Goal: Task Accomplishment & Management: Manage account settings

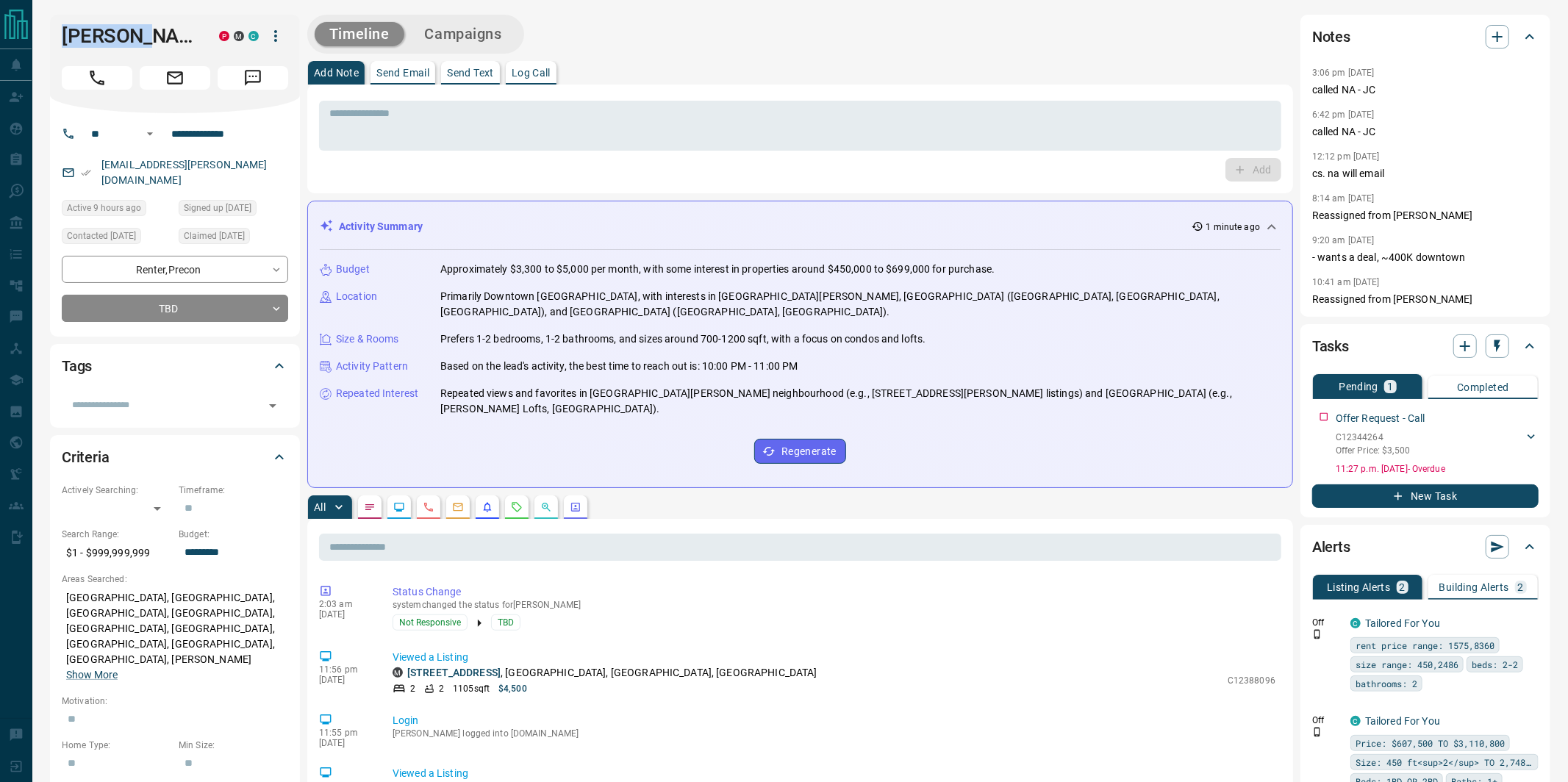
drag, startPoint x: 171, startPoint y: 34, endPoint x: 39, endPoint y: 26, distance: 132.2
copy h1 "[PERSON_NAME]"
click at [279, 39] on icon "button" at bounding box center [276, 36] width 18 height 18
click at [250, 58] on li "Reassign Lead" at bounding box center [245, 65] width 87 height 22
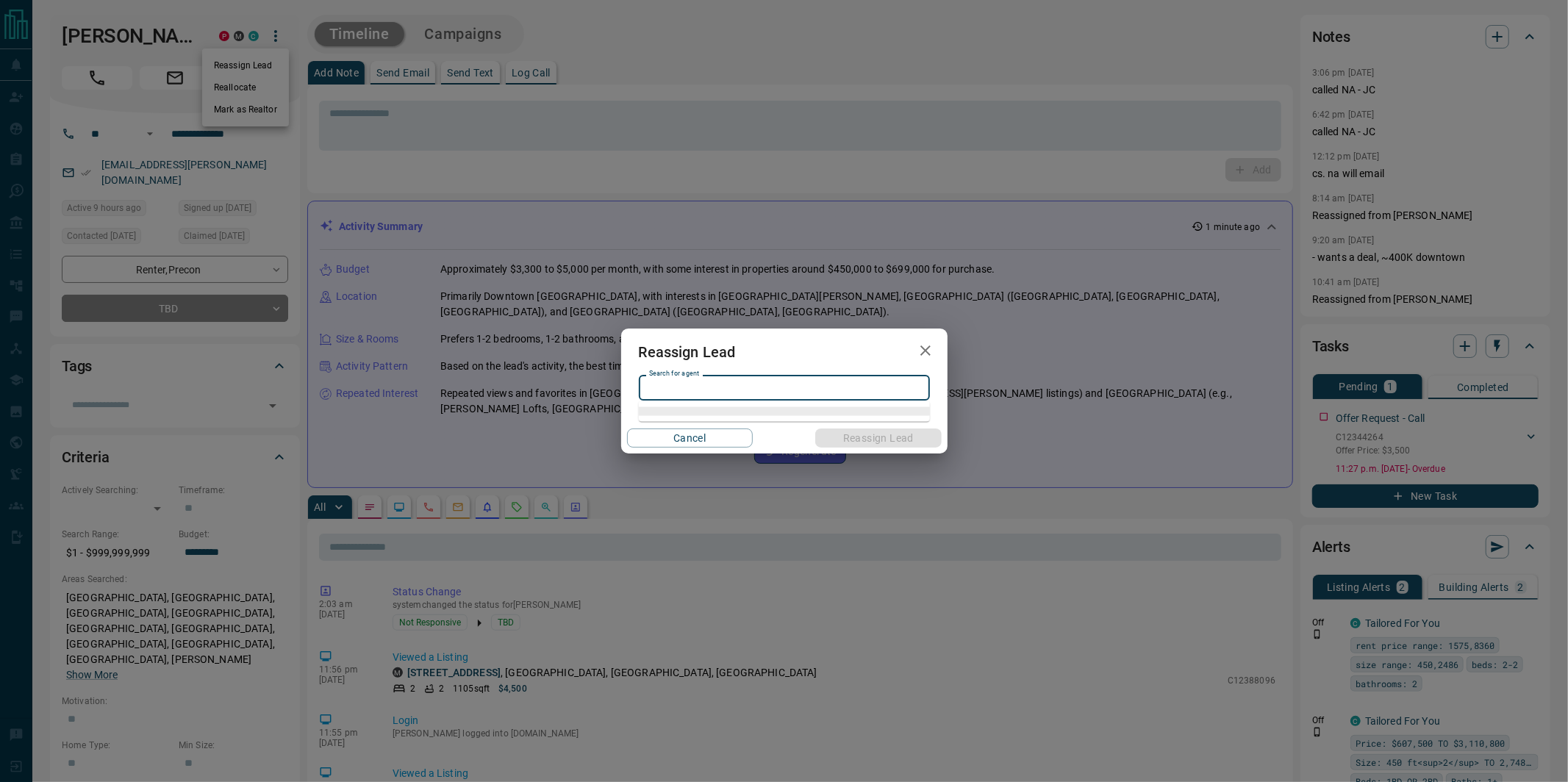
click at [672, 390] on input "Search for agent" at bounding box center [783, 388] width 280 height 16
drag, startPoint x: 677, startPoint y: 410, endPoint x: 757, endPoint y: 428, distance: 82.0
click at [679, 410] on li "[PERSON_NAME]" at bounding box center [784, 418] width 291 height 22
type input "**********"
click at [907, 442] on button "Reassign Lead" at bounding box center [878, 439] width 126 height 19
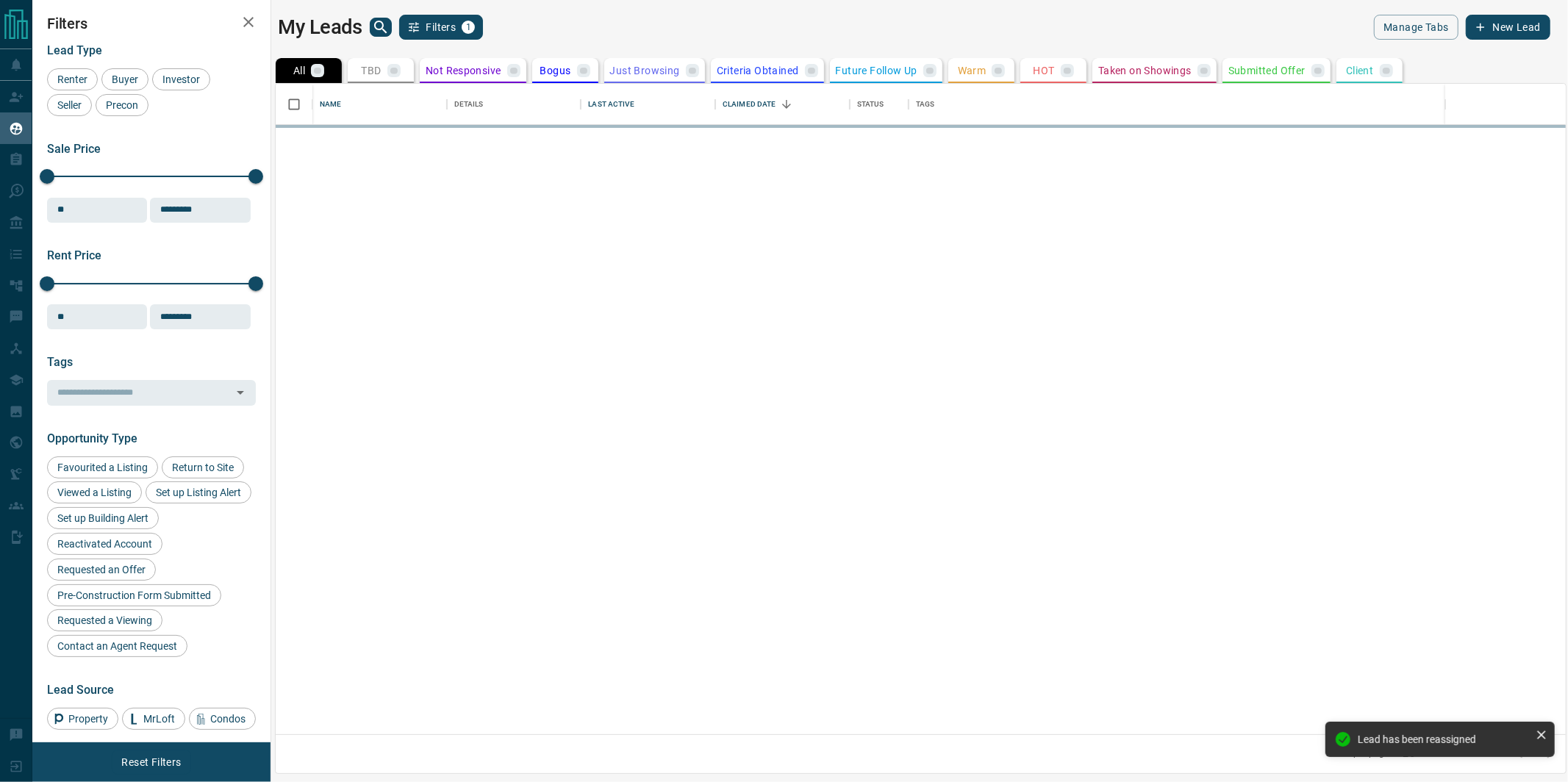
scroll to position [651, 1291]
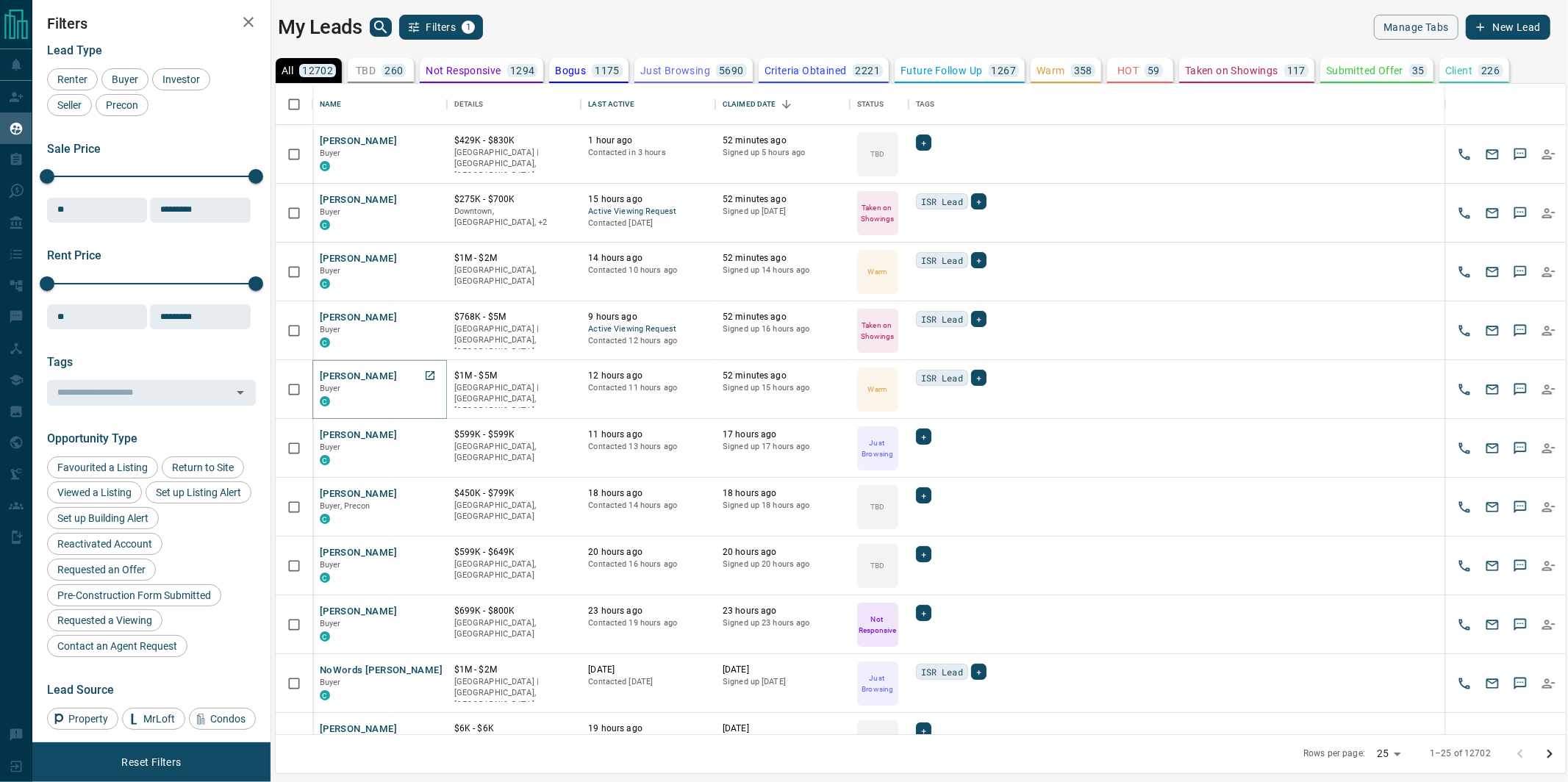
click at [365, 374] on button "[PERSON_NAME]" at bounding box center [358, 376] width 77 height 14
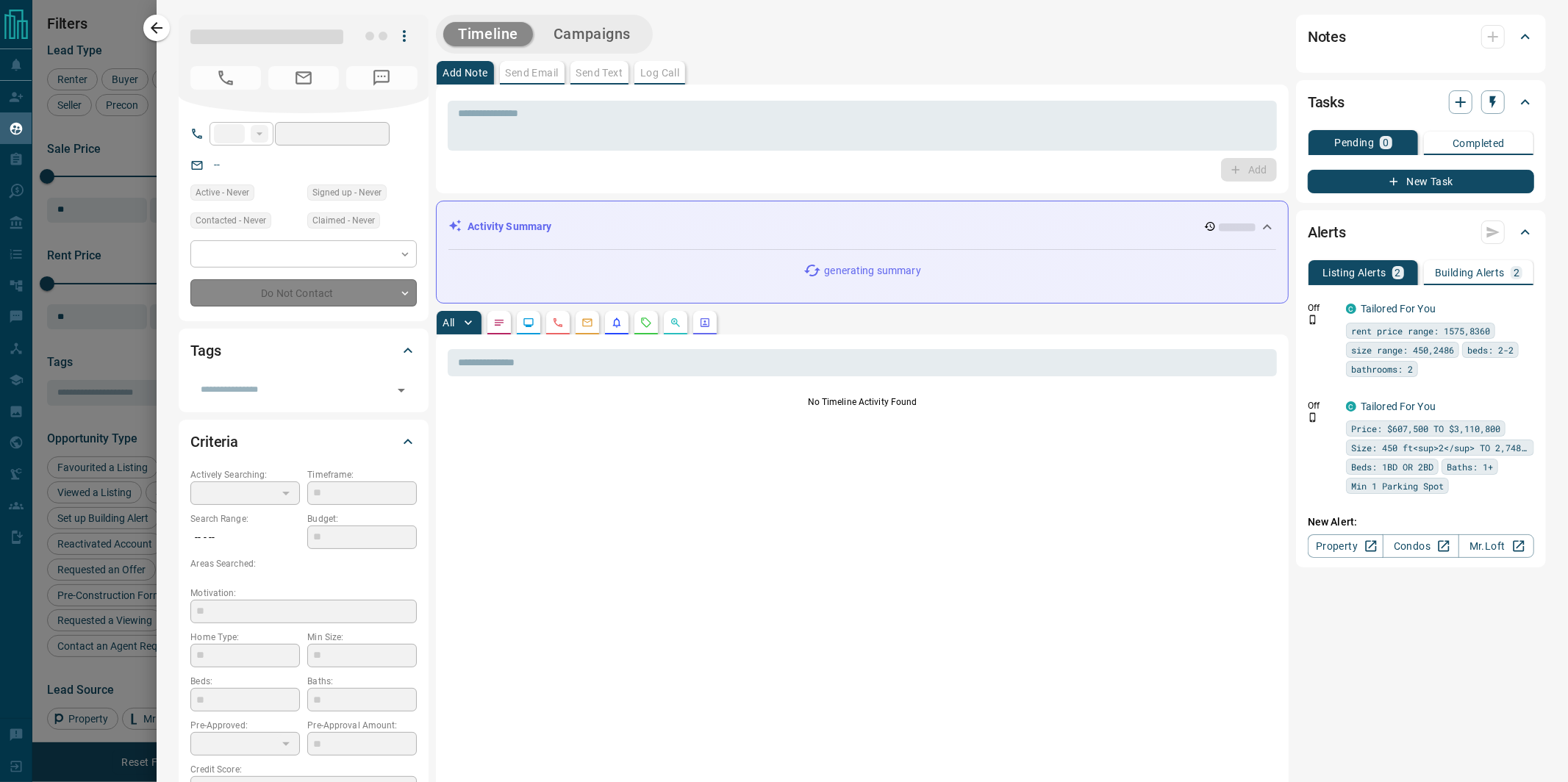
type input "**"
type input "**********"
type input "*"
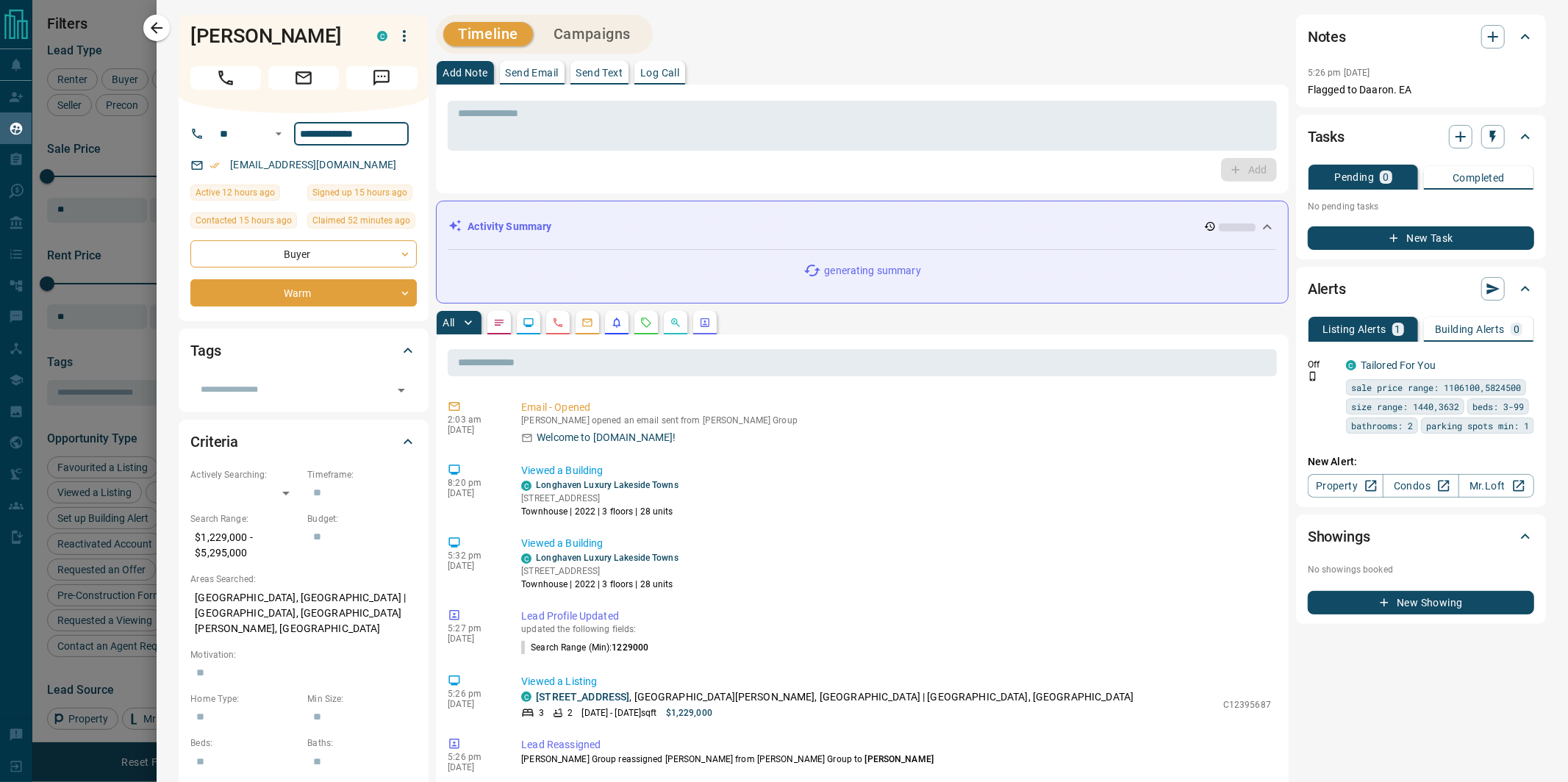
click at [387, 136] on input "**********" at bounding box center [351, 133] width 114 height 24
click at [388, 136] on input "**********" at bounding box center [351, 133] width 114 height 24
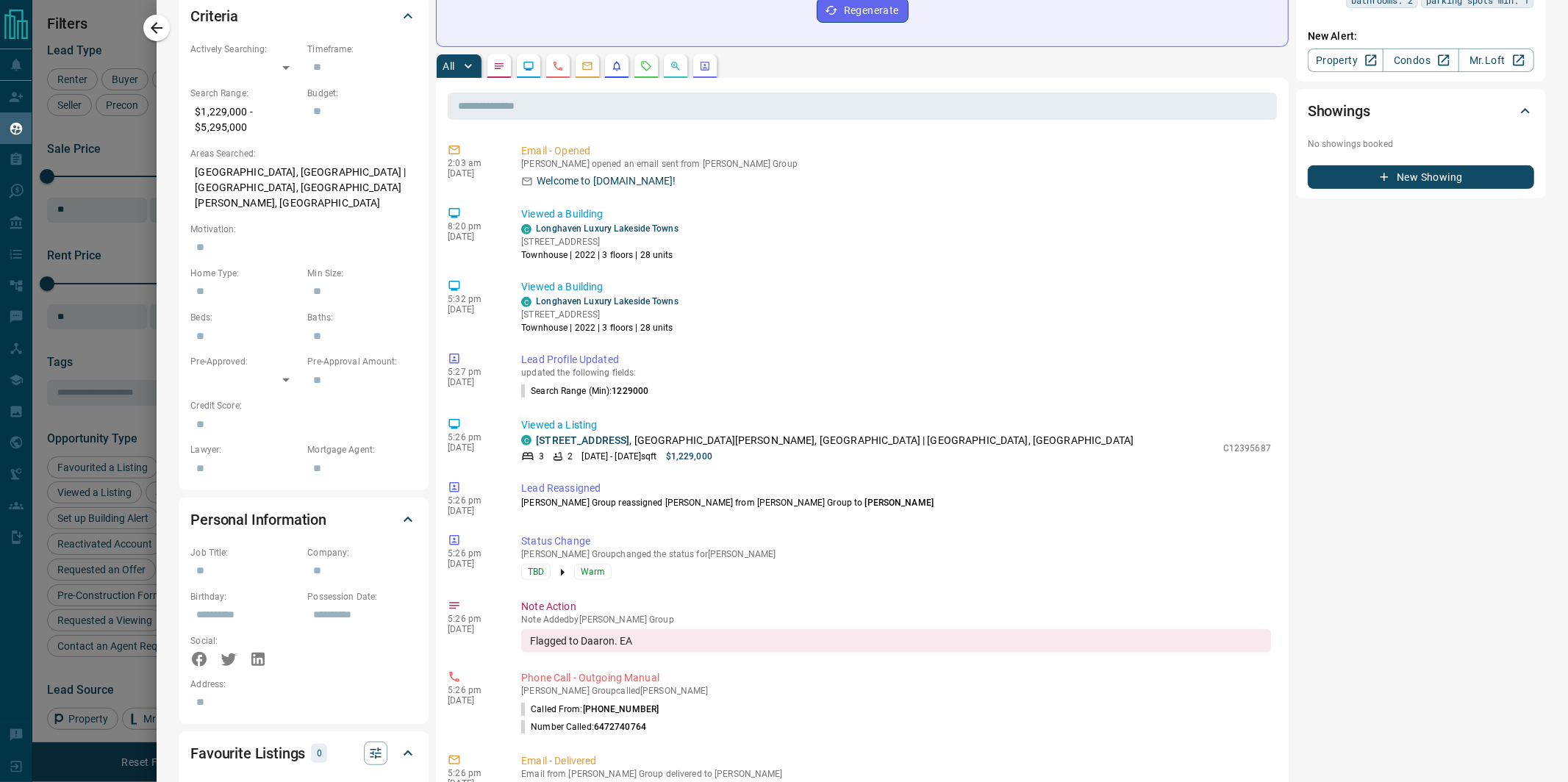
scroll to position [0, 0]
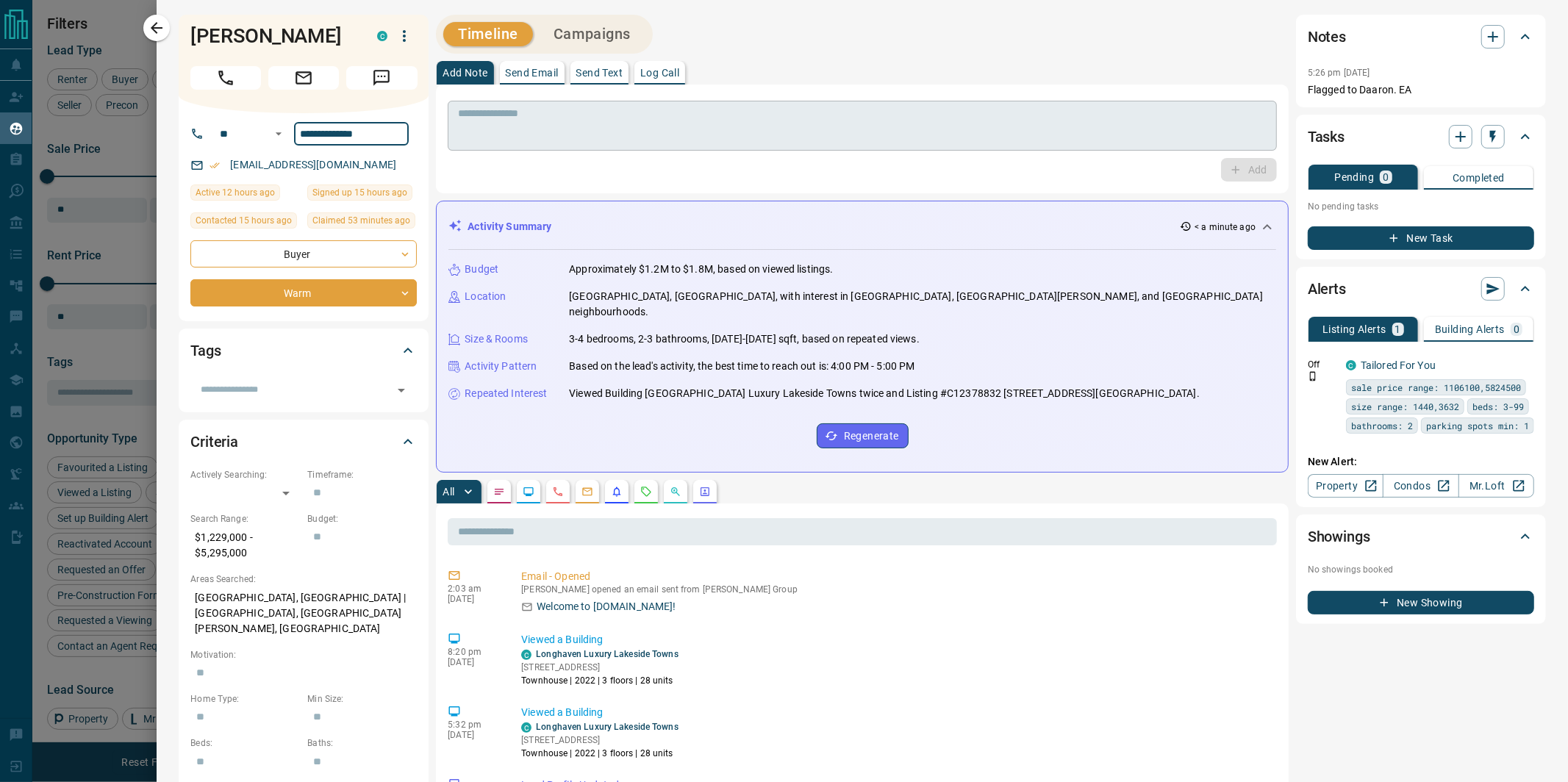
click at [568, 140] on textarea at bounding box center [862, 126] width 809 height 37
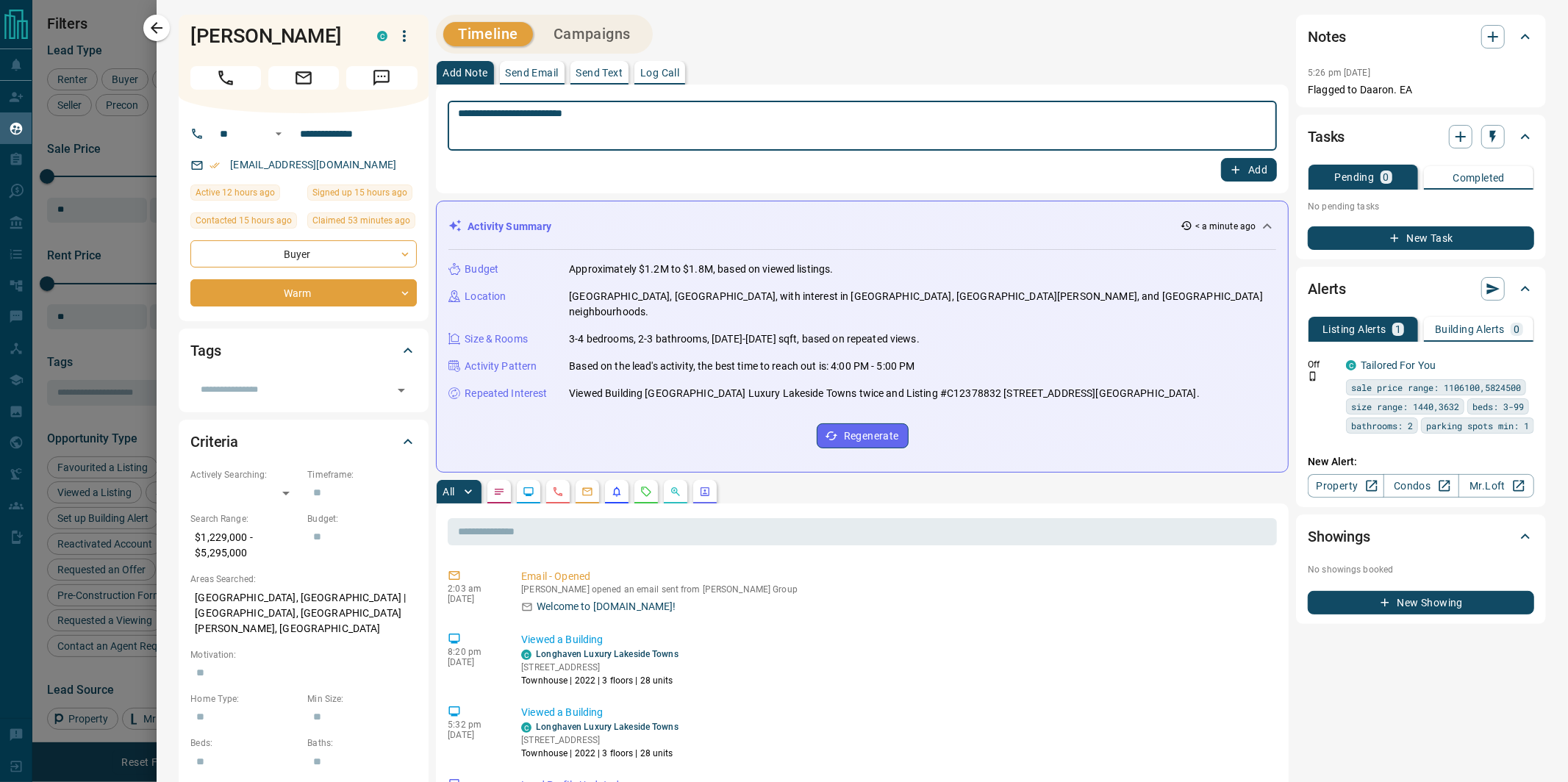
type textarea "**********"
click at [1239, 171] on icon "button" at bounding box center [1236, 170] width 13 height 13
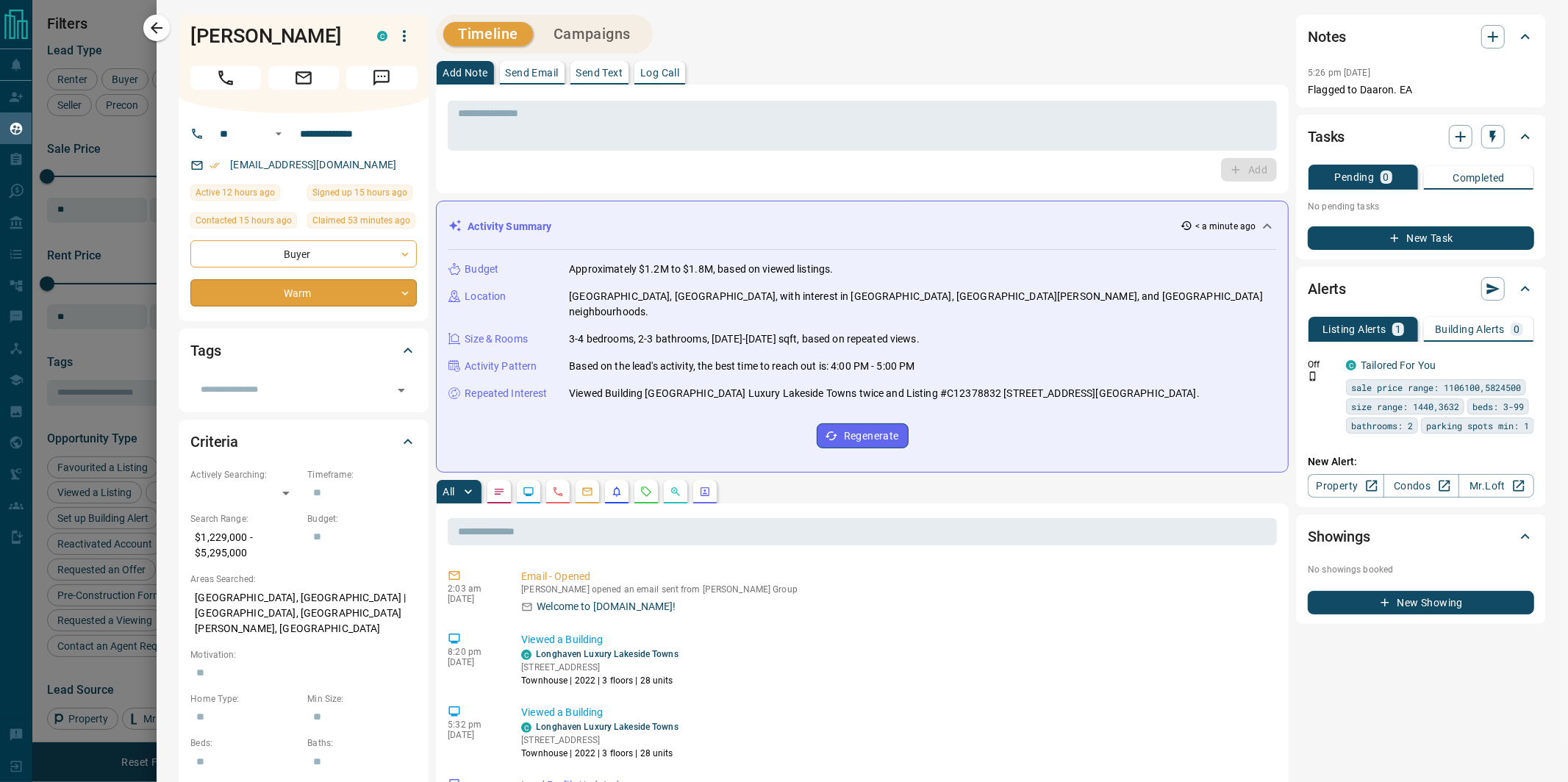
click at [221, 296] on body "Lead Transfers Claim Leads My Leads Tasks Opportunities Deals Campaigns Automat…" at bounding box center [784, 382] width 1568 height 764
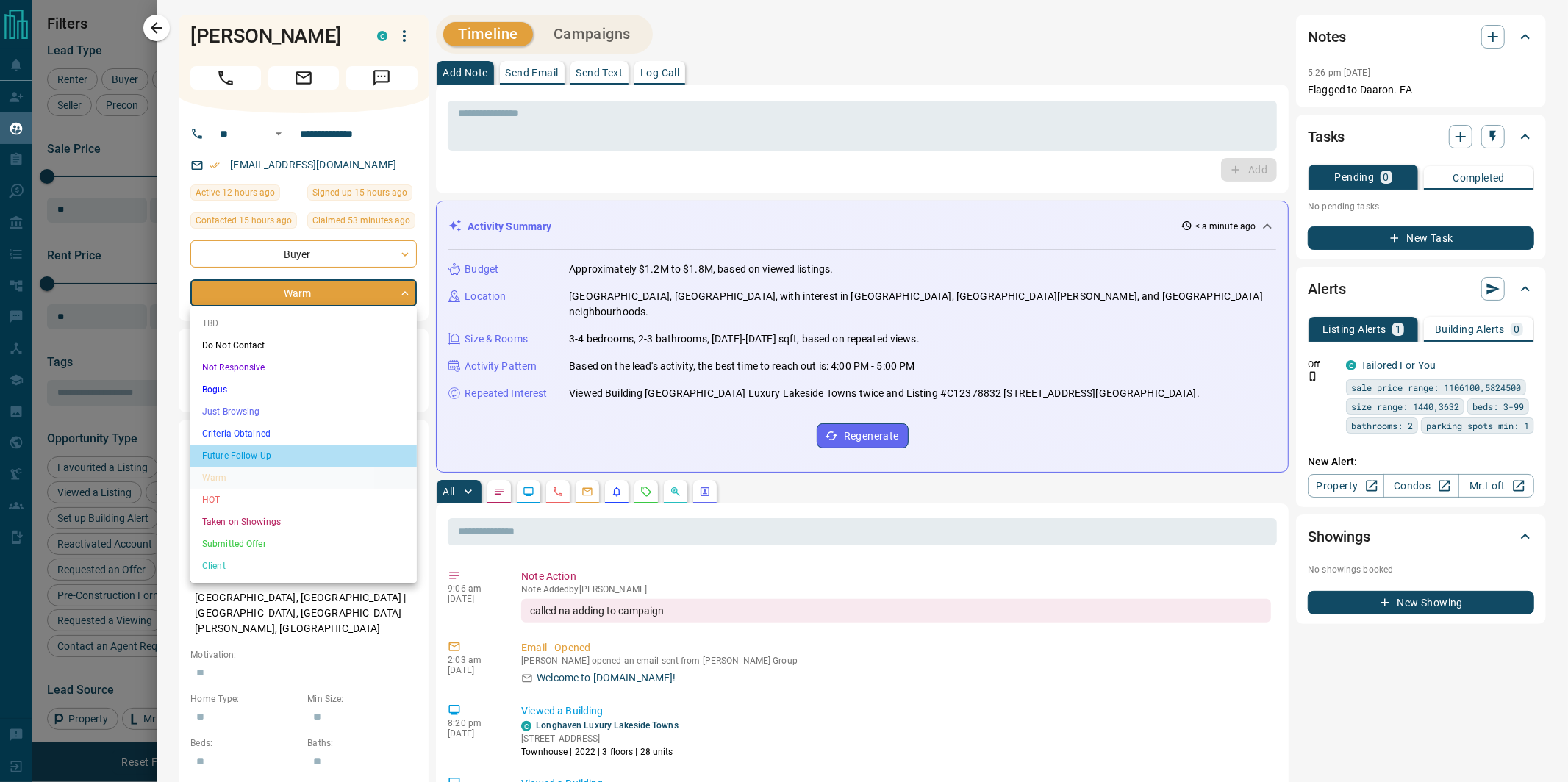
click at [238, 457] on li "Future Follow Up" at bounding box center [303, 456] width 227 height 22
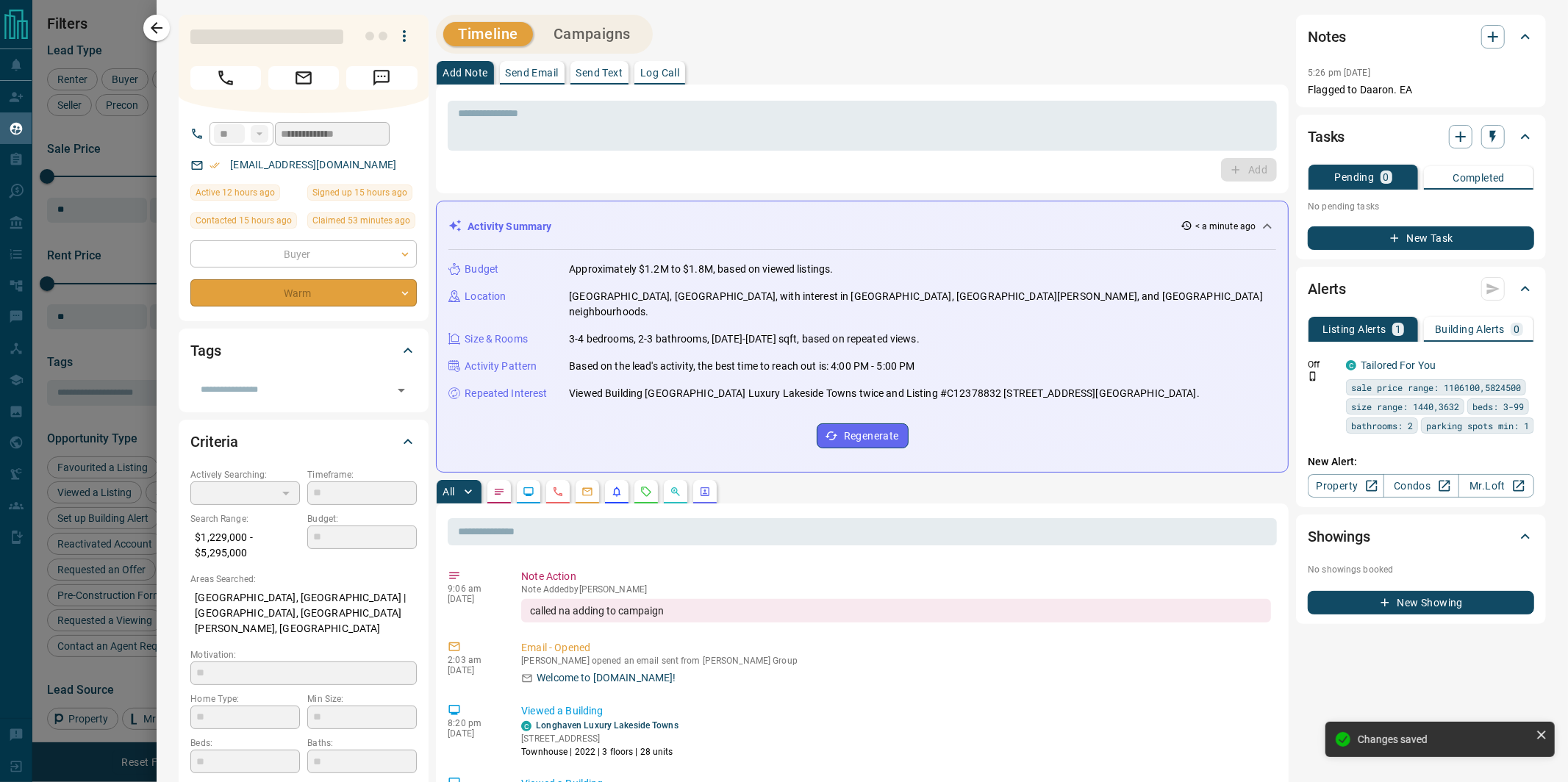
type input "*"
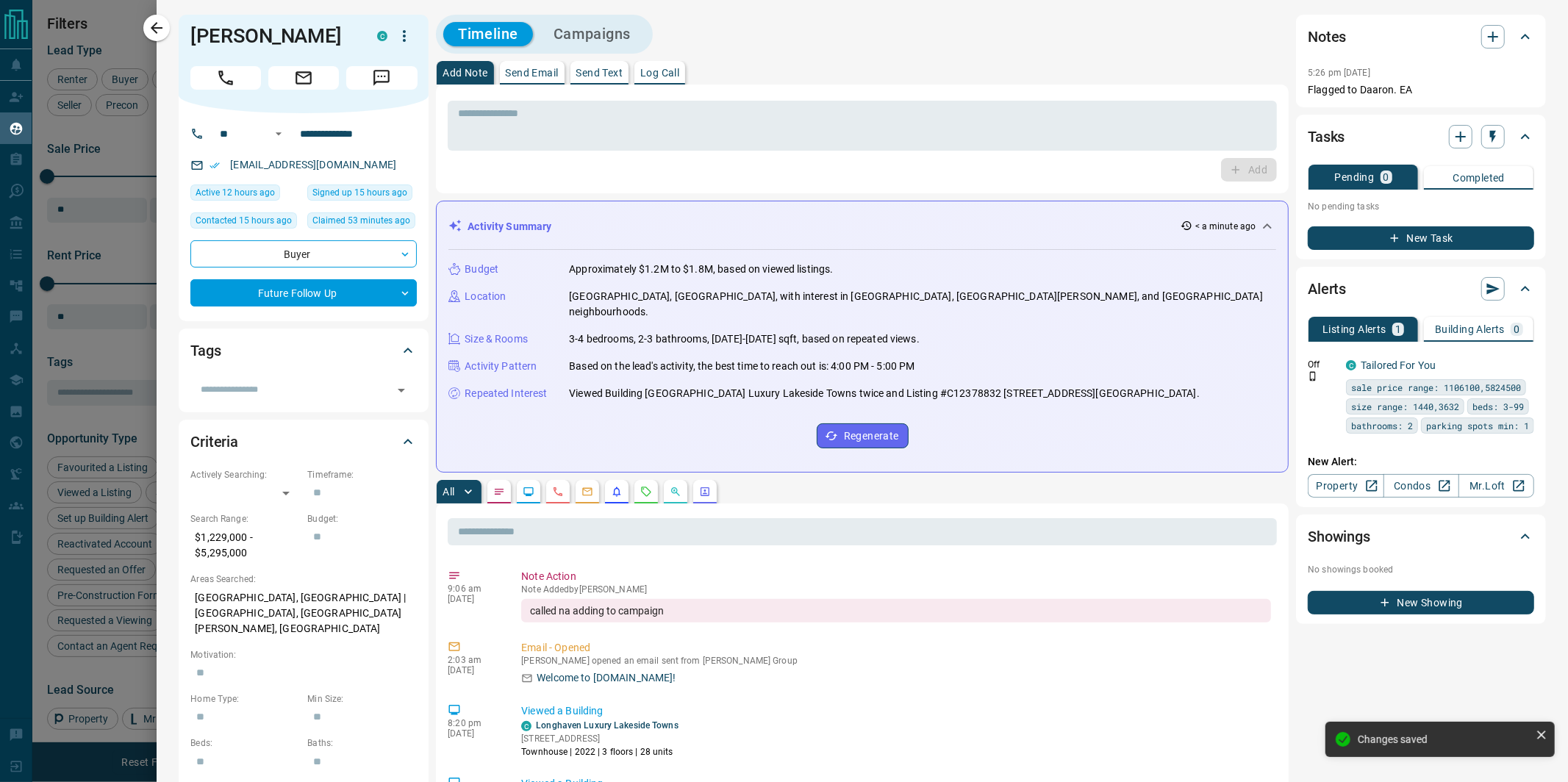
click at [607, 32] on button "Campaigns" at bounding box center [592, 34] width 106 height 24
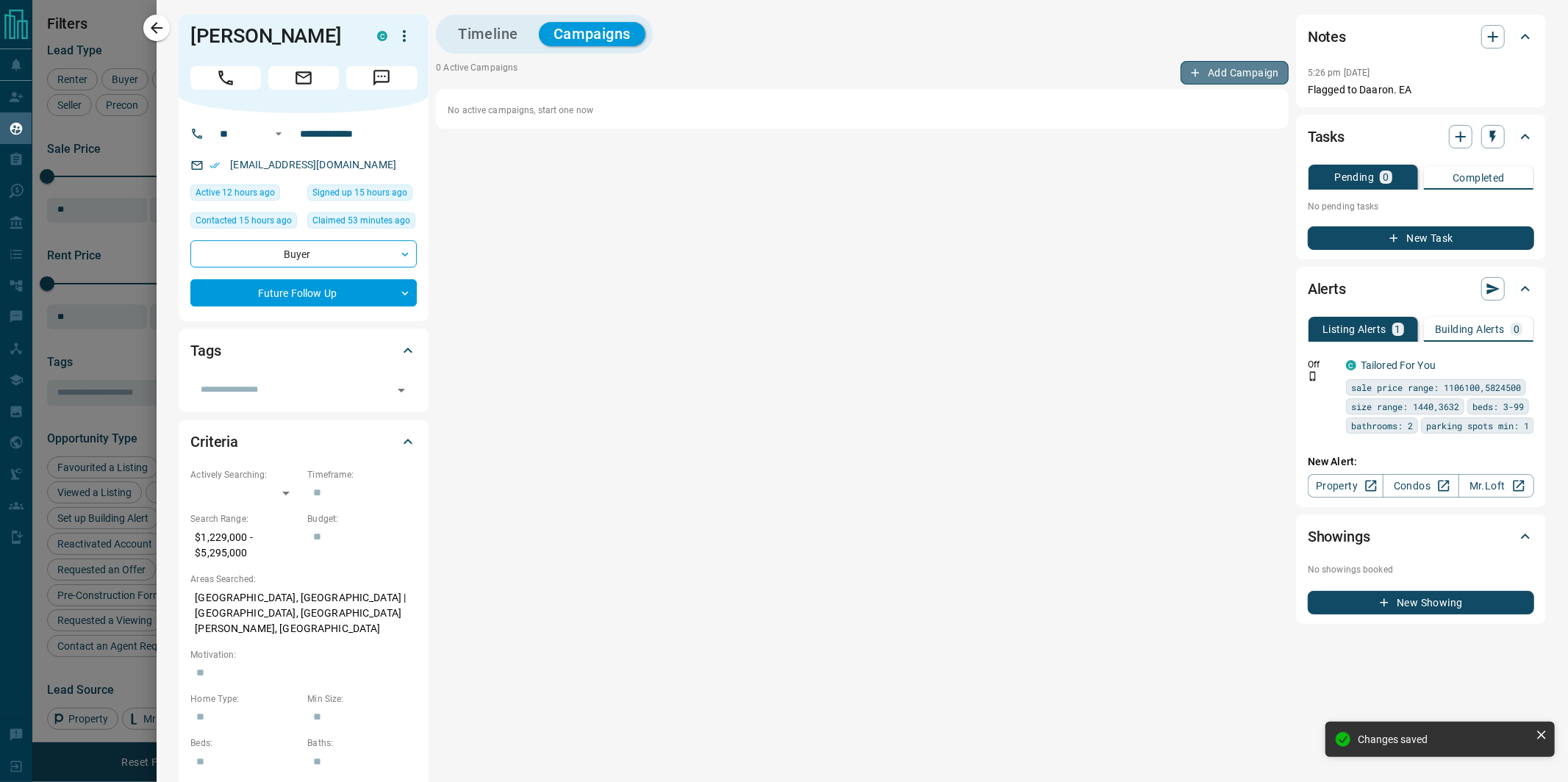
click at [1214, 74] on button "Add Campaign" at bounding box center [1234, 72] width 108 height 24
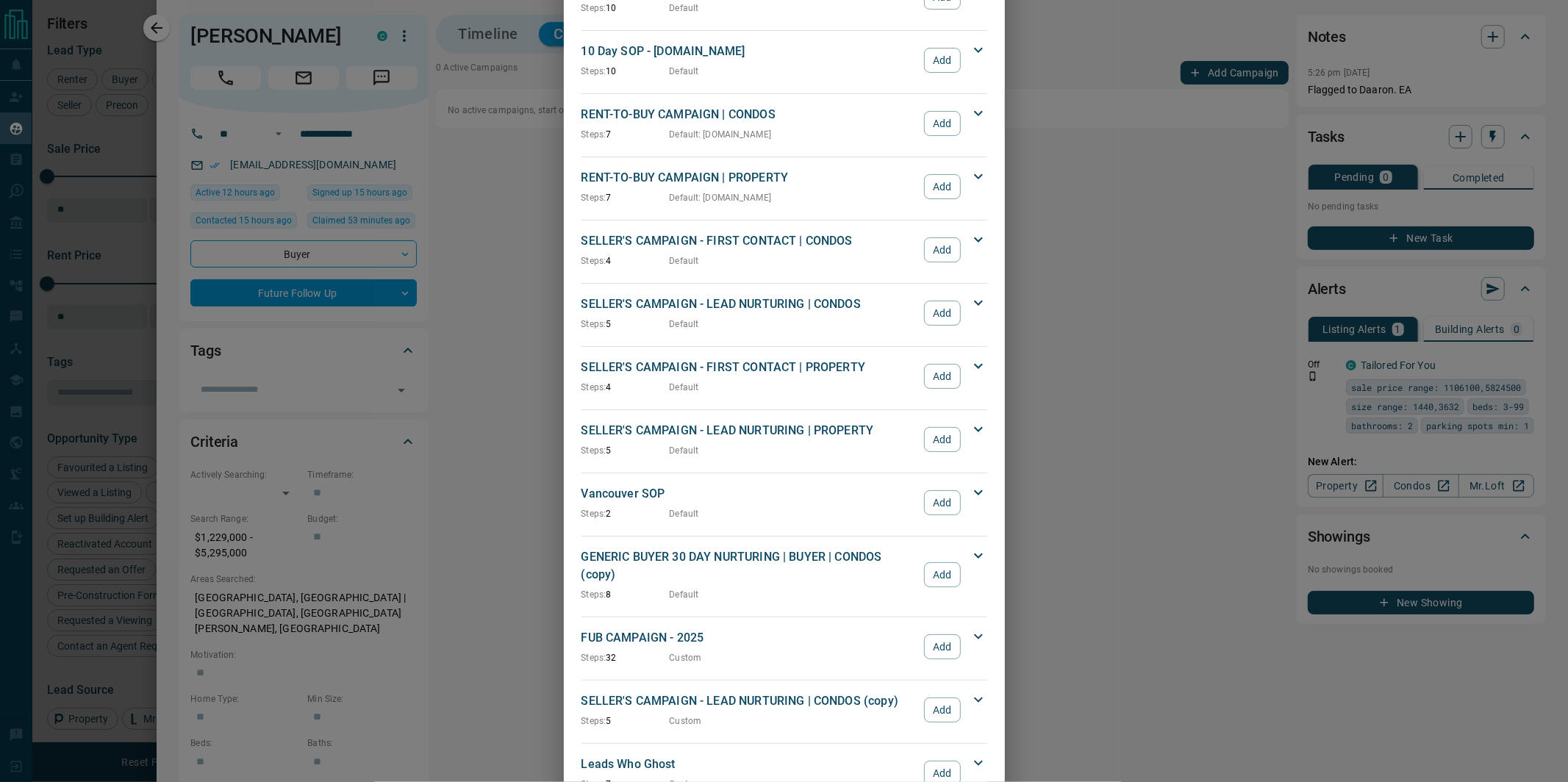
scroll to position [1248, 0]
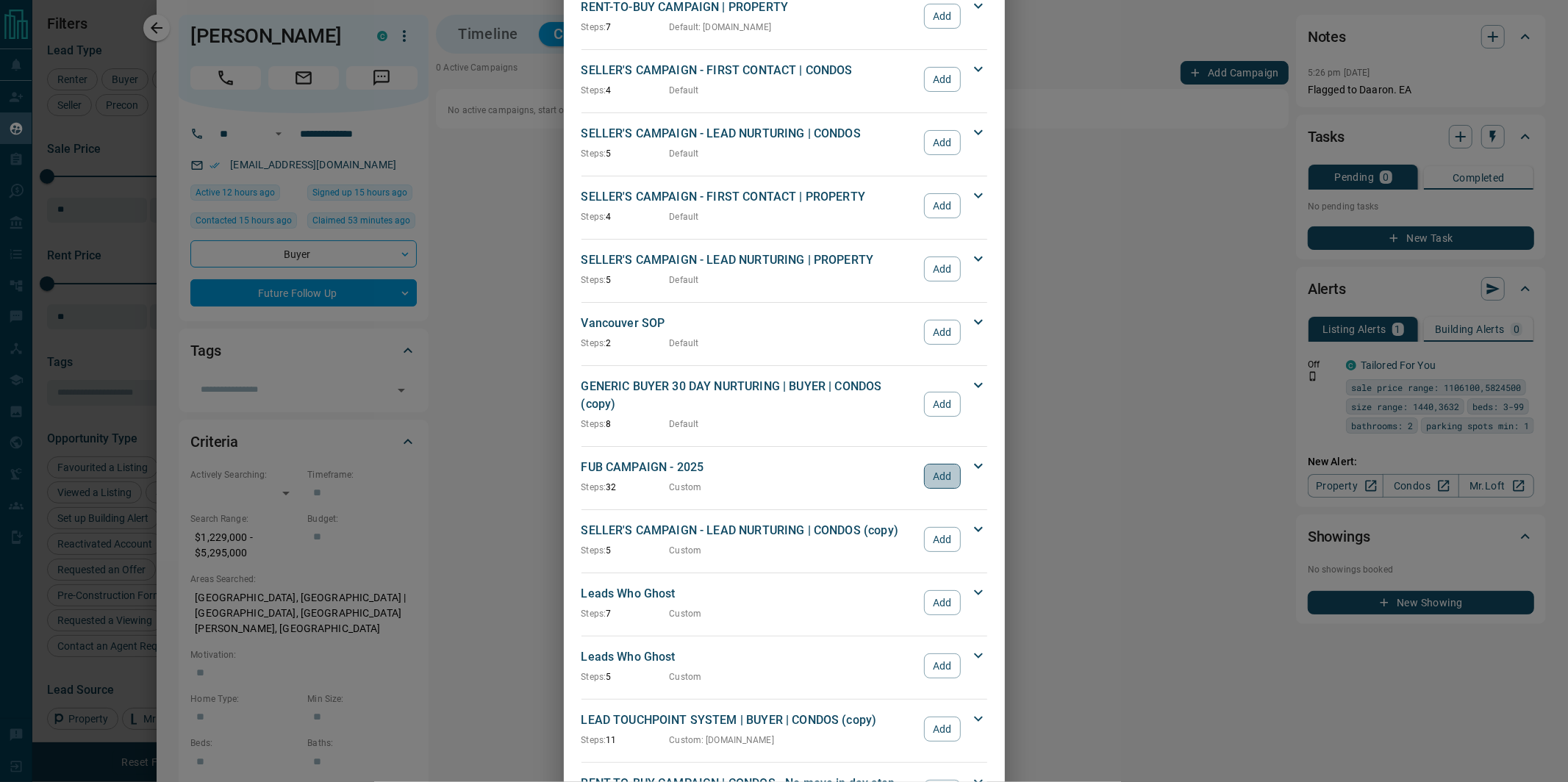
click at [936, 464] on button "Add" at bounding box center [942, 476] width 36 height 25
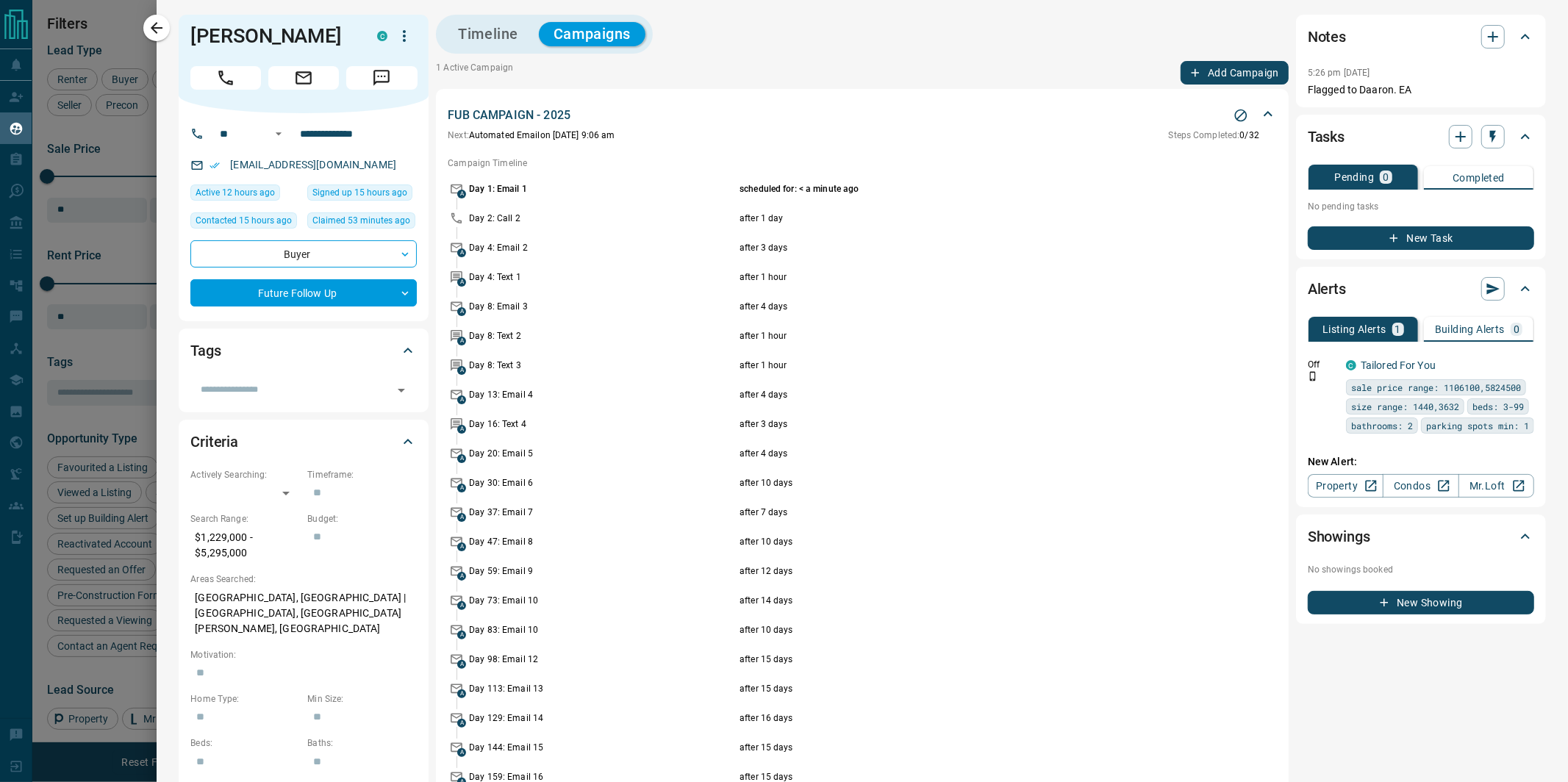
click at [158, 30] on icon "button" at bounding box center [157, 28] width 18 height 18
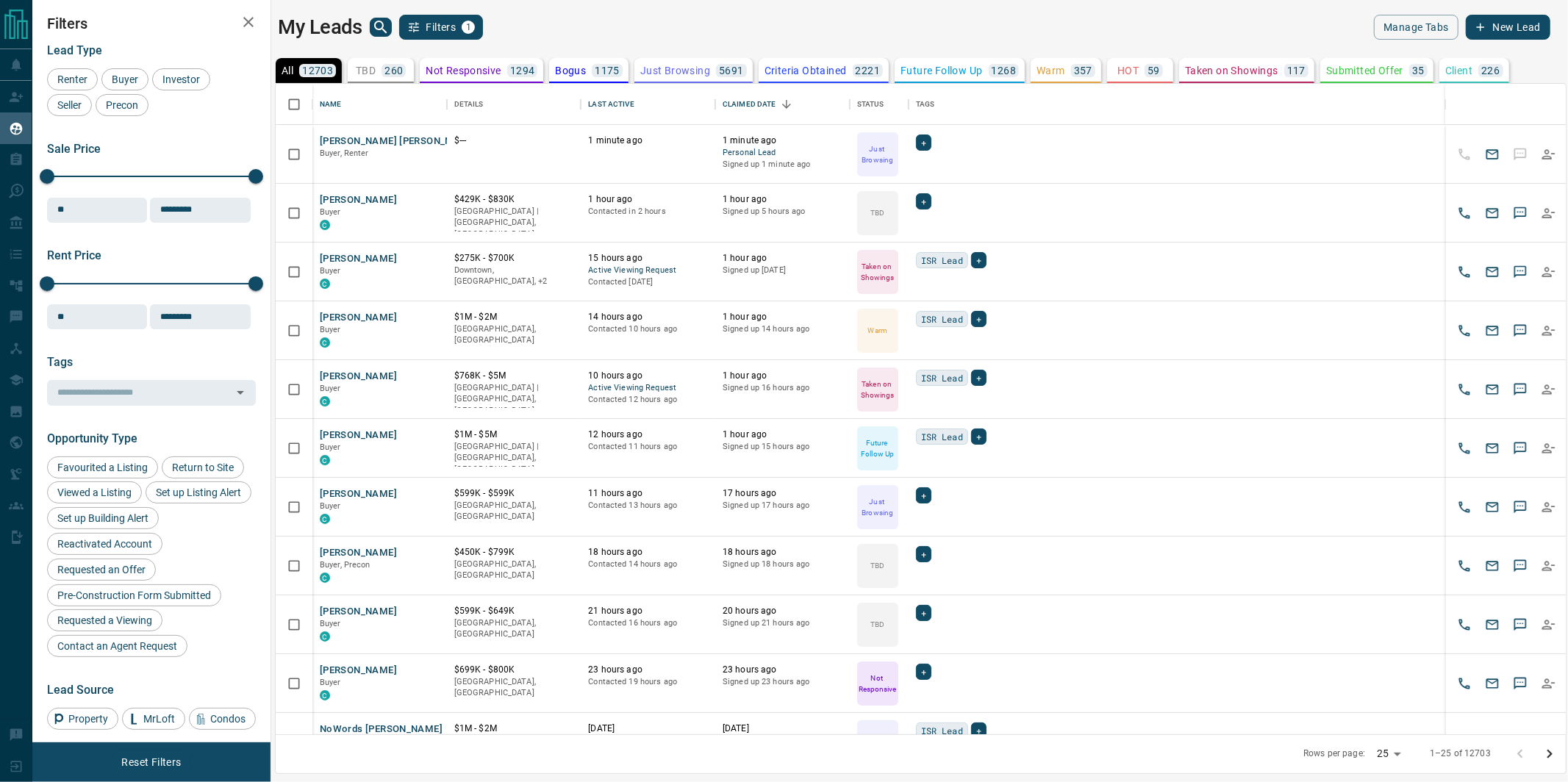
click at [378, 23] on icon "search button" at bounding box center [381, 28] width 18 height 18
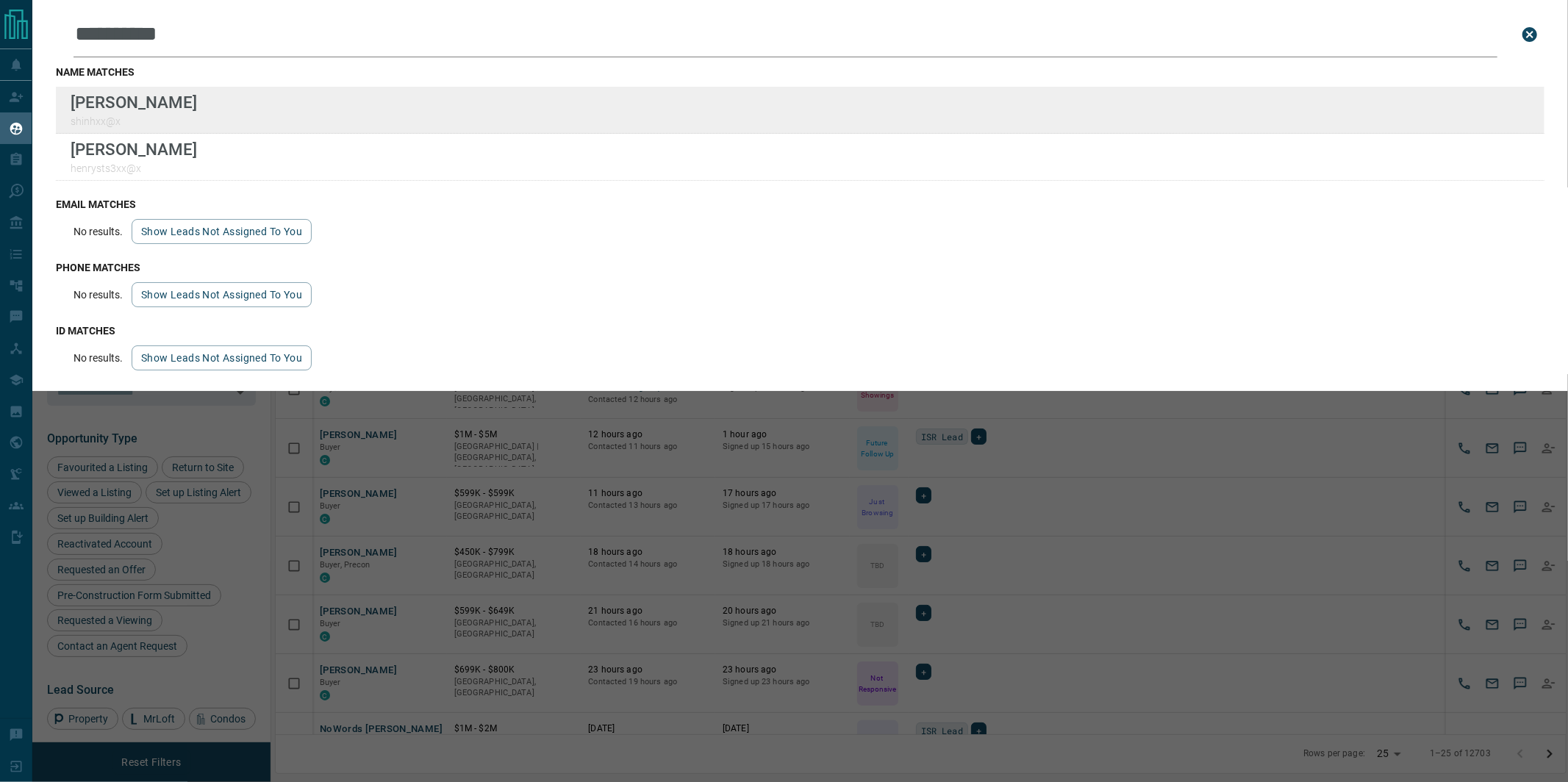
click at [0, 0] on div "**********" at bounding box center [784, 382] width 1568 height 764
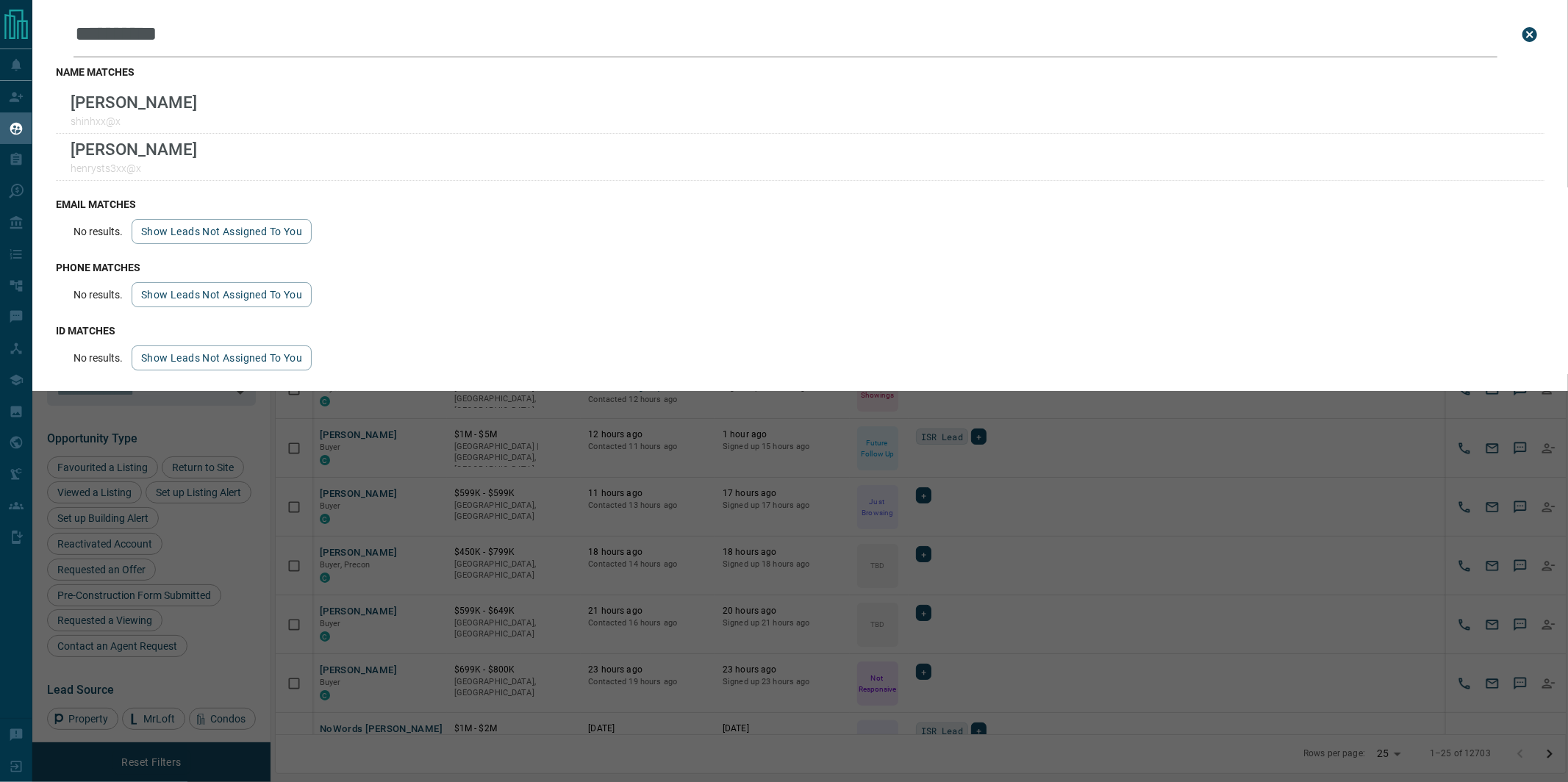
drag, startPoint x: 203, startPoint y: 41, endPoint x: -11, endPoint y: 27, distance: 214.5
click at [0, 27] on html "**********" at bounding box center [784, 391] width 1568 height 782
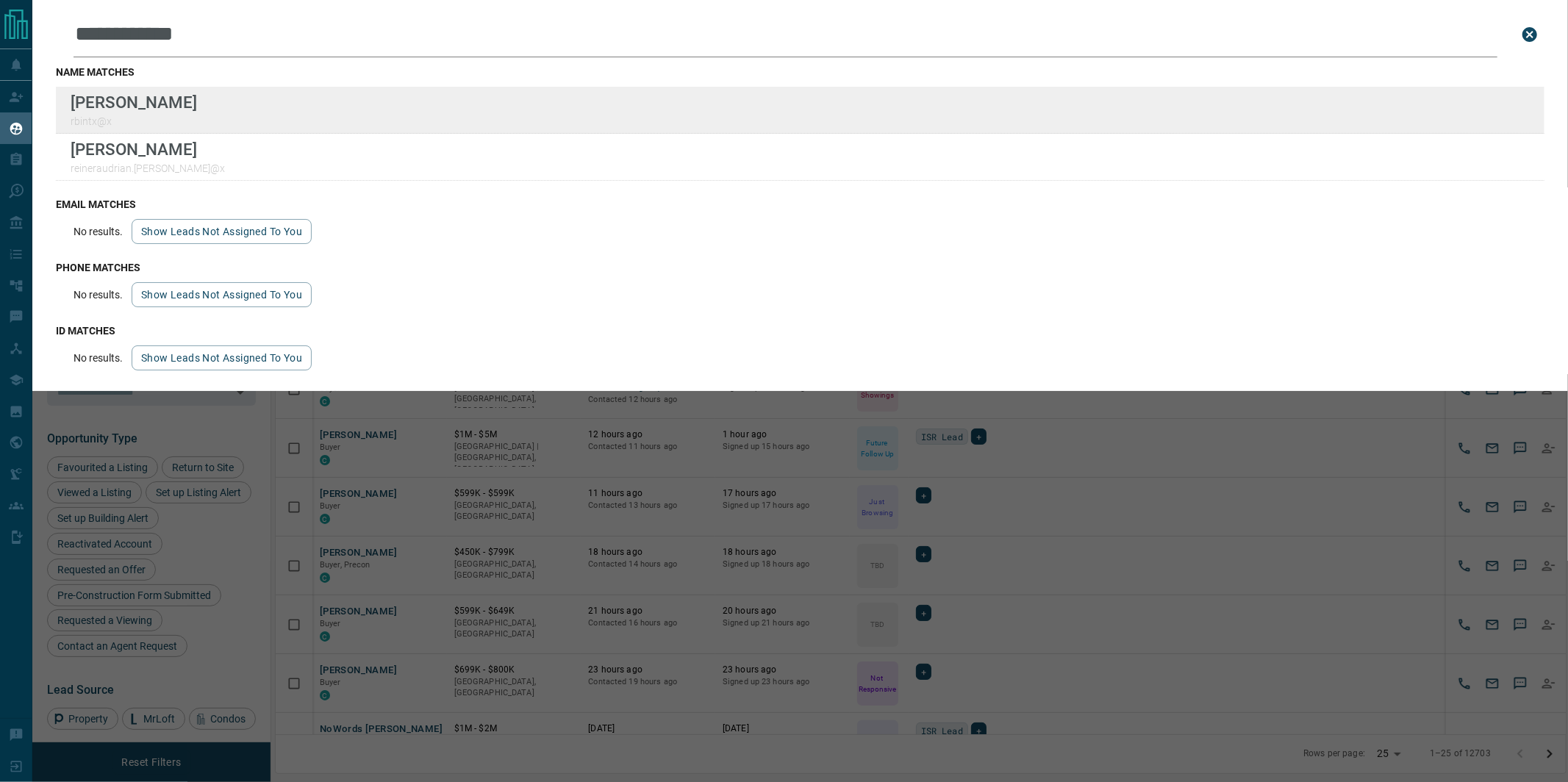
click at [0, 0] on div "**********" at bounding box center [784, 382] width 1568 height 764
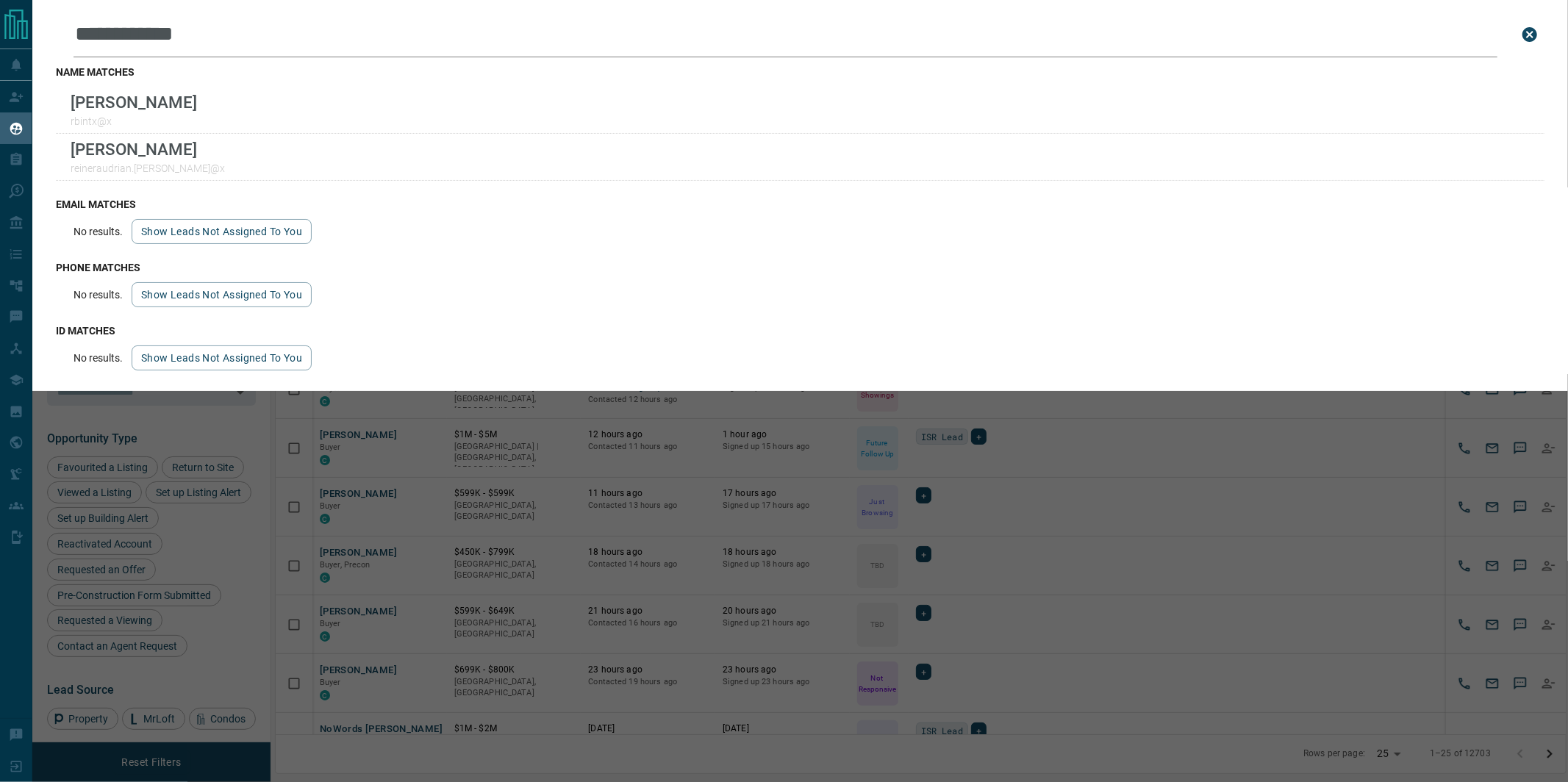
drag, startPoint x: 188, startPoint y: 32, endPoint x: -13, endPoint y: 14, distance: 201.8
click at [0, 14] on html "**********" at bounding box center [784, 391] width 1568 height 782
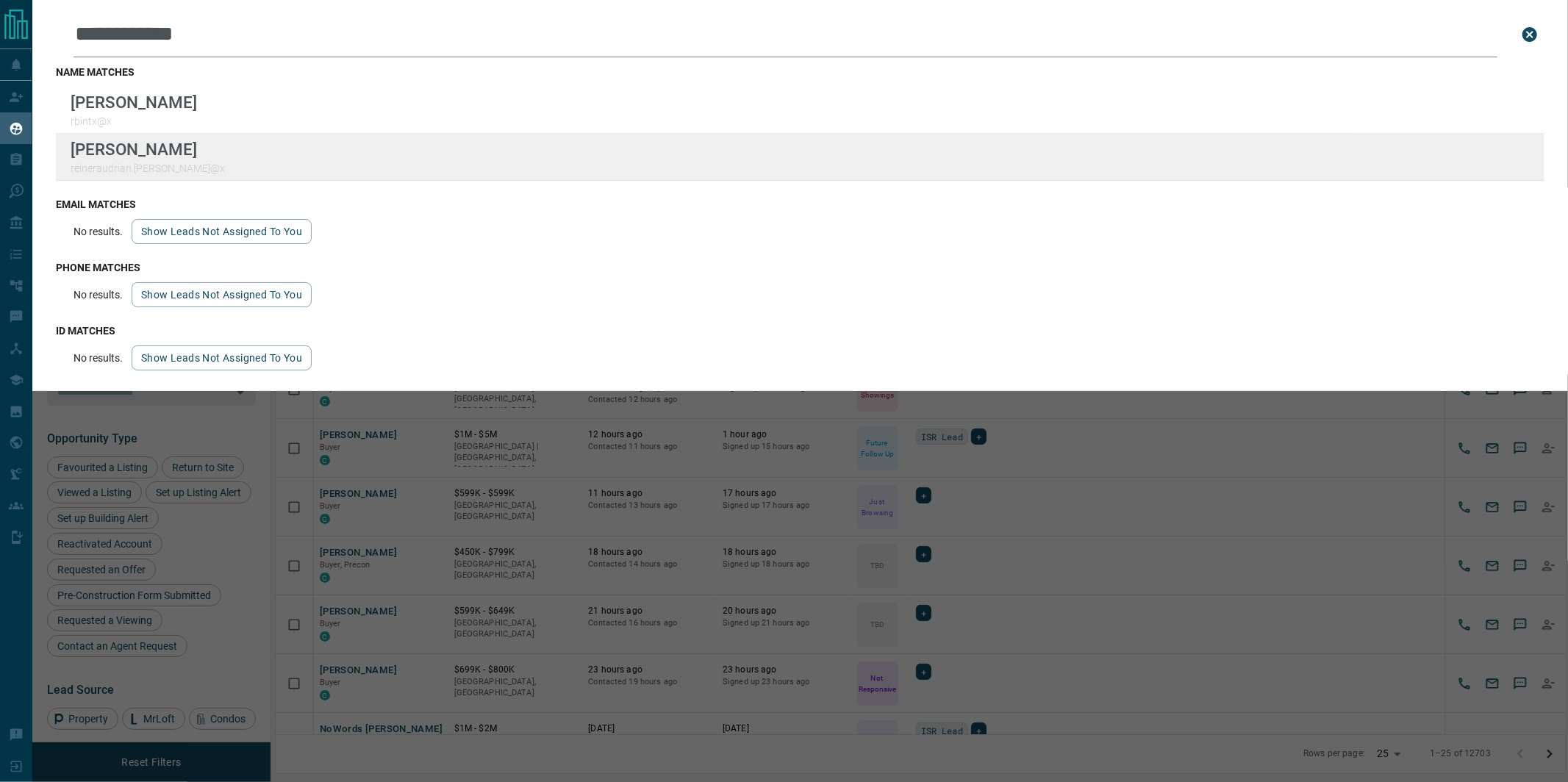
click at [0, 0] on div "**********" at bounding box center [784, 382] width 1568 height 764
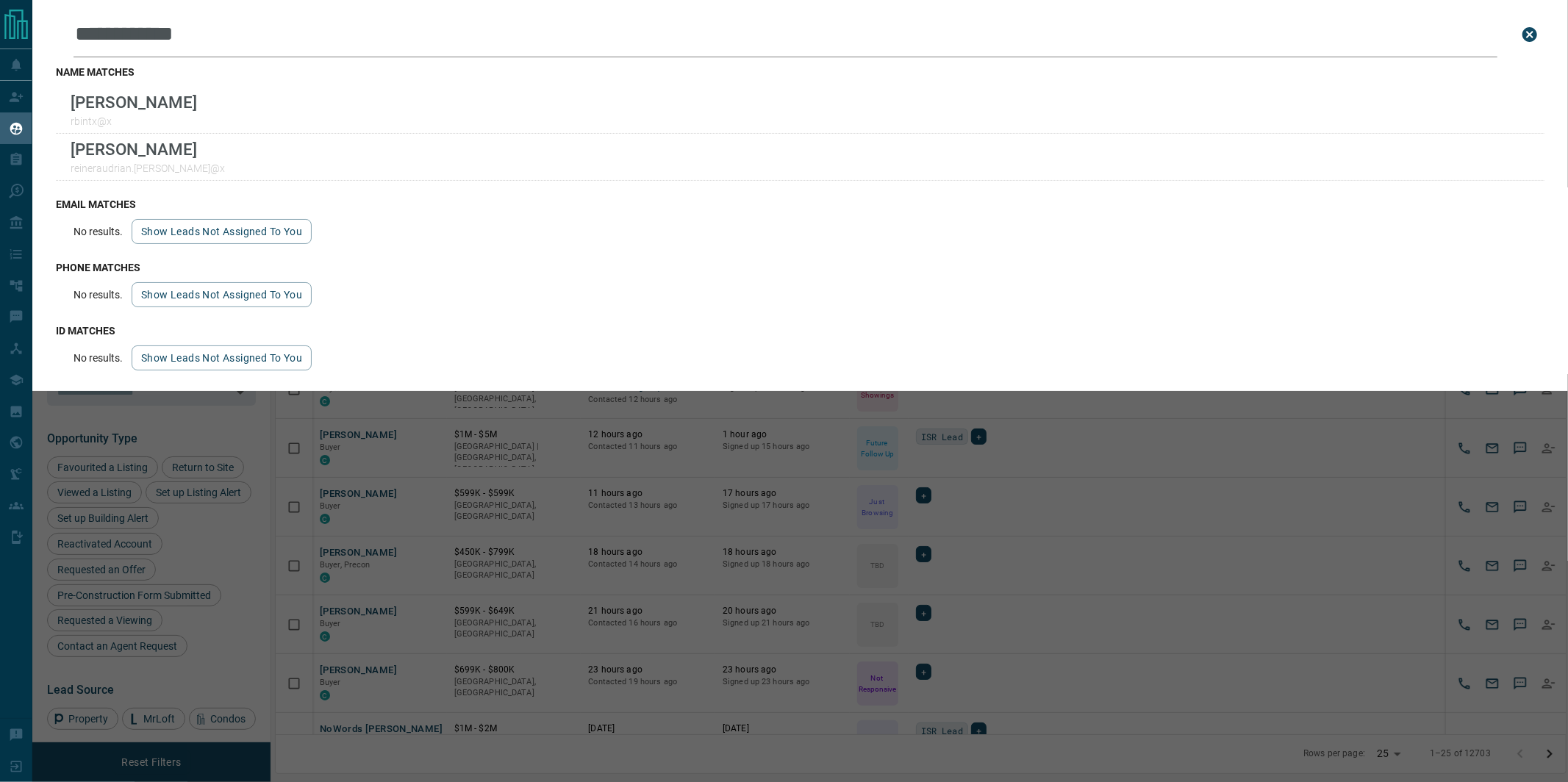
drag, startPoint x: 211, startPoint y: 43, endPoint x: 24, endPoint y: 27, distance: 187.7
click at [24, 27] on div "**********" at bounding box center [784, 382] width 1568 height 764
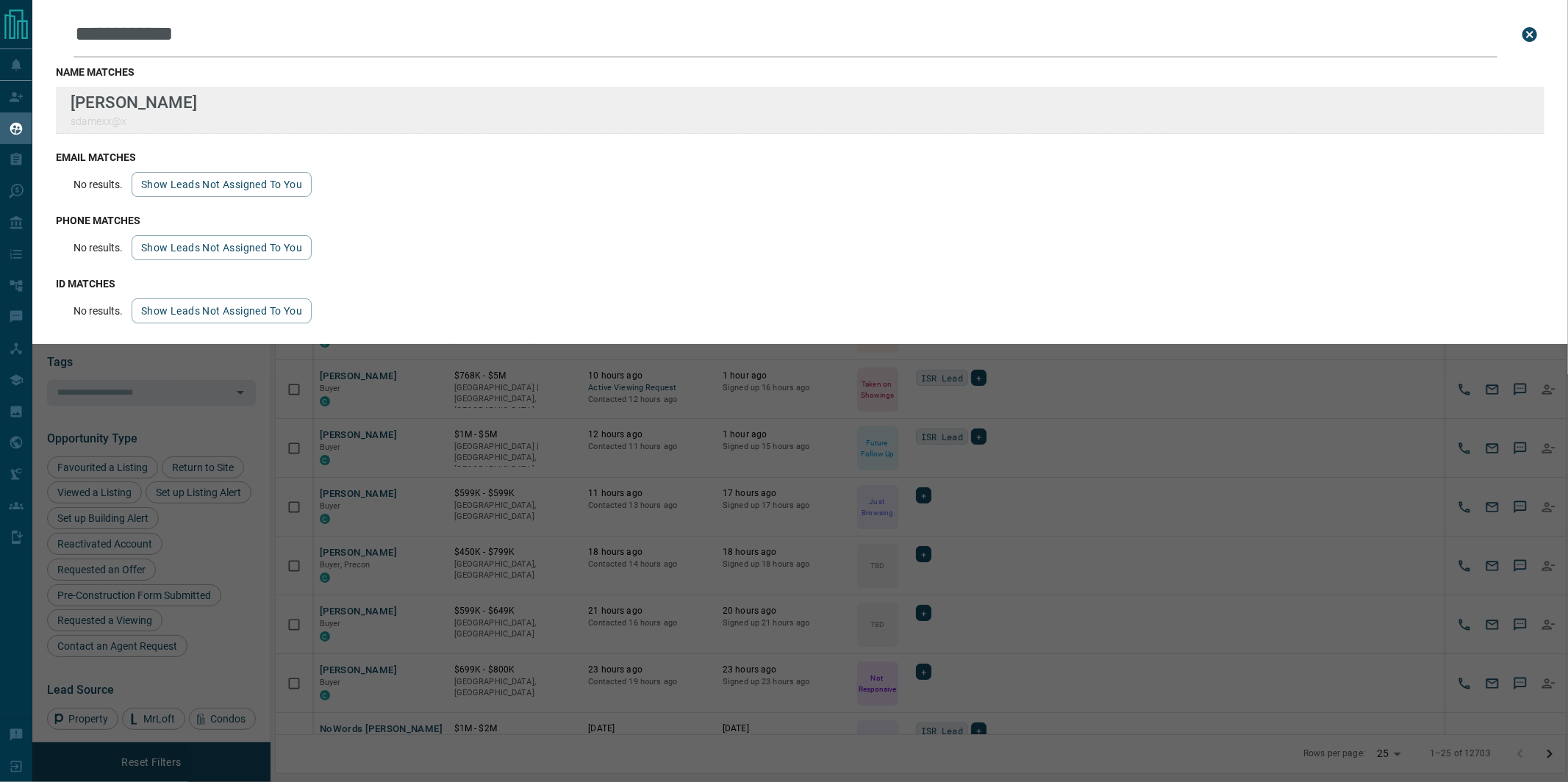
click at [0, 0] on div "**********" at bounding box center [784, 382] width 1568 height 764
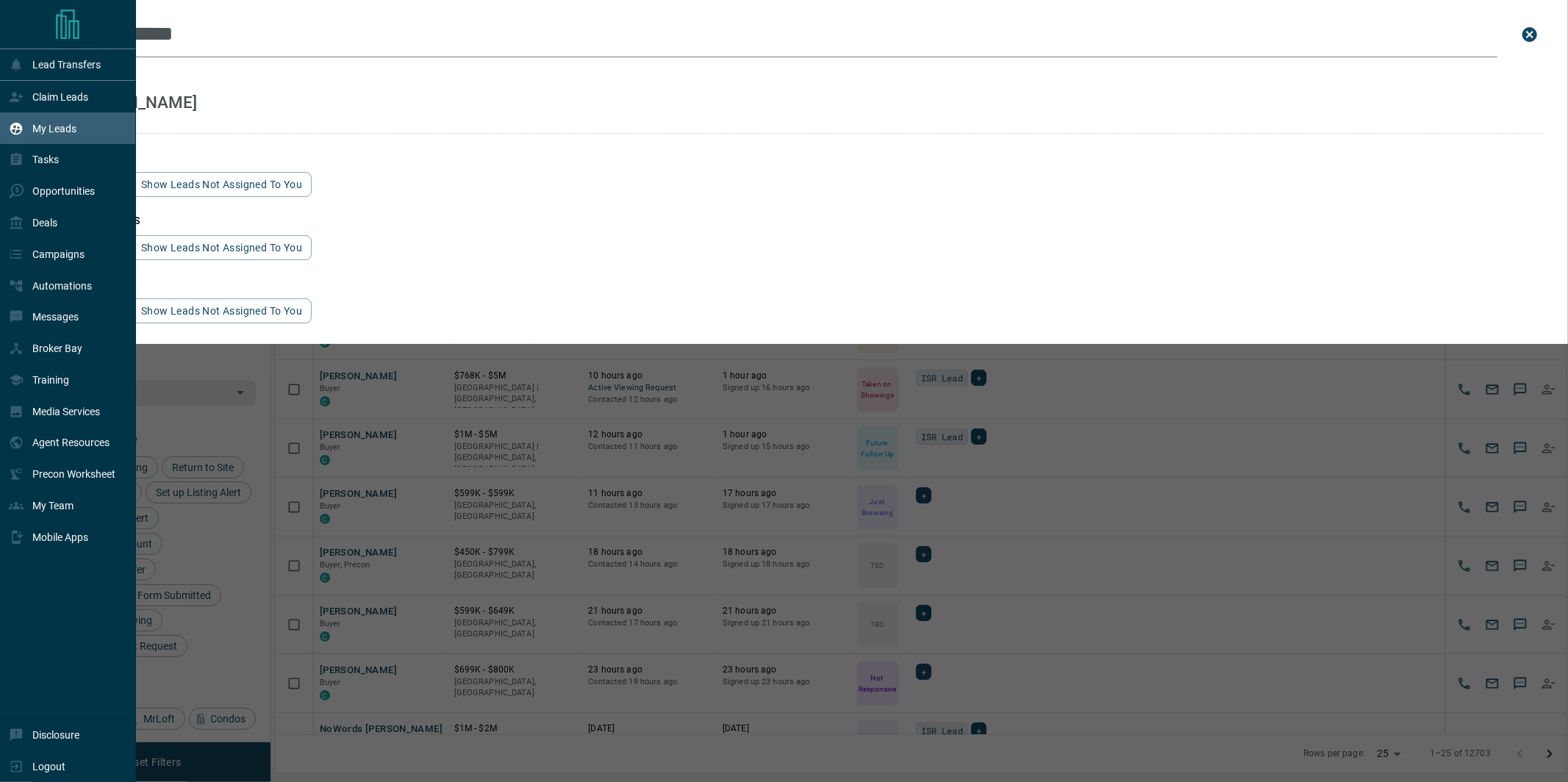
drag, startPoint x: 222, startPoint y: 39, endPoint x: 28, endPoint y: 25, distance: 194.5
click at [28, 25] on div "**********" at bounding box center [784, 382] width 1568 height 764
paste input "***"
type input "**********"
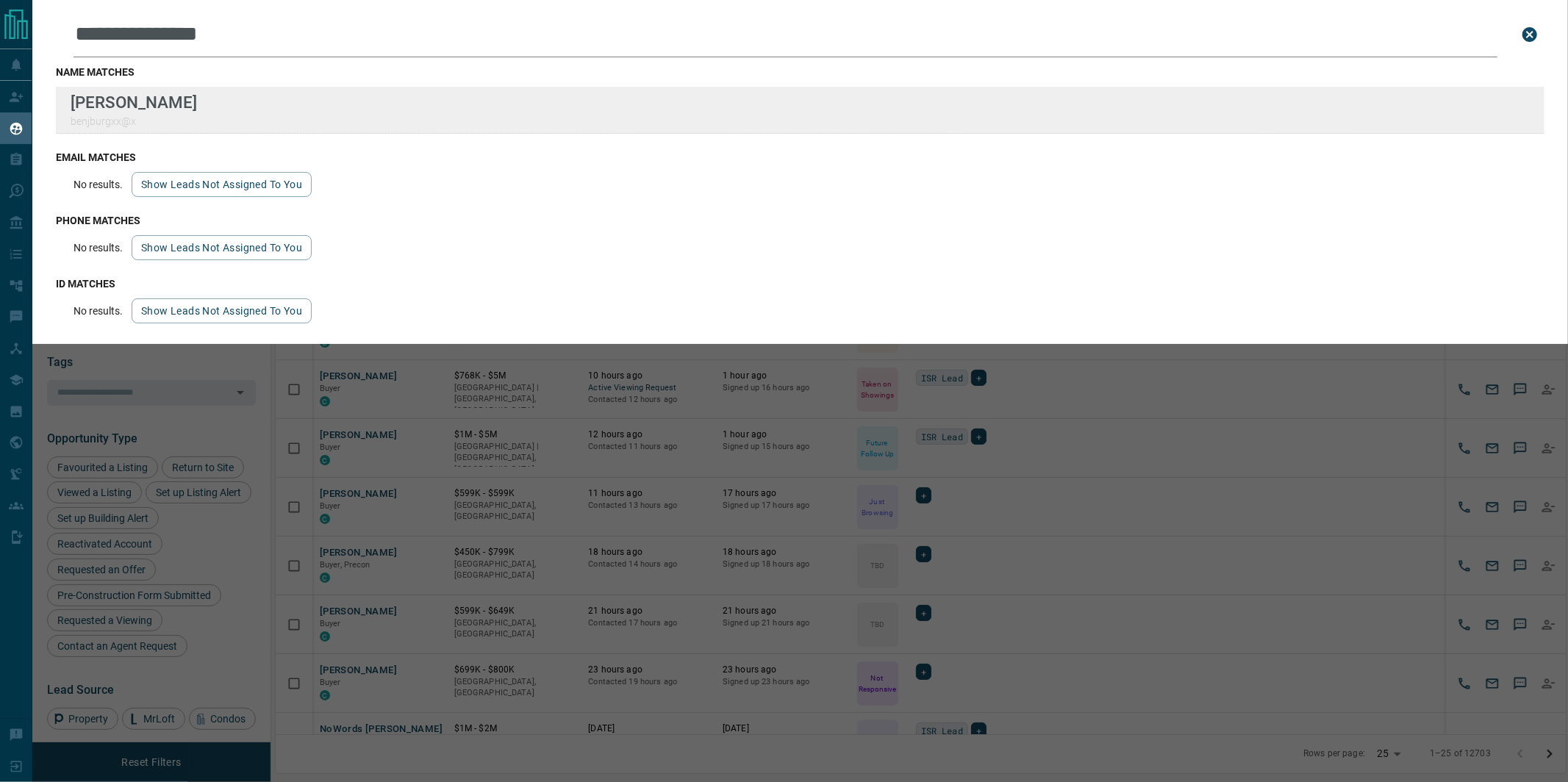
click at [0, 0] on div "**********" at bounding box center [784, 382] width 1568 height 764
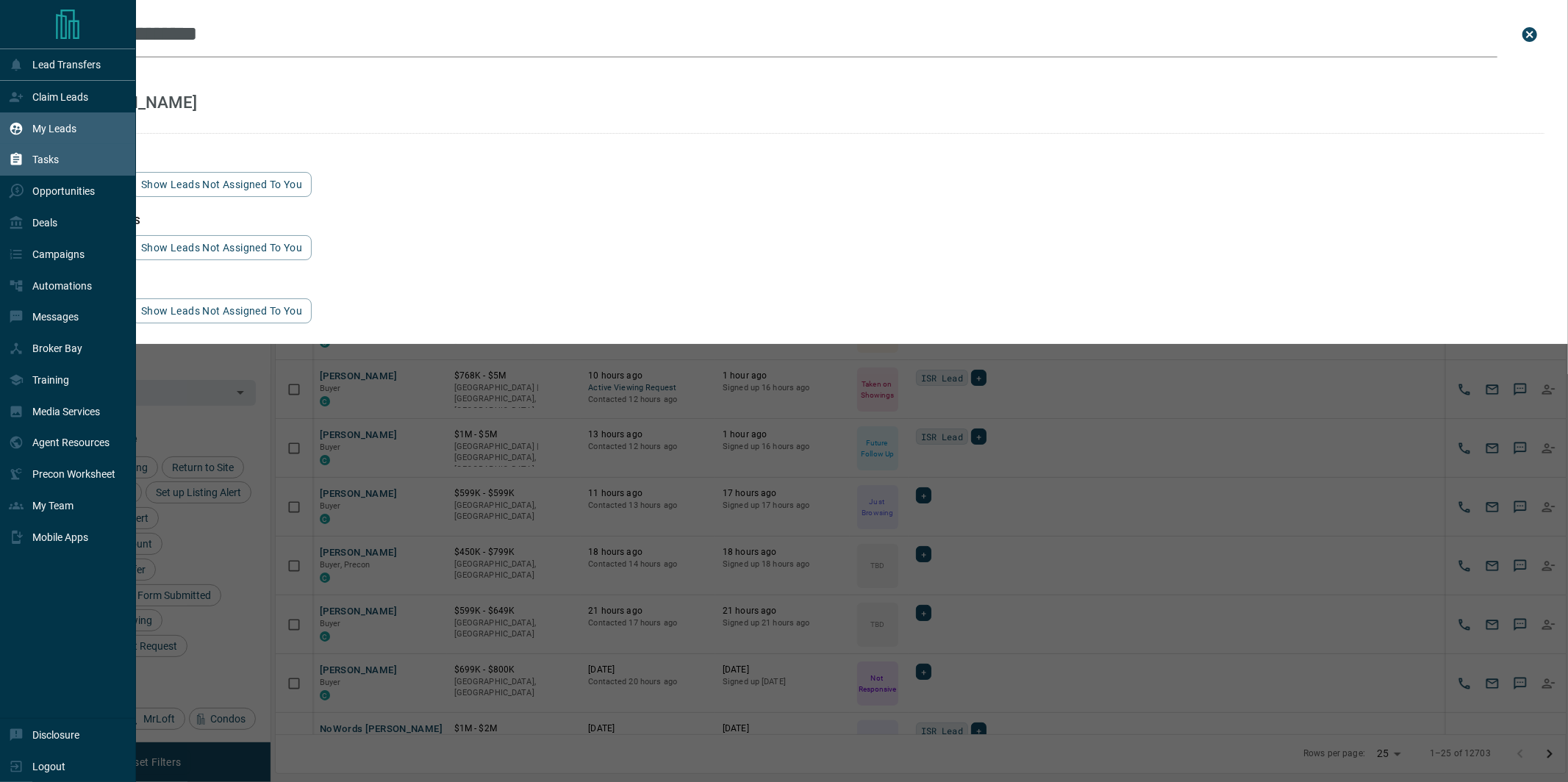
click at [19, 159] on icon at bounding box center [16, 159] width 15 height 15
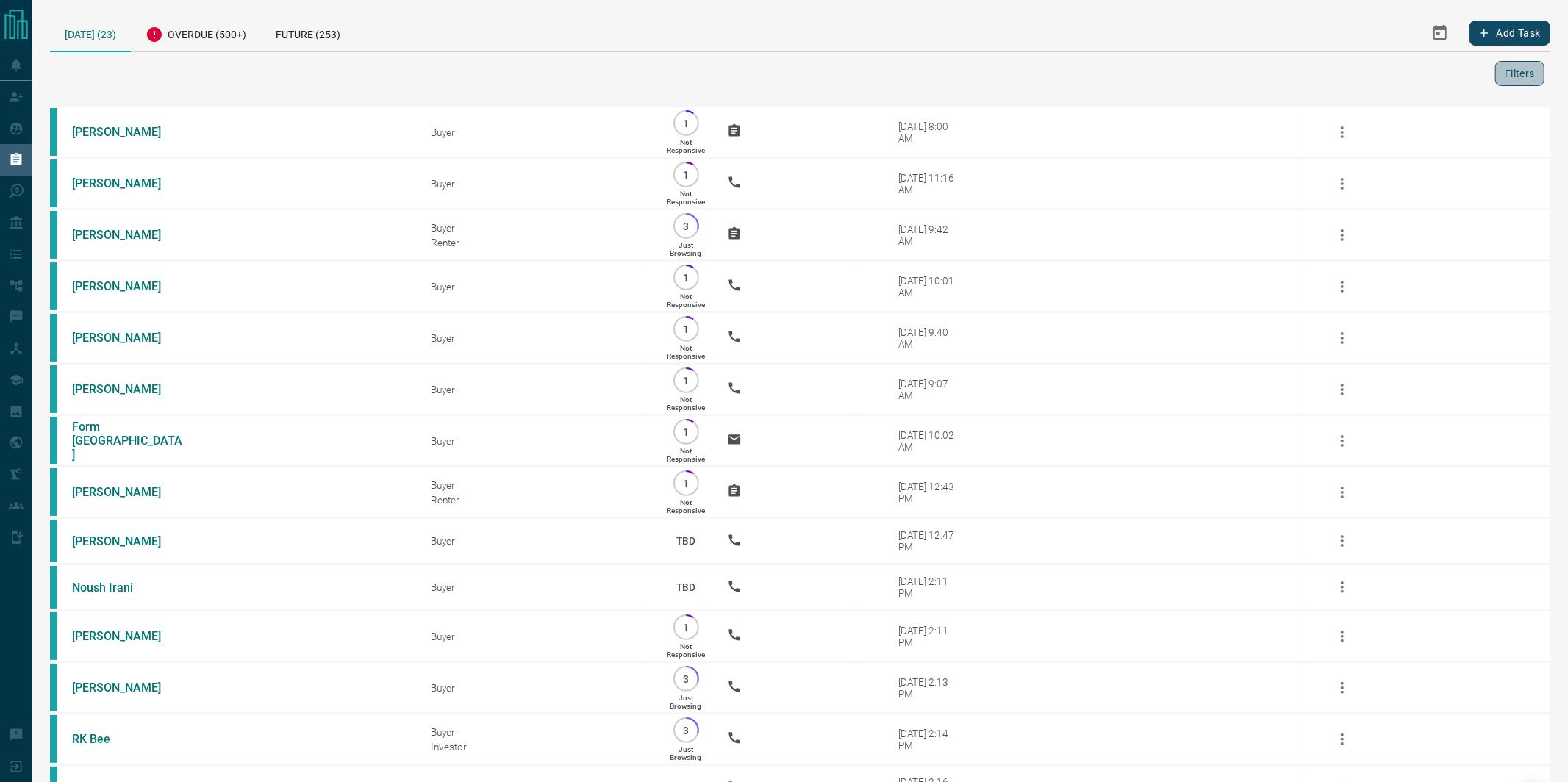
click at [1508, 78] on button "Filters" at bounding box center [1519, 73] width 50 height 25
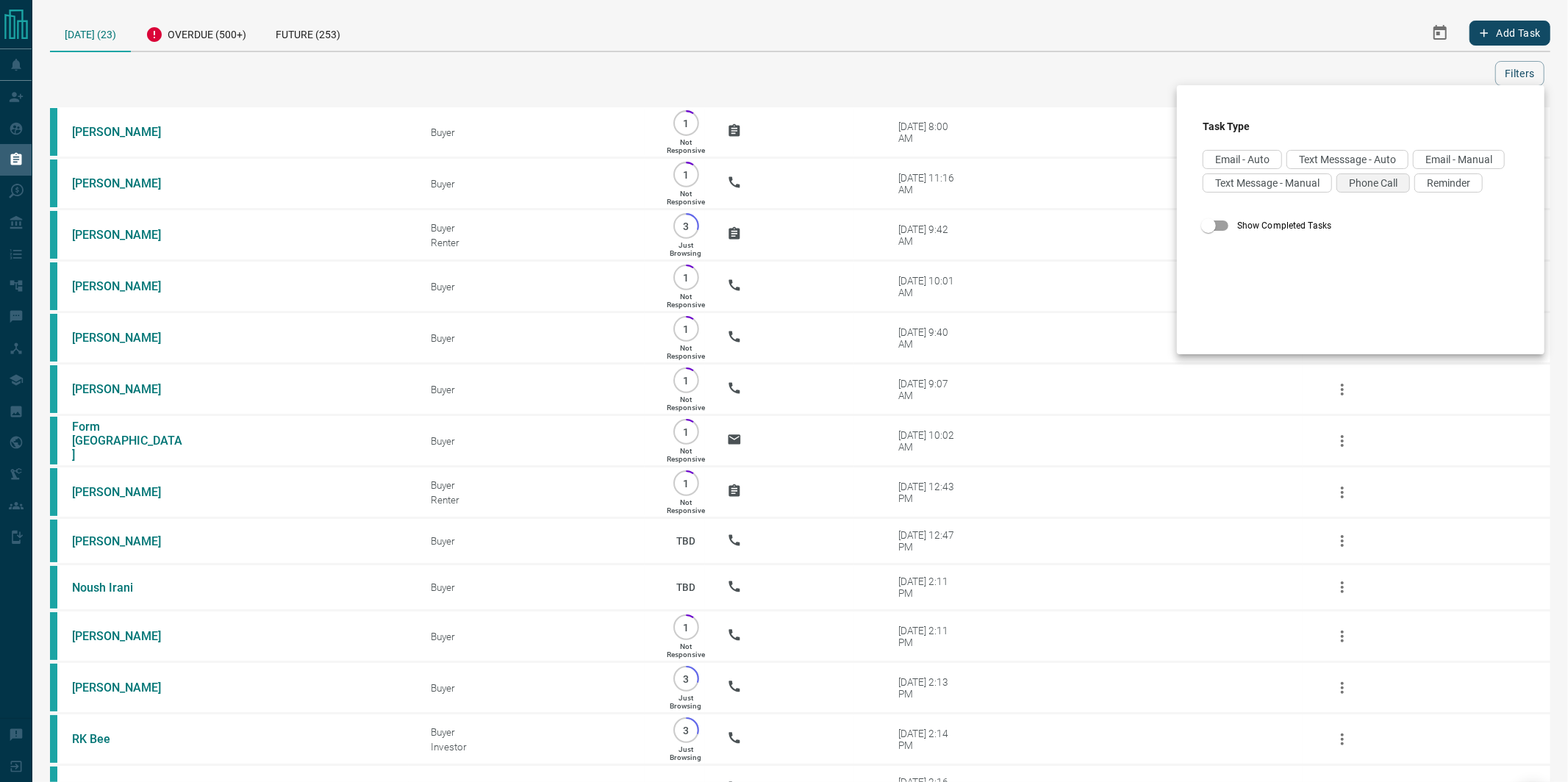
click at [1380, 184] on span "Phone Call" at bounding box center [1373, 183] width 49 height 11
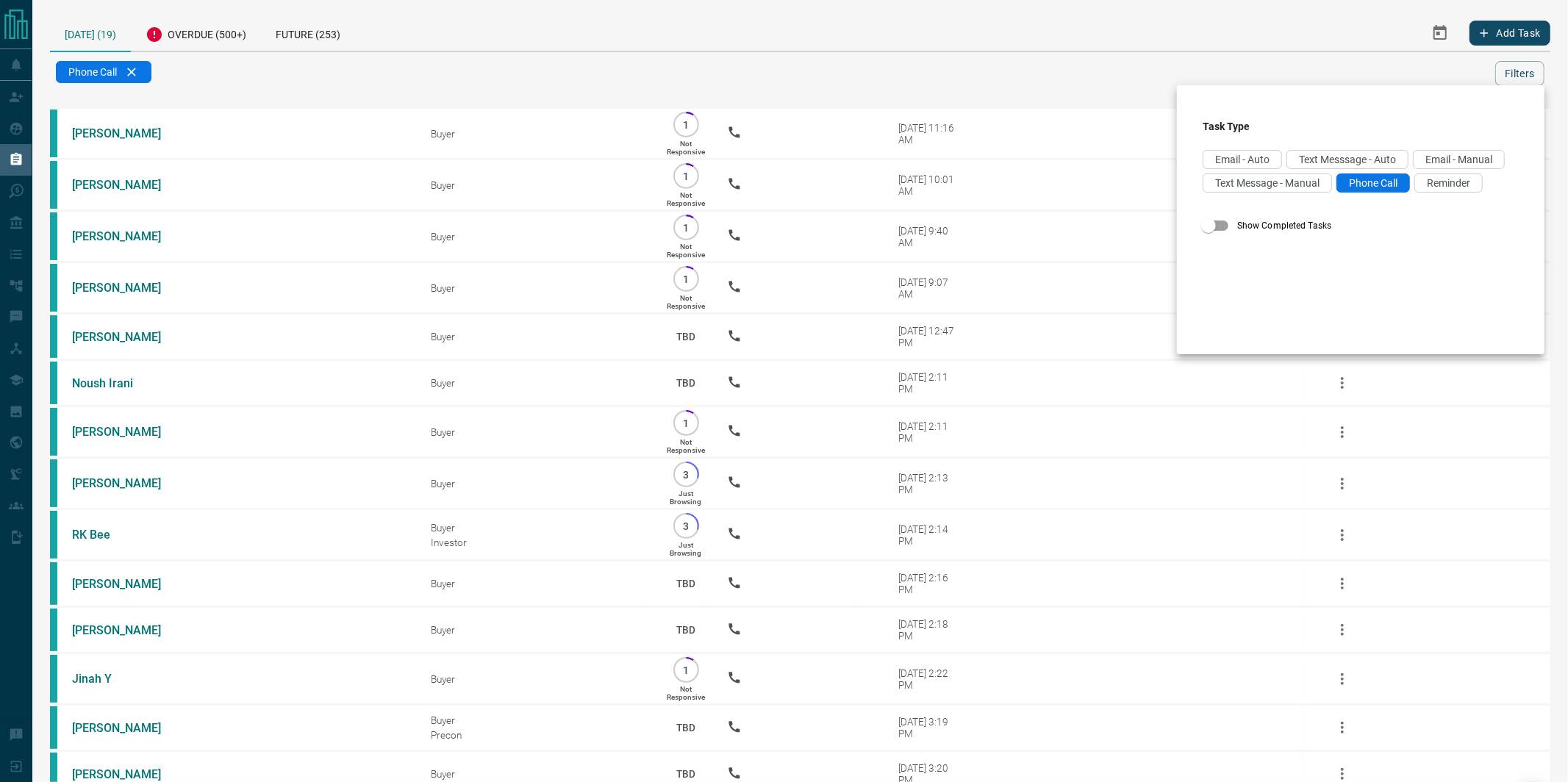
drag, startPoint x: 649, startPoint y: 45, endPoint x: 668, endPoint y: 81, distance: 40.7
click at [649, 45] on div at bounding box center [784, 391] width 1568 height 782
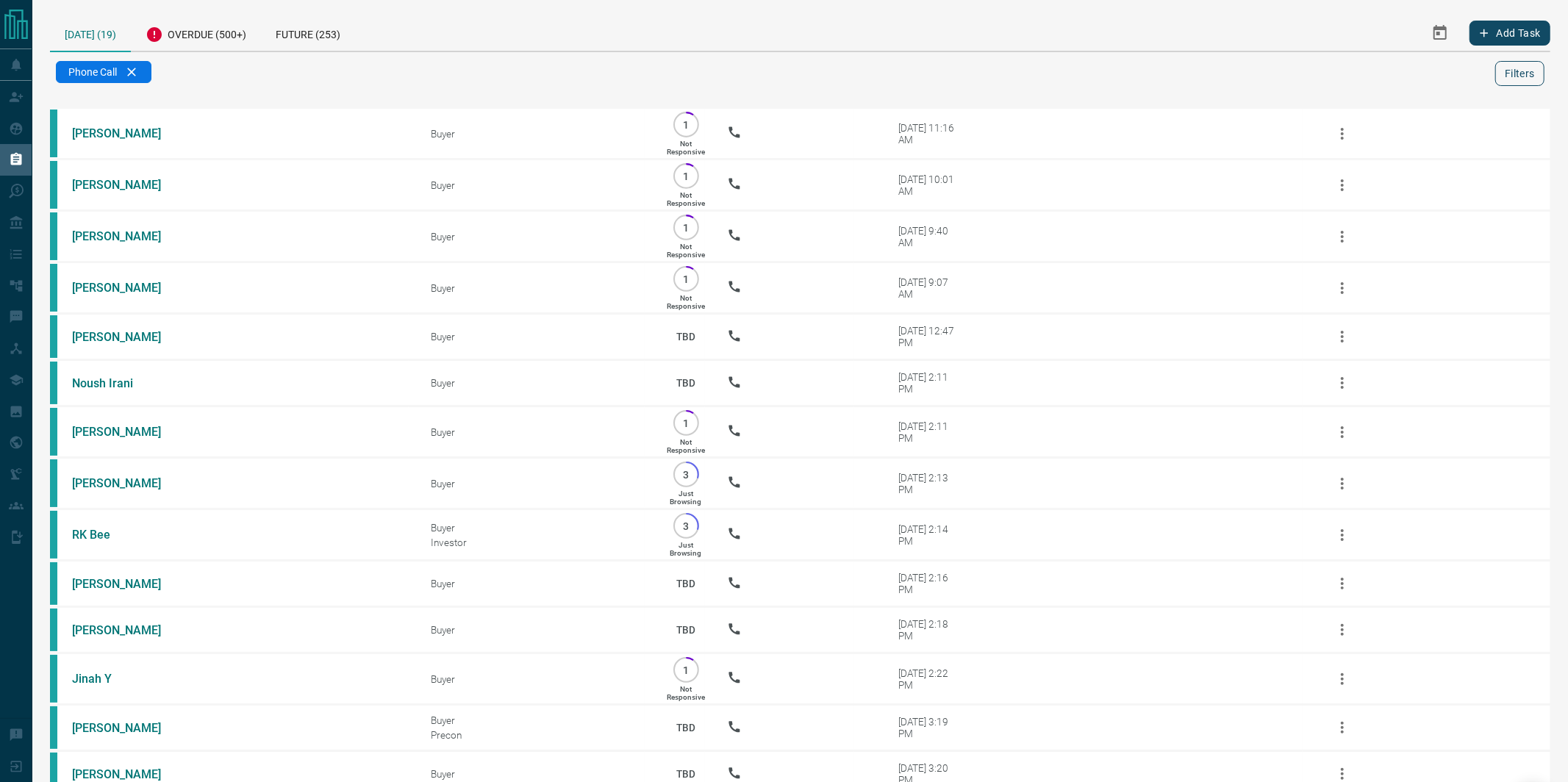
click at [1512, 75] on button "Filters" at bounding box center [1519, 73] width 50 height 25
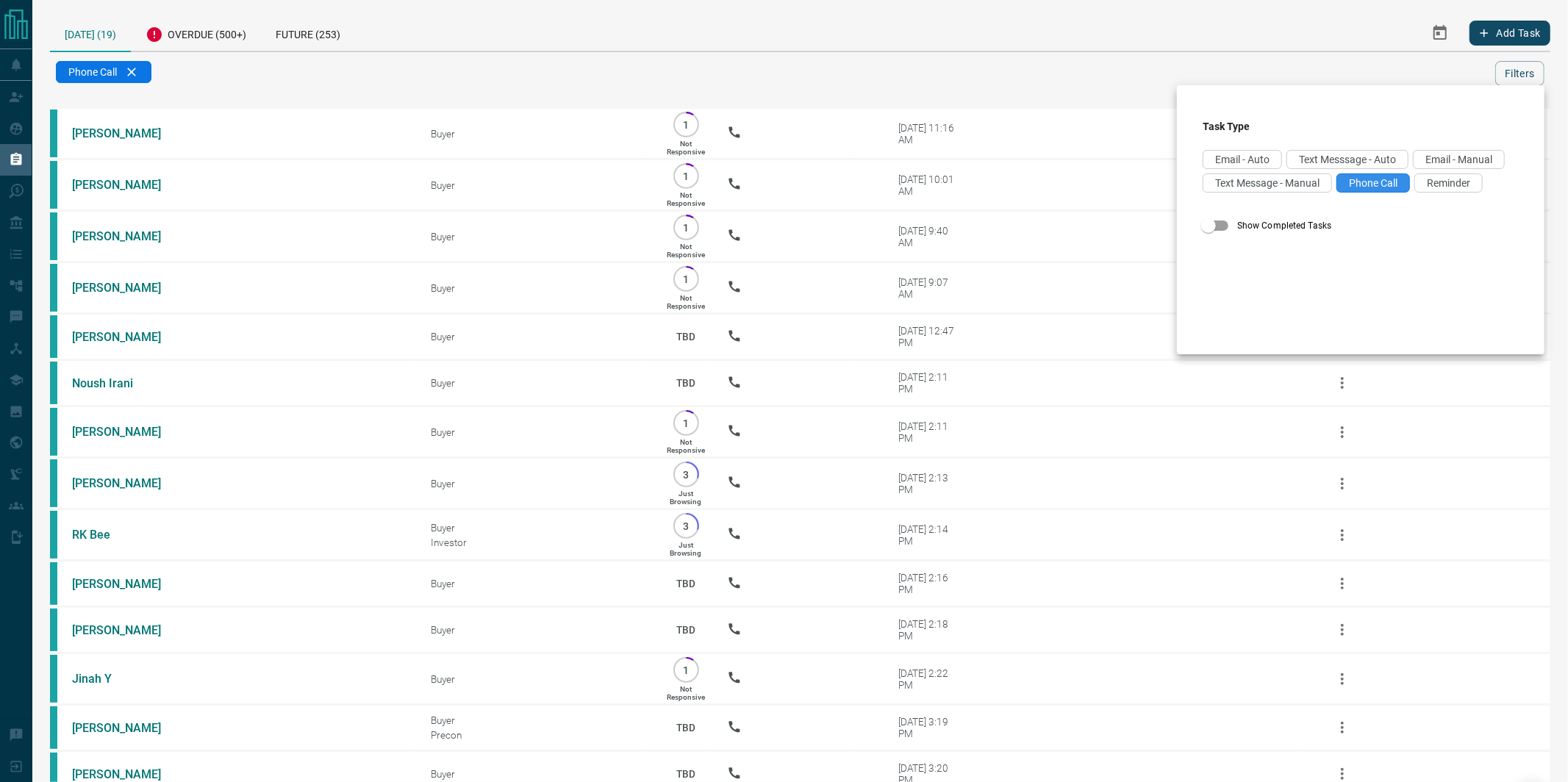
click at [1392, 179] on span "Phone Call" at bounding box center [1373, 183] width 49 height 11
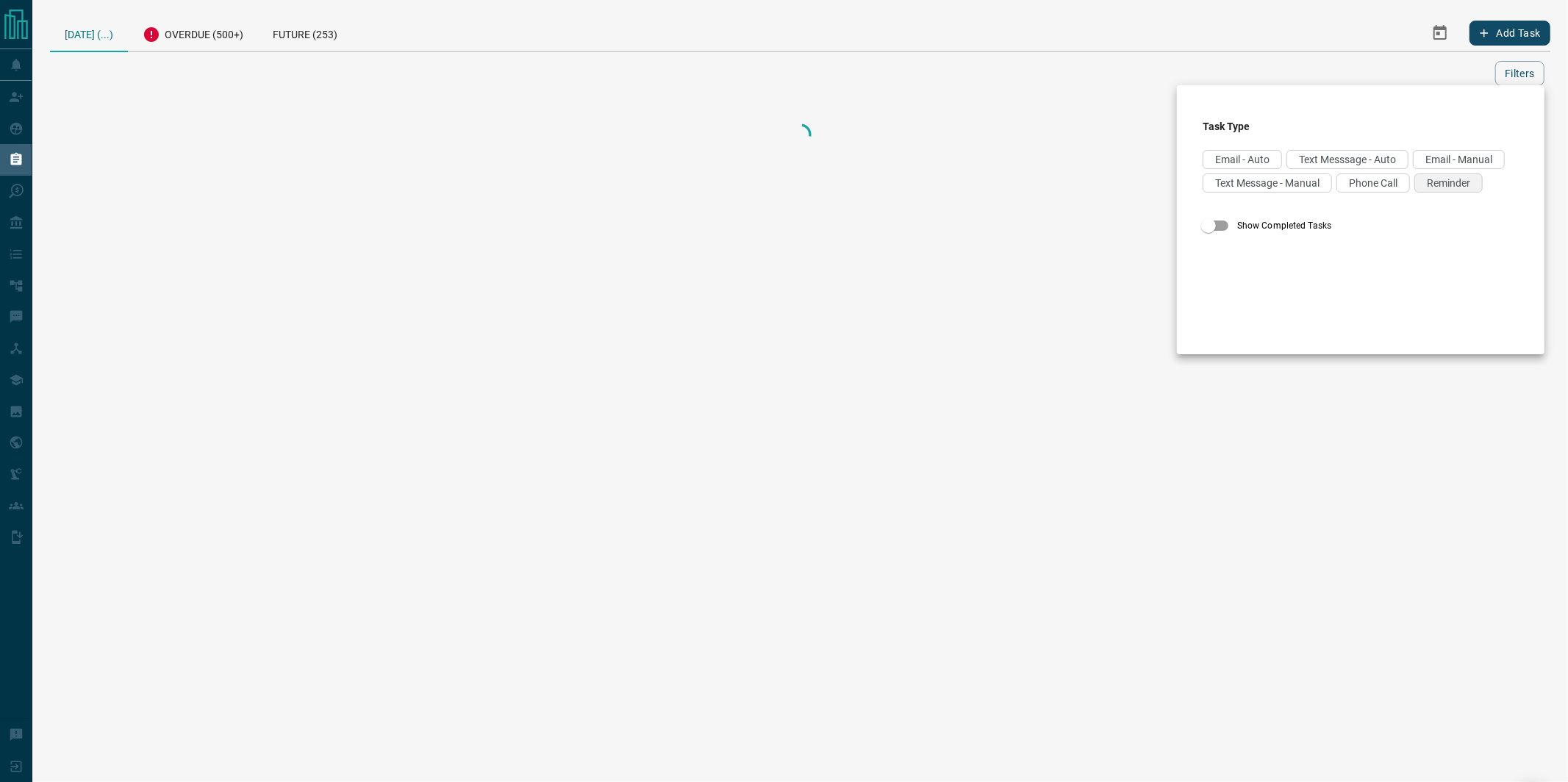
click at [1436, 181] on span "Reminder" at bounding box center [1448, 183] width 43 height 11
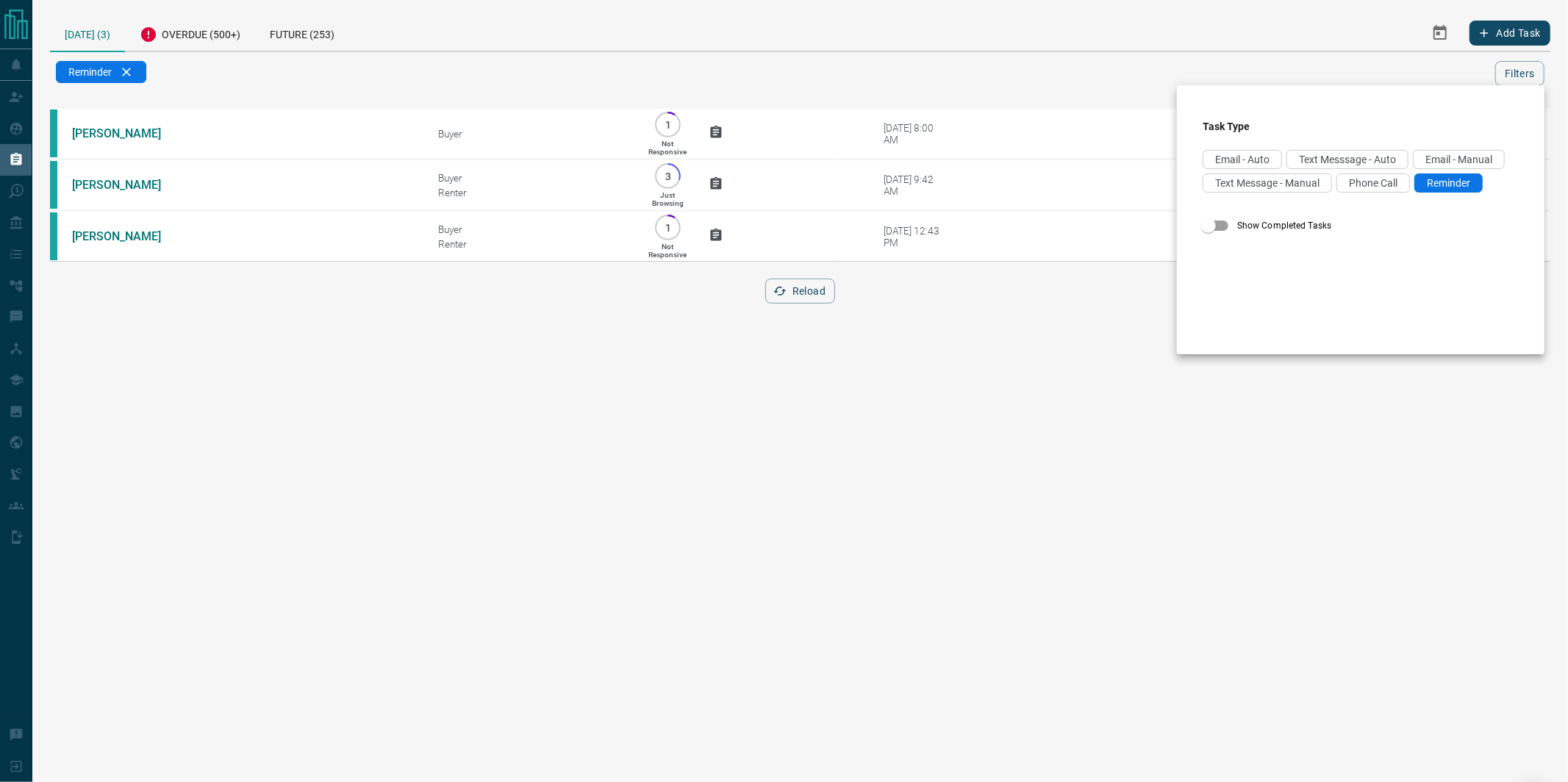
click at [547, 35] on div at bounding box center [784, 391] width 1568 height 782
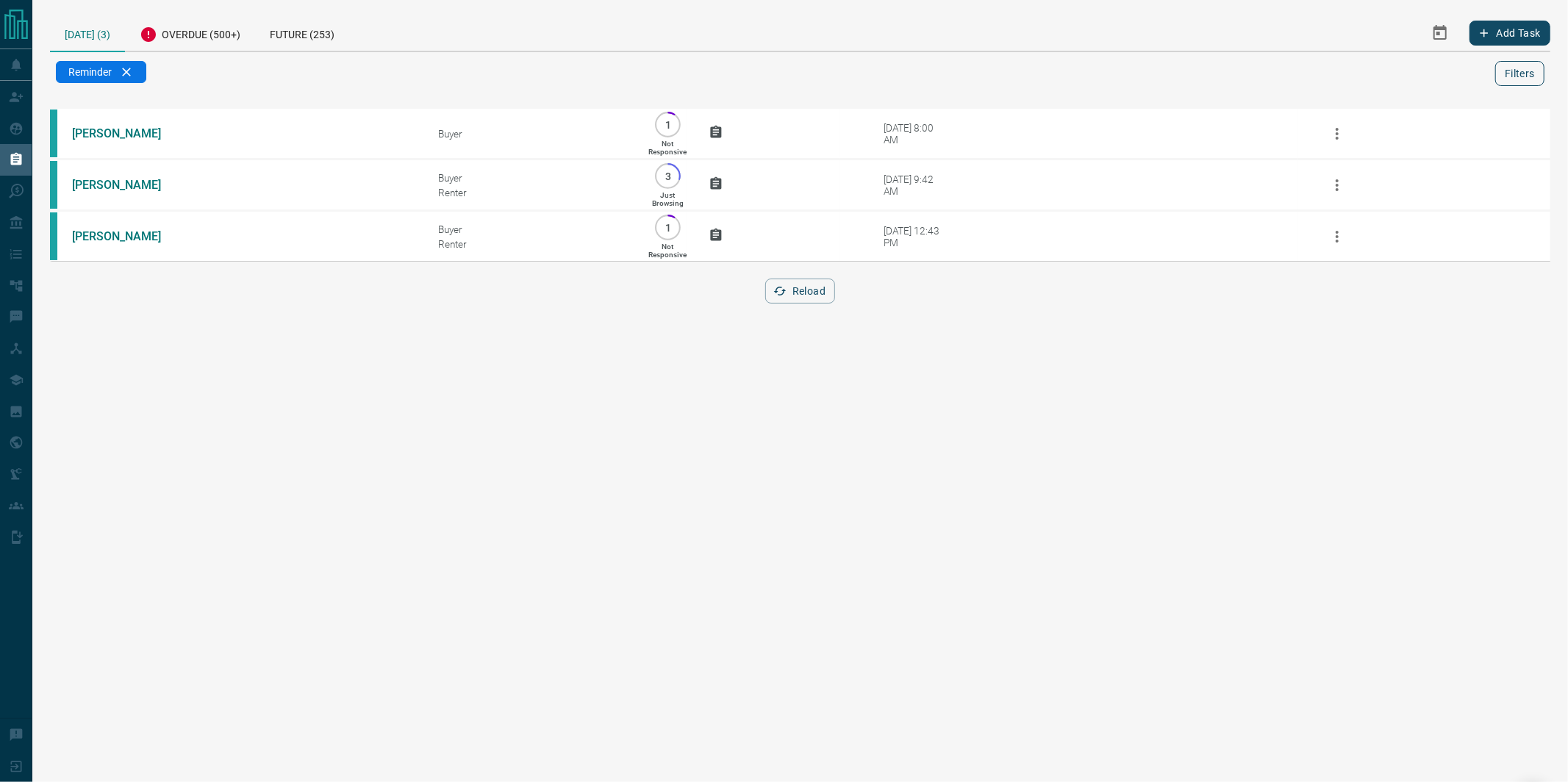
click at [1510, 72] on button "Filters" at bounding box center [1519, 73] width 50 height 25
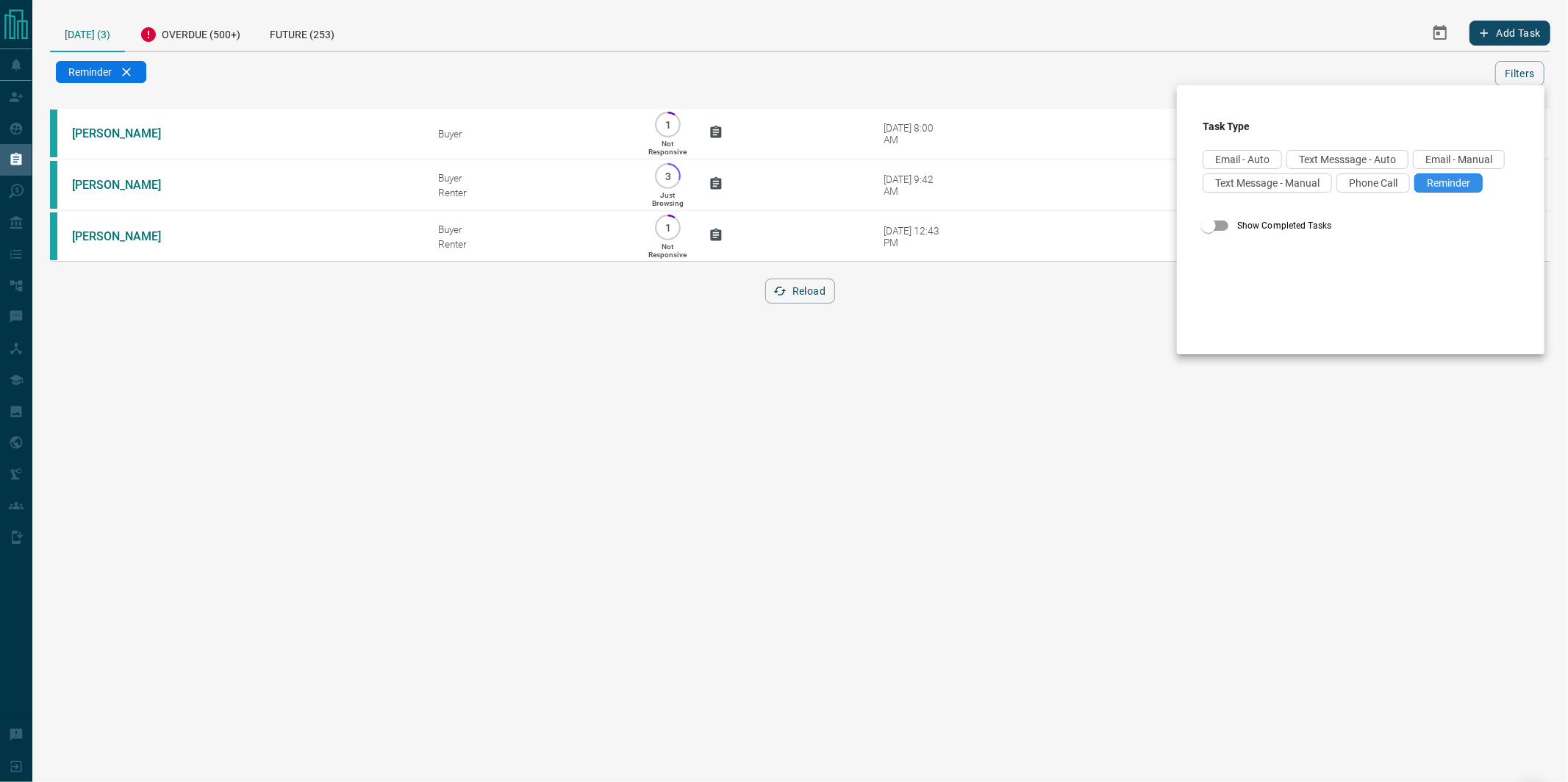
click at [1440, 179] on span "Reminder" at bounding box center [1448, 183] width 43 height 11
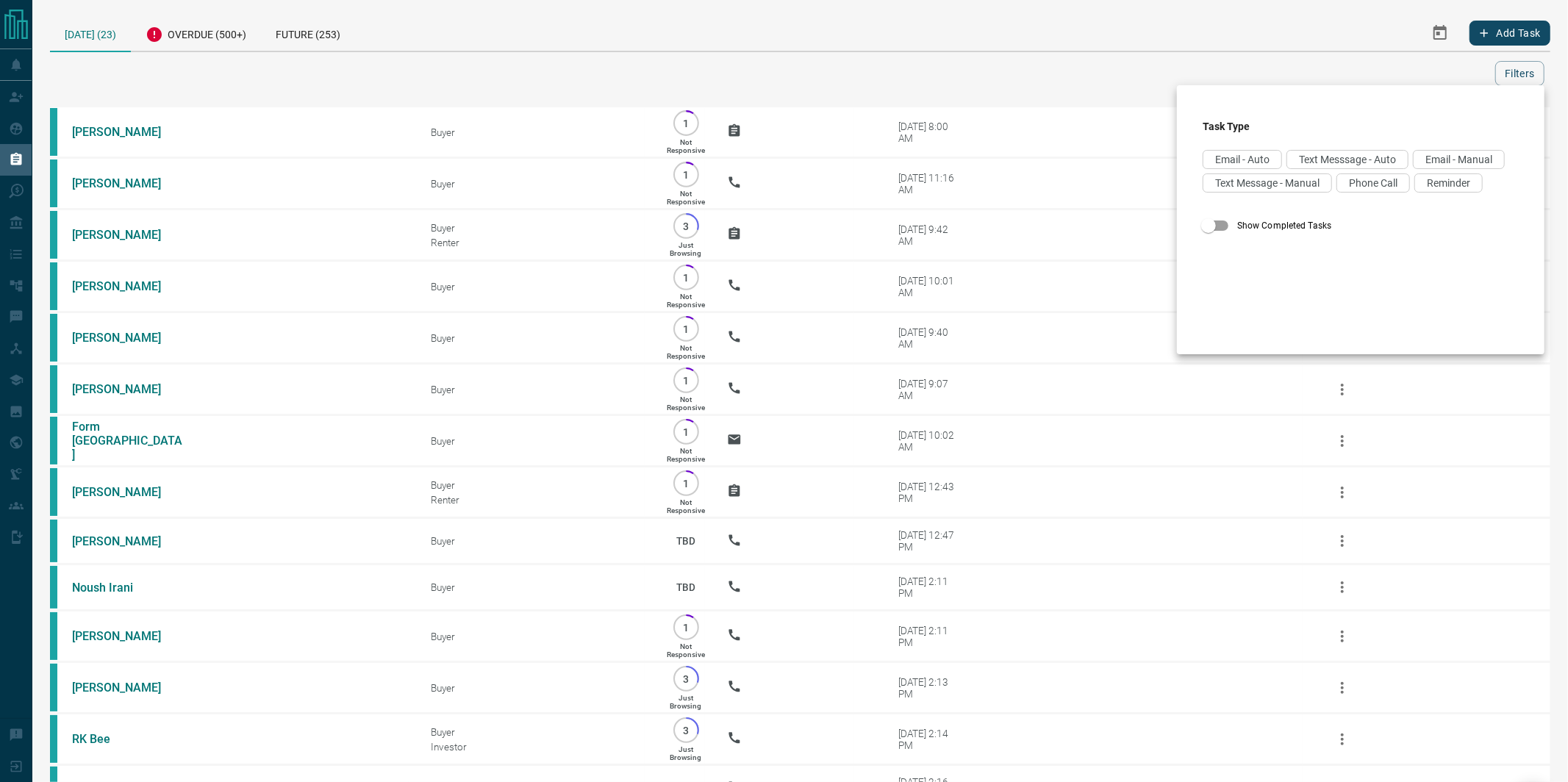
click at [1445, 28] on div at bounding box center [784, 391] width 1568 height 782
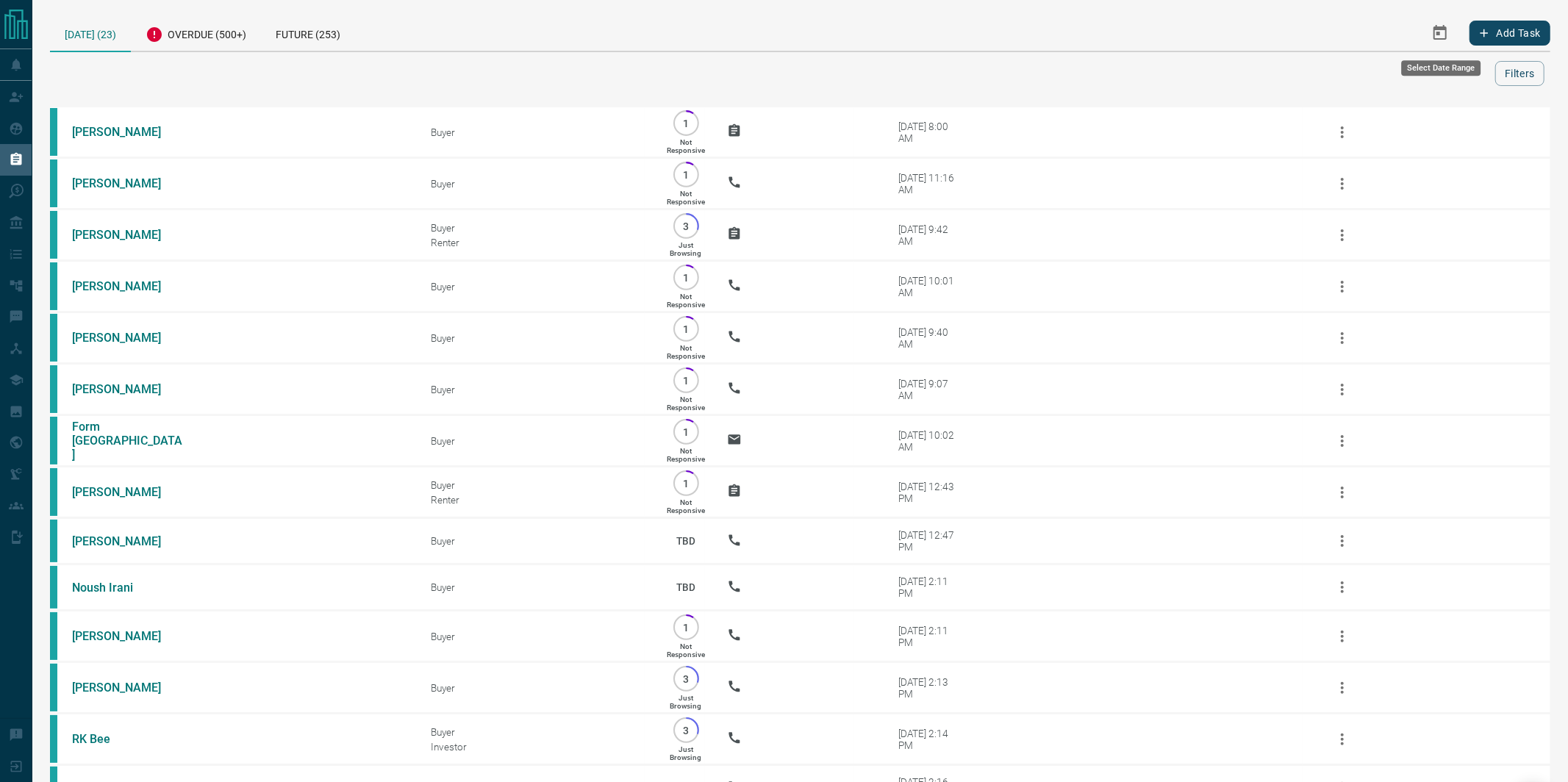
click at [1432, 32] on icon "Select Date Range" at bounding box center [1441, 33] width 18 height 18
click at [1251, 69] on button "‹" at bounding box center [1250, 67] width 32 height 32
drag, startPoint x: 1401, startPoint y: 130, endPoint x: 1397, endPoint y: 137, distance: 8.1
click at [1401, 130] on abbr "1" at bounding box center [1402, 126] width 5 height 11
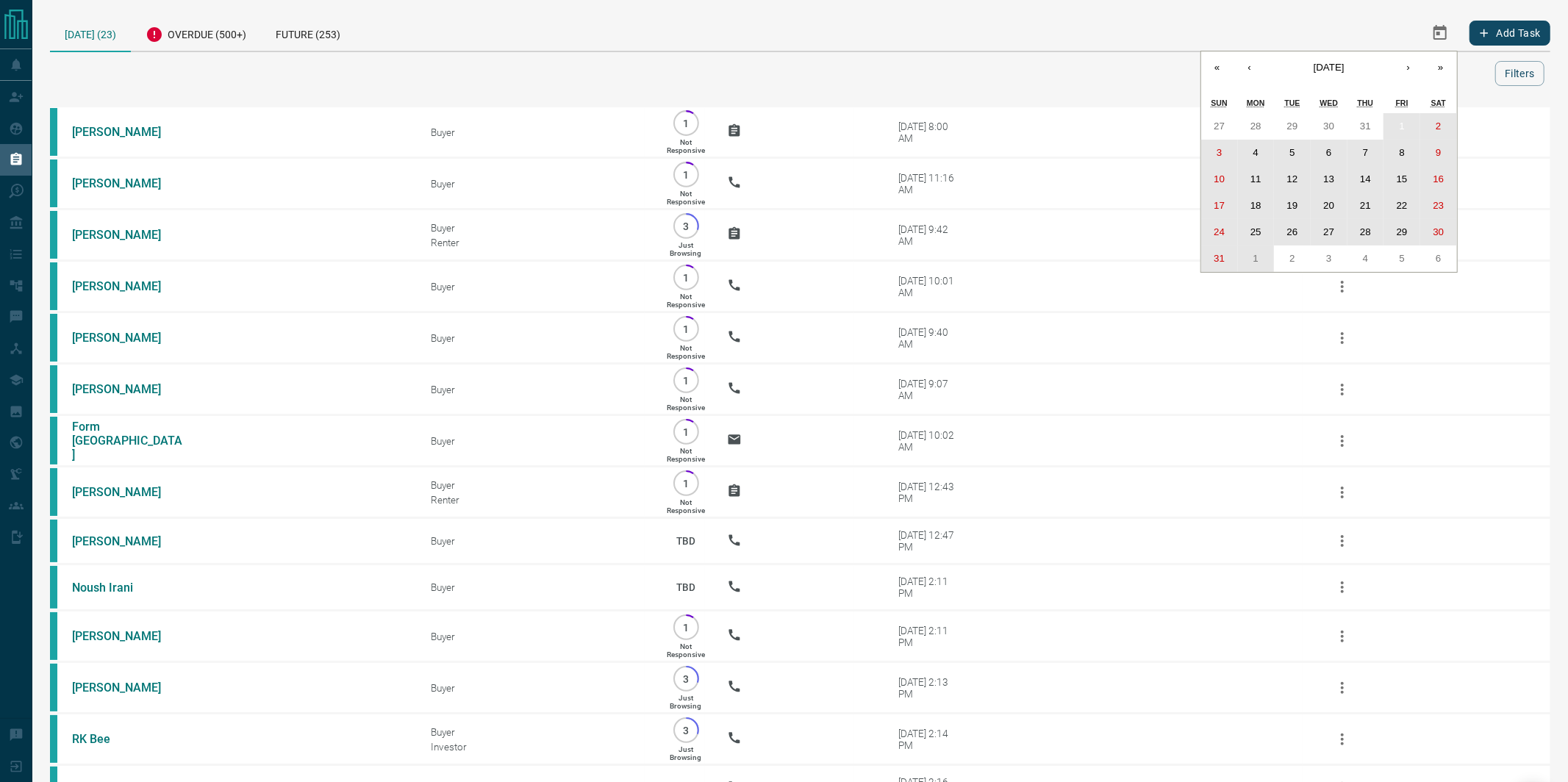
drag, startPoint x: 1251, startPoint y: 260, endPoint x: 1340, endPoint y: 184, distance: 117.0
click at [1251, 260] on button "1" at bounding box center [1255, 258] width 37 height 27
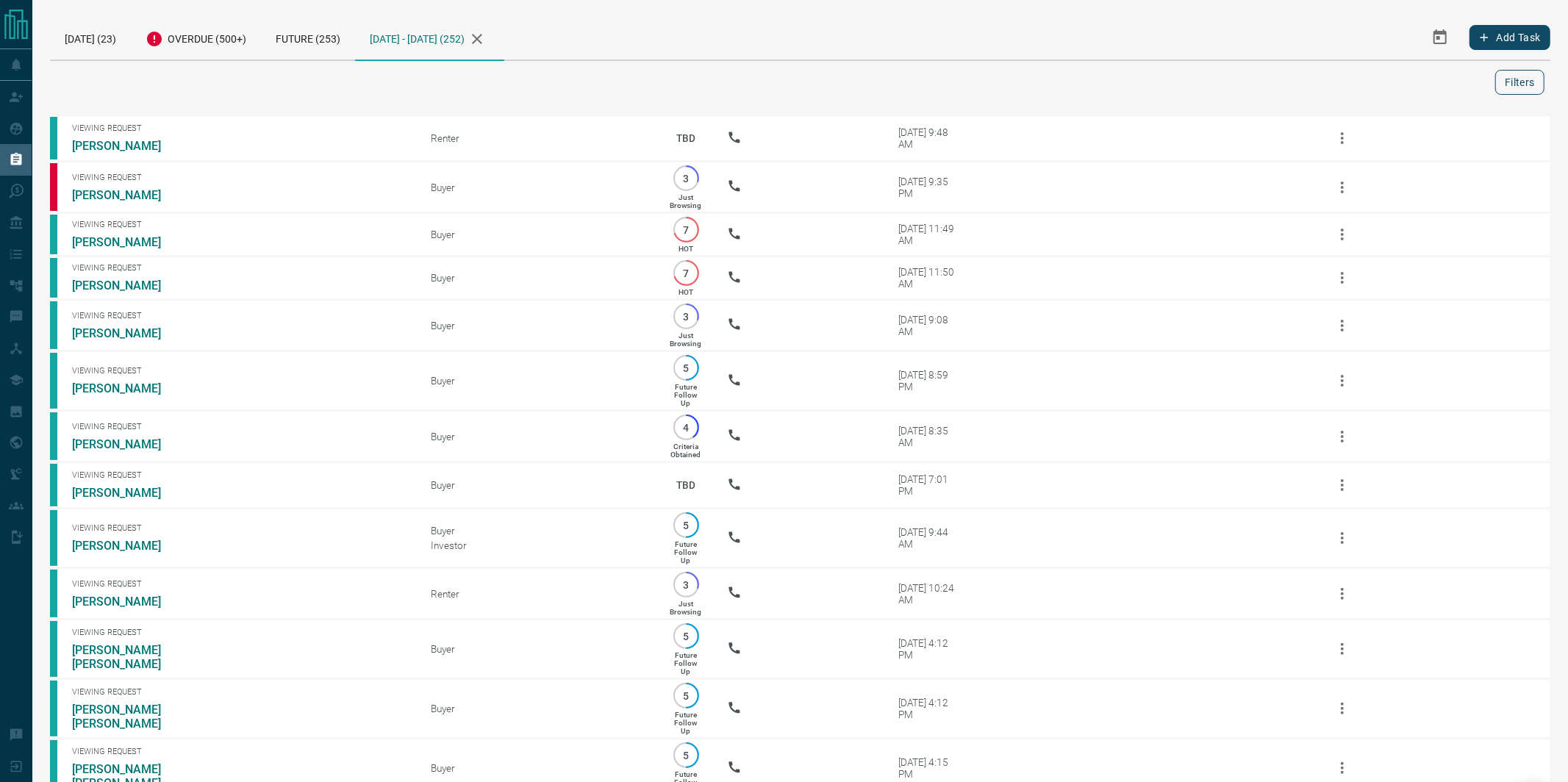
click at [1505, 84] on button "Filters" at bounding box center [1519, 82] width 50 height 25
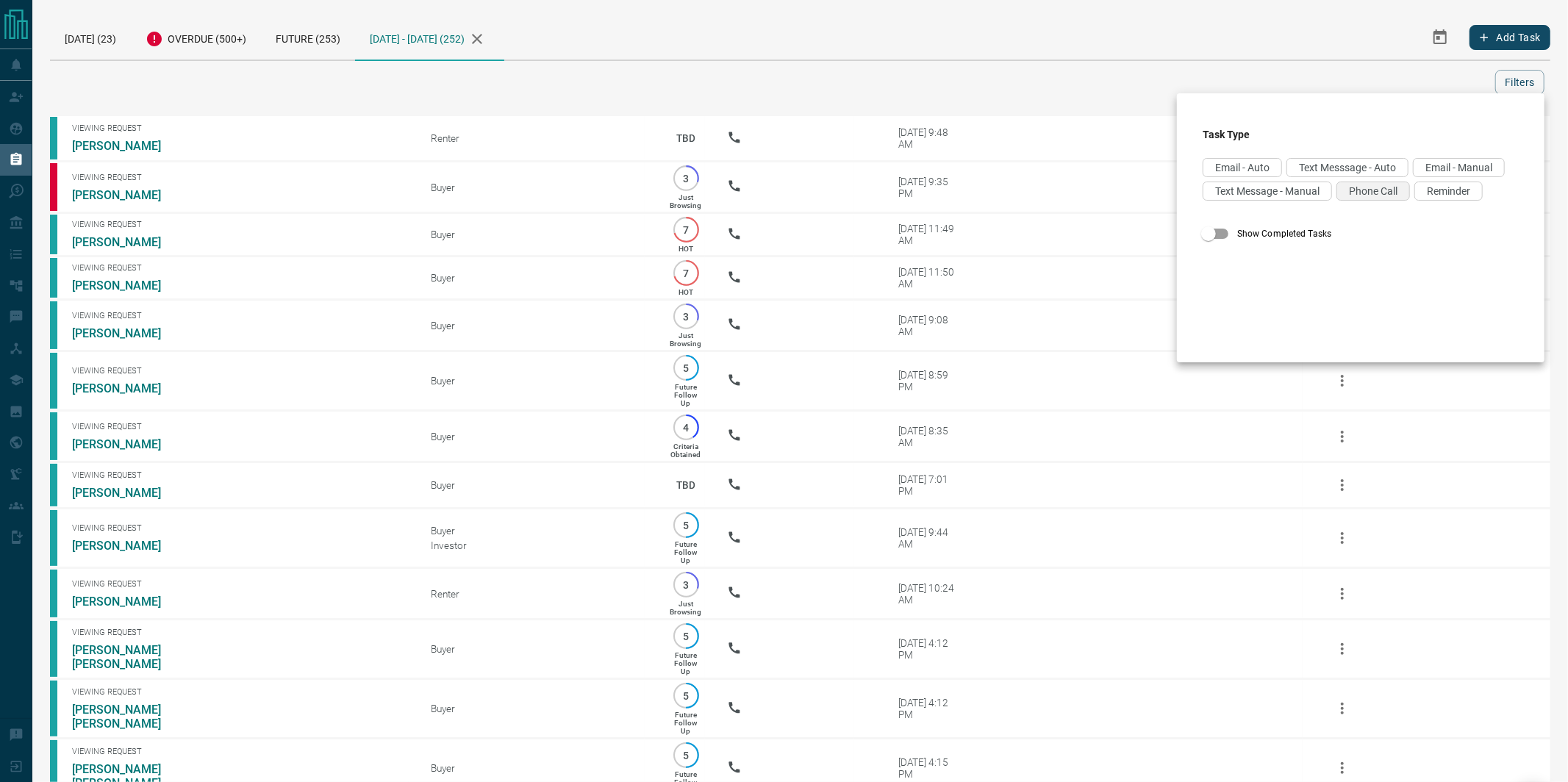
click at [1374, 192] on span "Phone Call" at bounding box center [1373, 191] width 49 height 11
click at [722, 36] on div at bounding box center [784, 391] width 1568 height 782
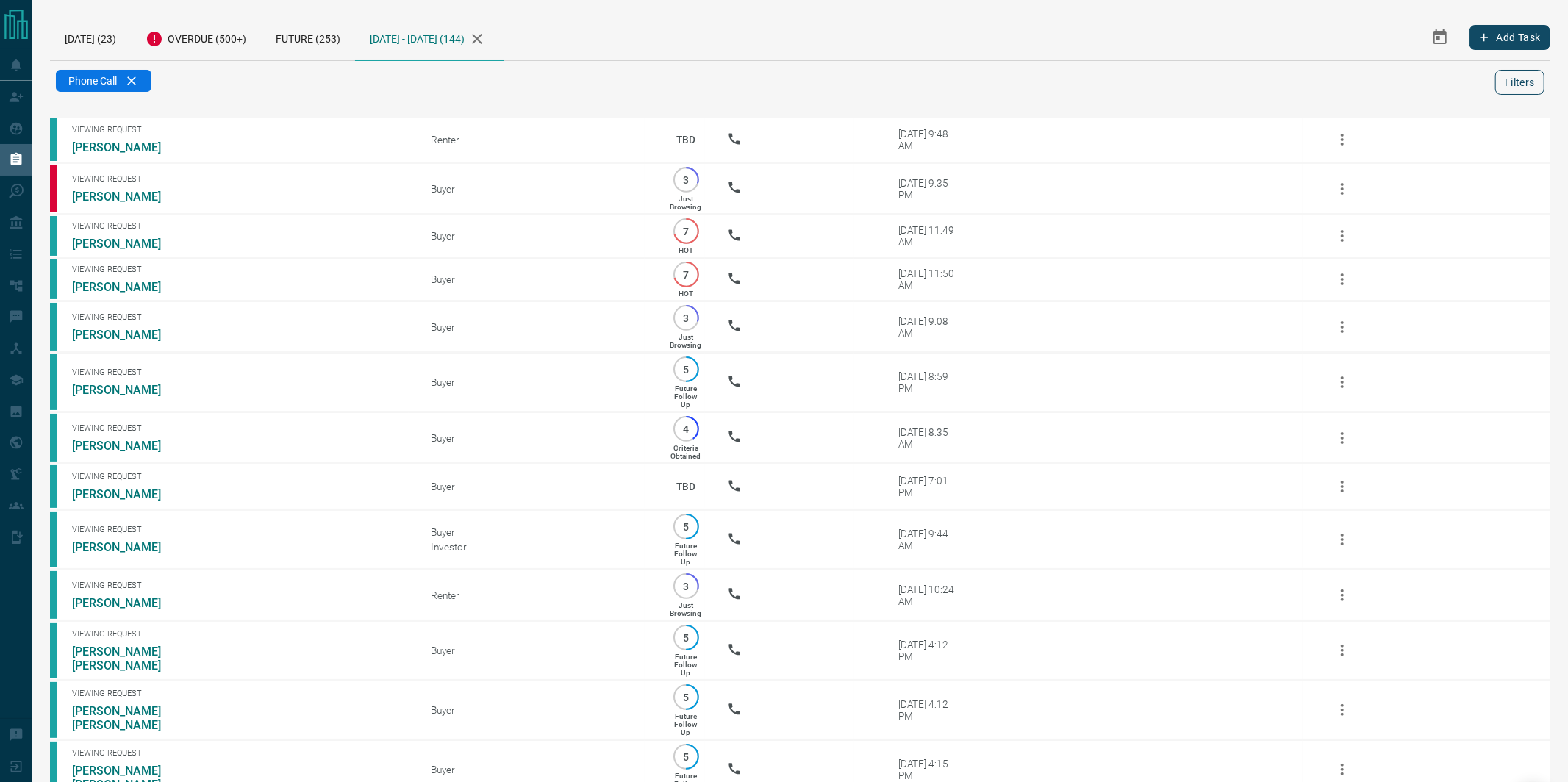
click at [1508, 82] on button "Filters" at bounding box center [1519, 82] width 50 height 25
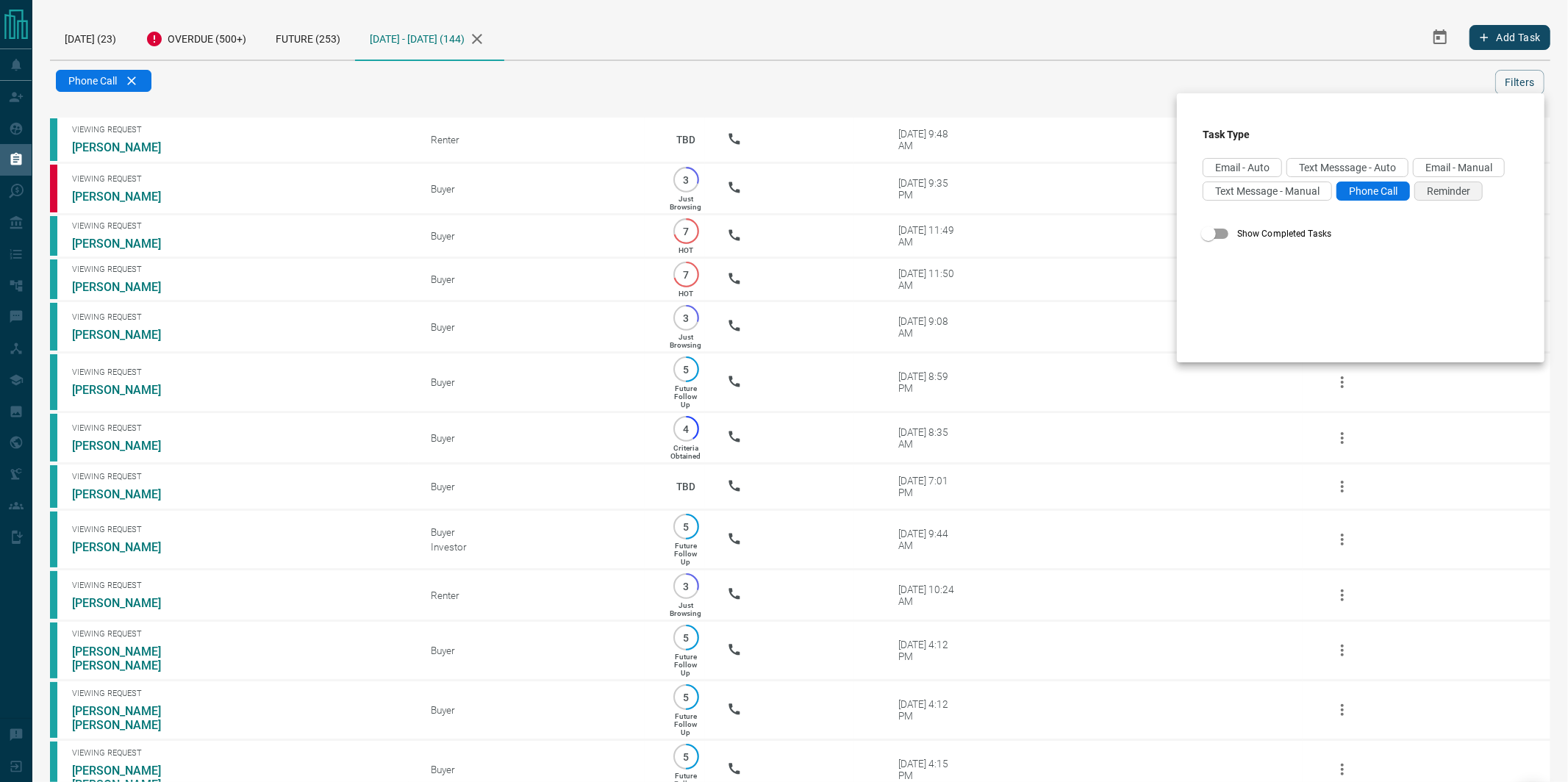
drag, startPoint x: 1393, startPoint y: 190, endPoint x: 1432, endPoint y: 189, distance: 39.0
click at [1399, 190] on div "Phone Call" at bounding box center [1373, 192] width 74 height 19
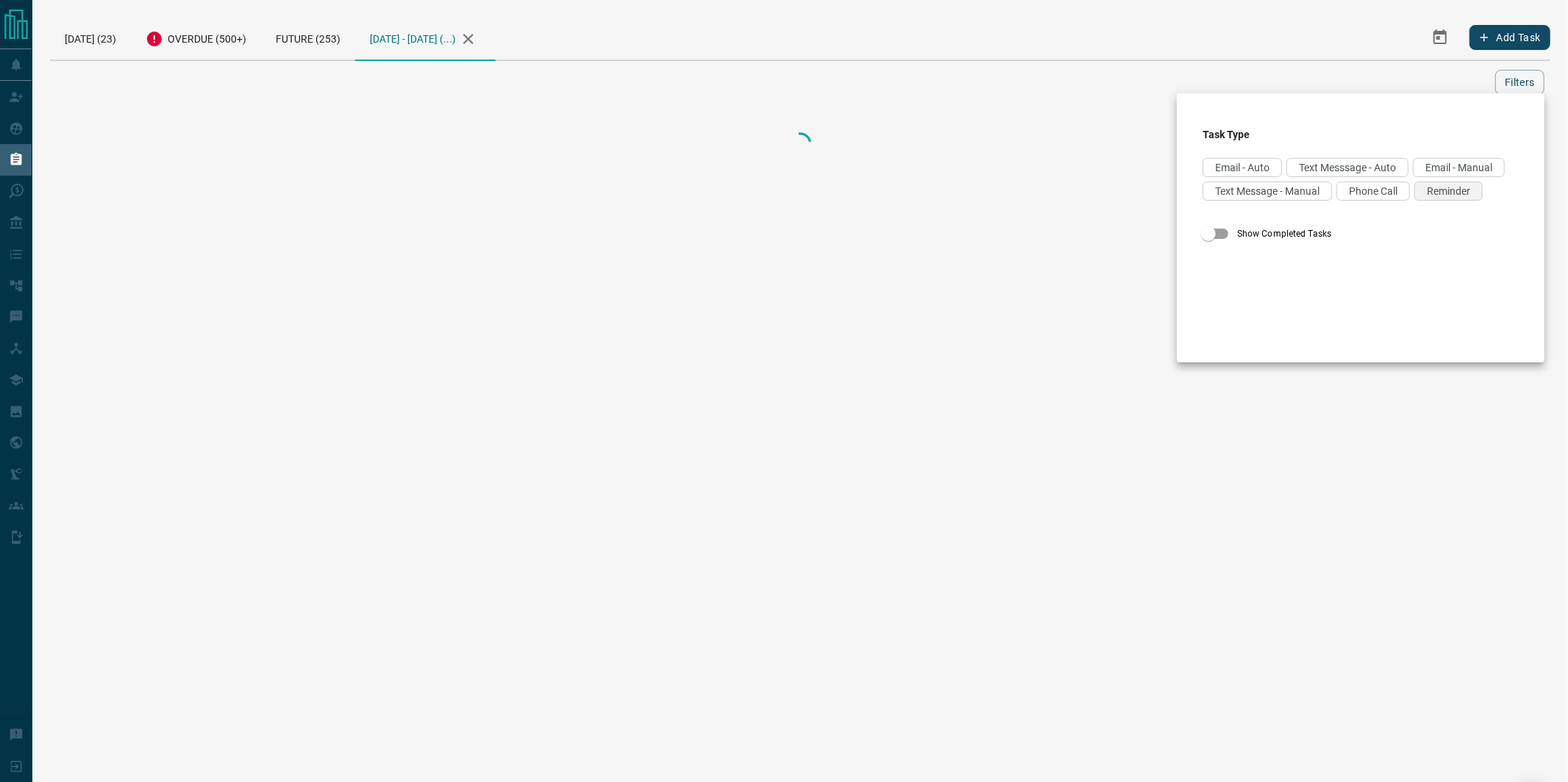
click at [1441, 189] on span "Reminder" at bounding box center [1448, 191] width 43 height 11
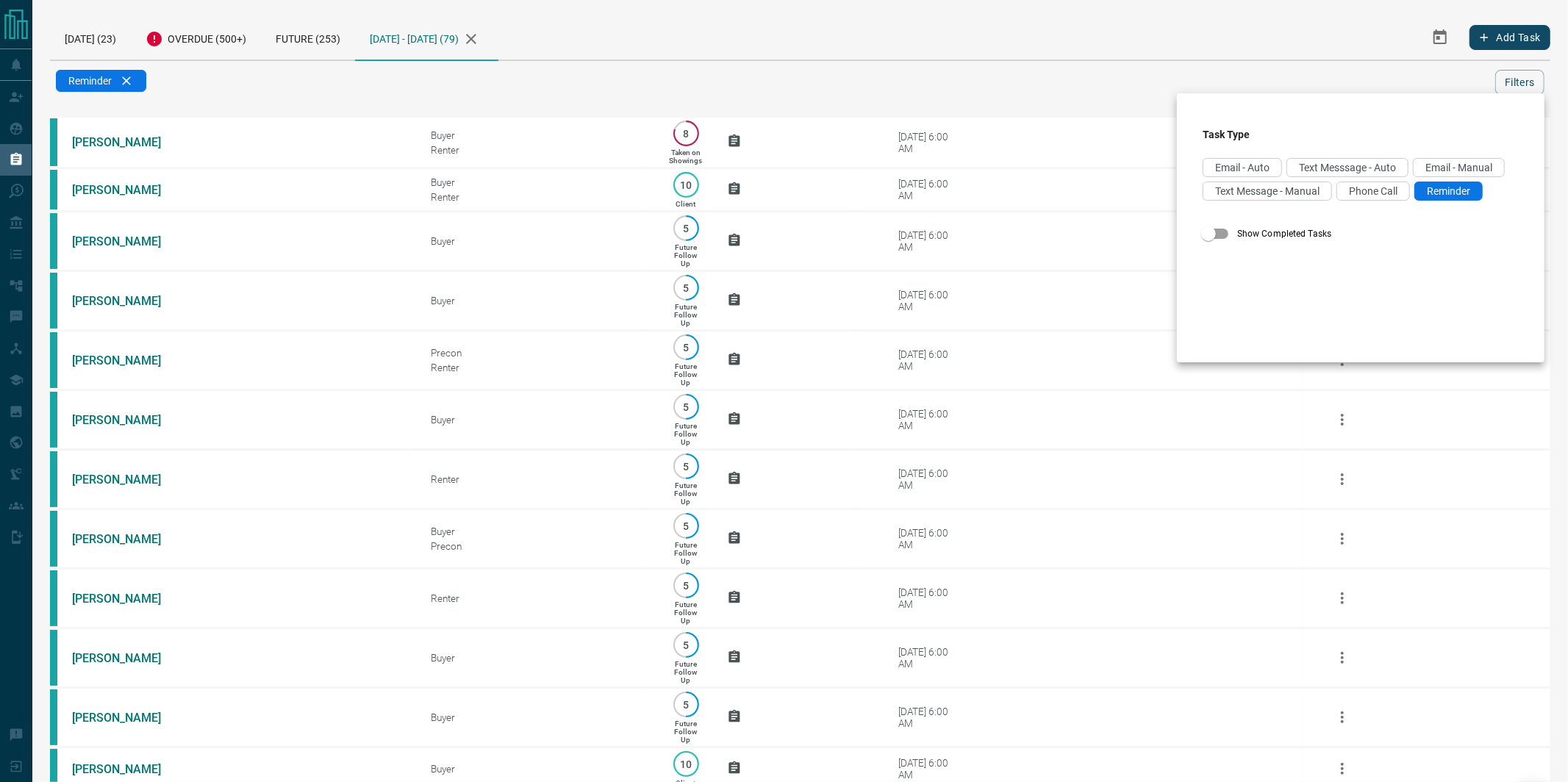
click at [983, 56] on div at bounding box center [784, 391] width 1568 height 782
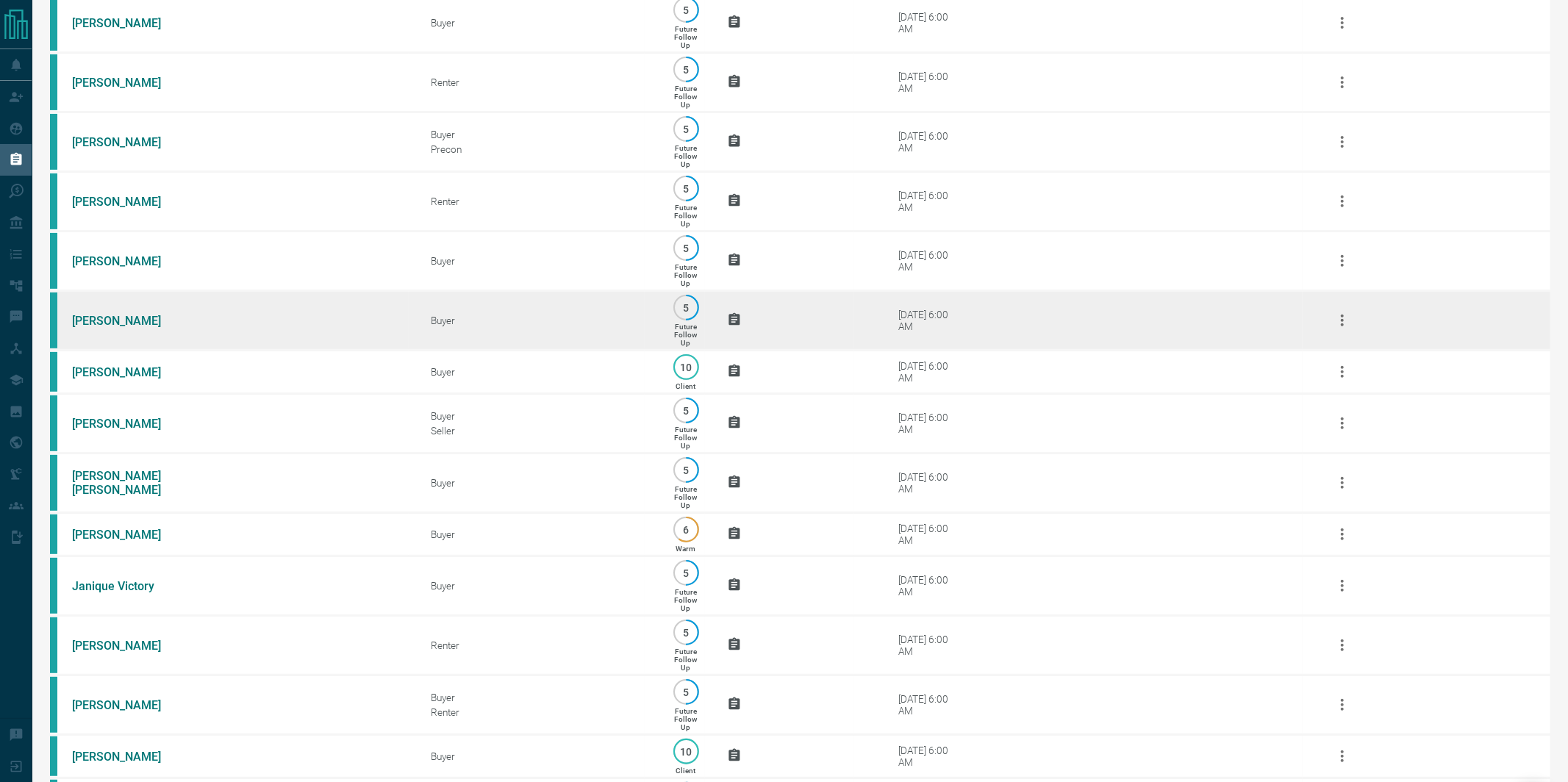
scroll to position [399, 0]
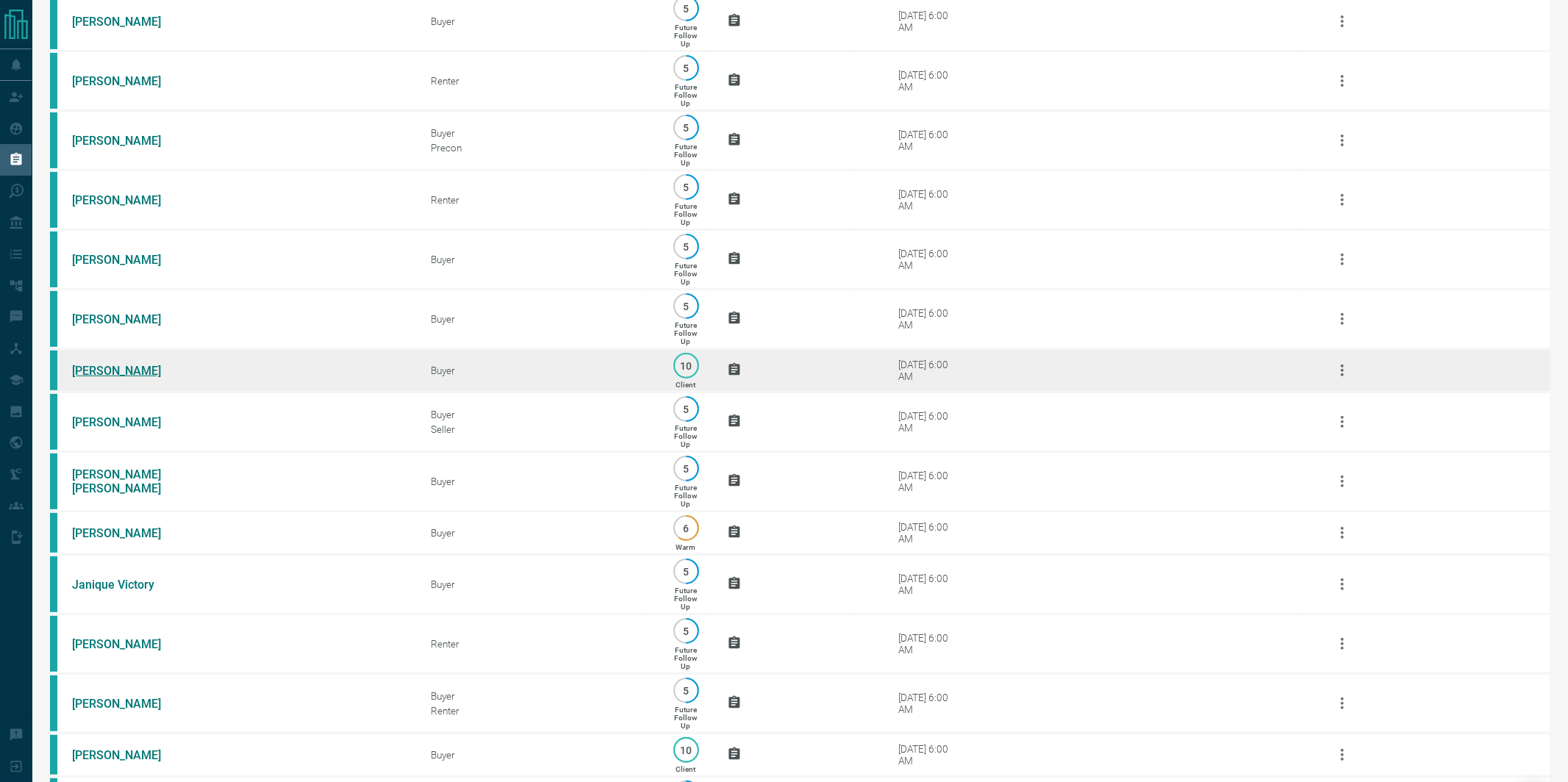
click at [92, 378] on link "[PERSON_NAME]" at bounding box center [127, 370] width 110 height 14
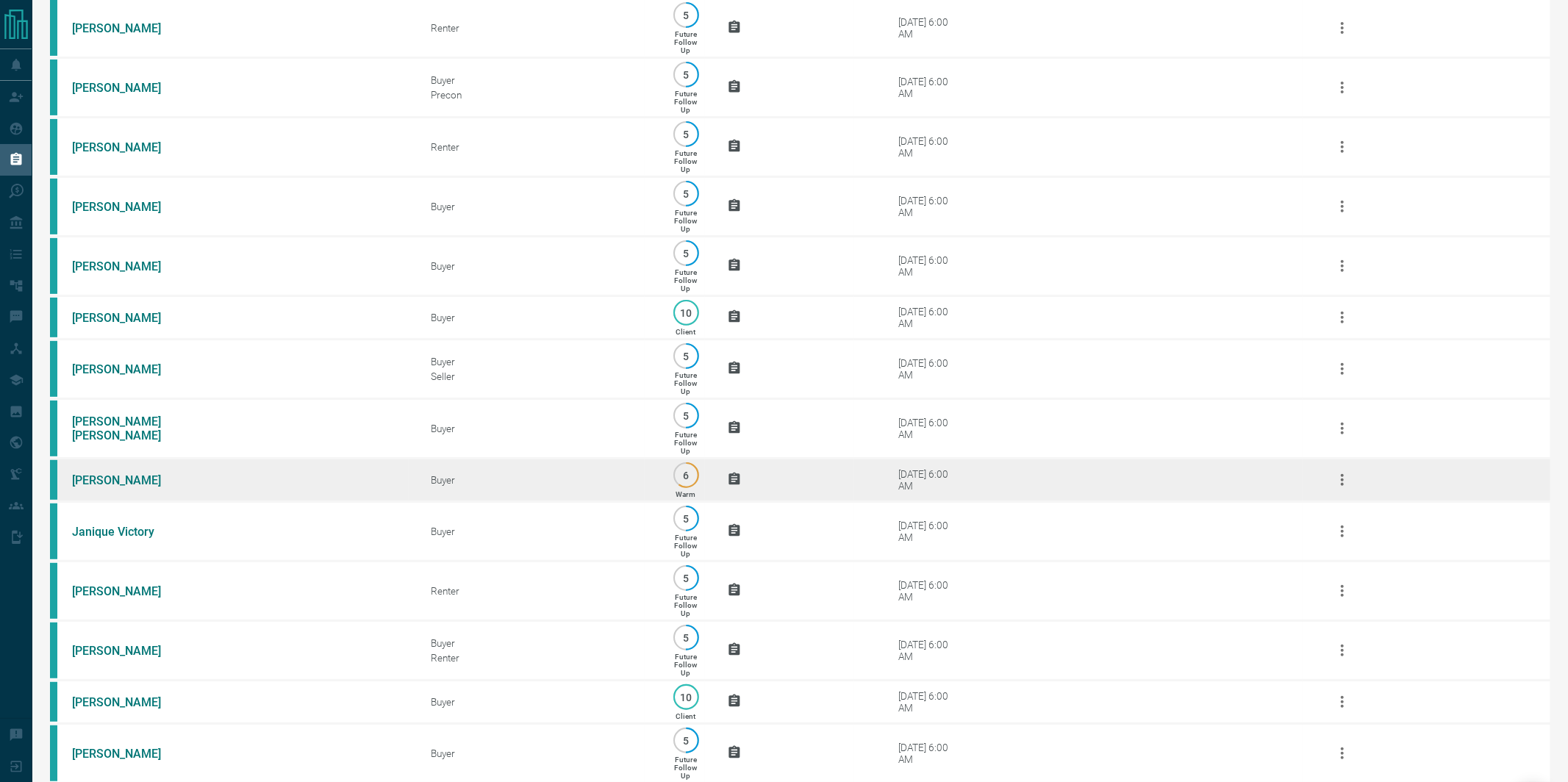
scroll to position [452, 0]
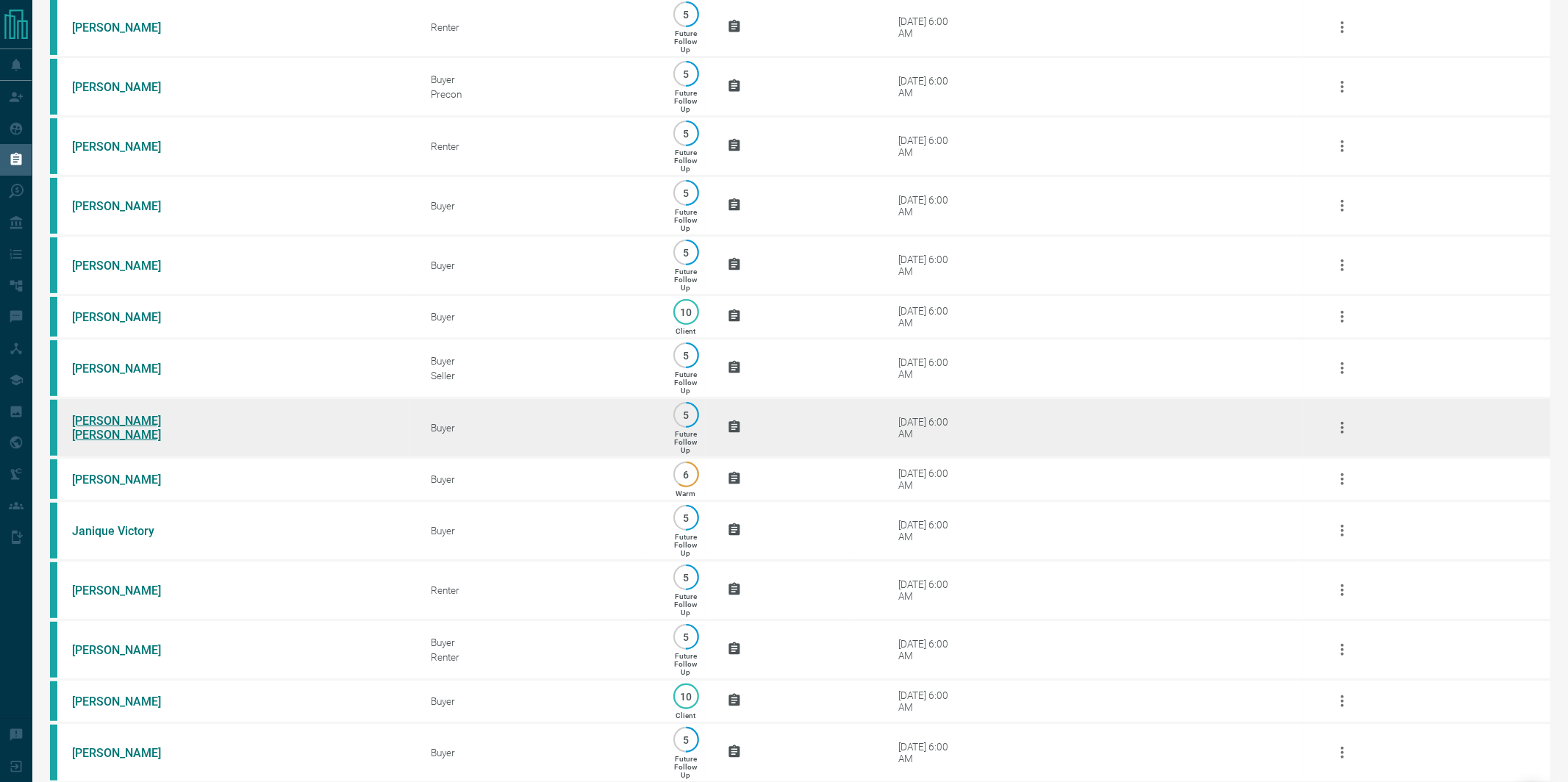
click at [99, 440] on link "[PERSON_NAME] [PERSON_NAME]" at bounding box center [127, 428] width 110 height 28
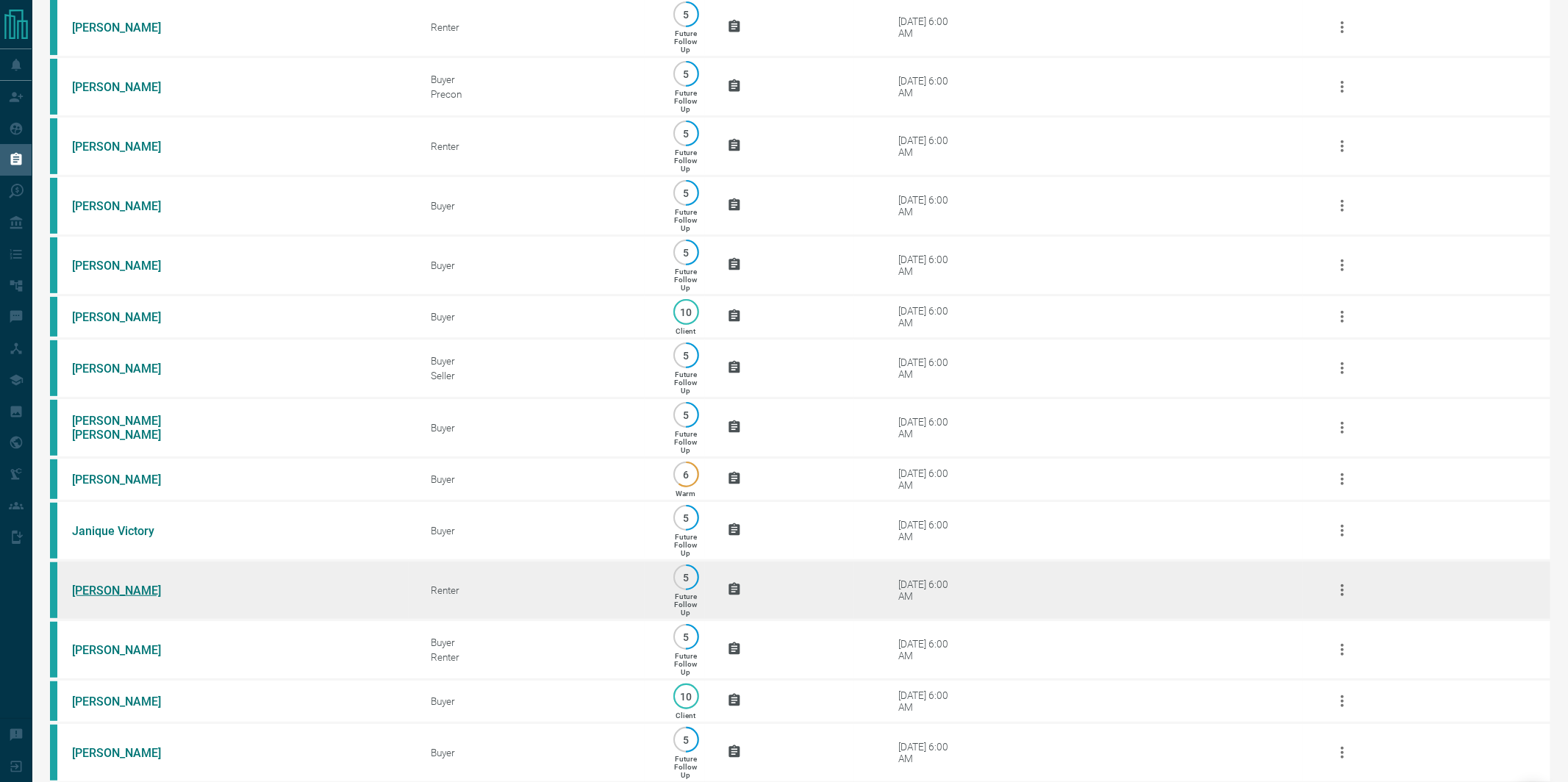
click at [100, 598] on link "[PERSON_NAME]" at bounding box center [127, 590] width 110 height 14
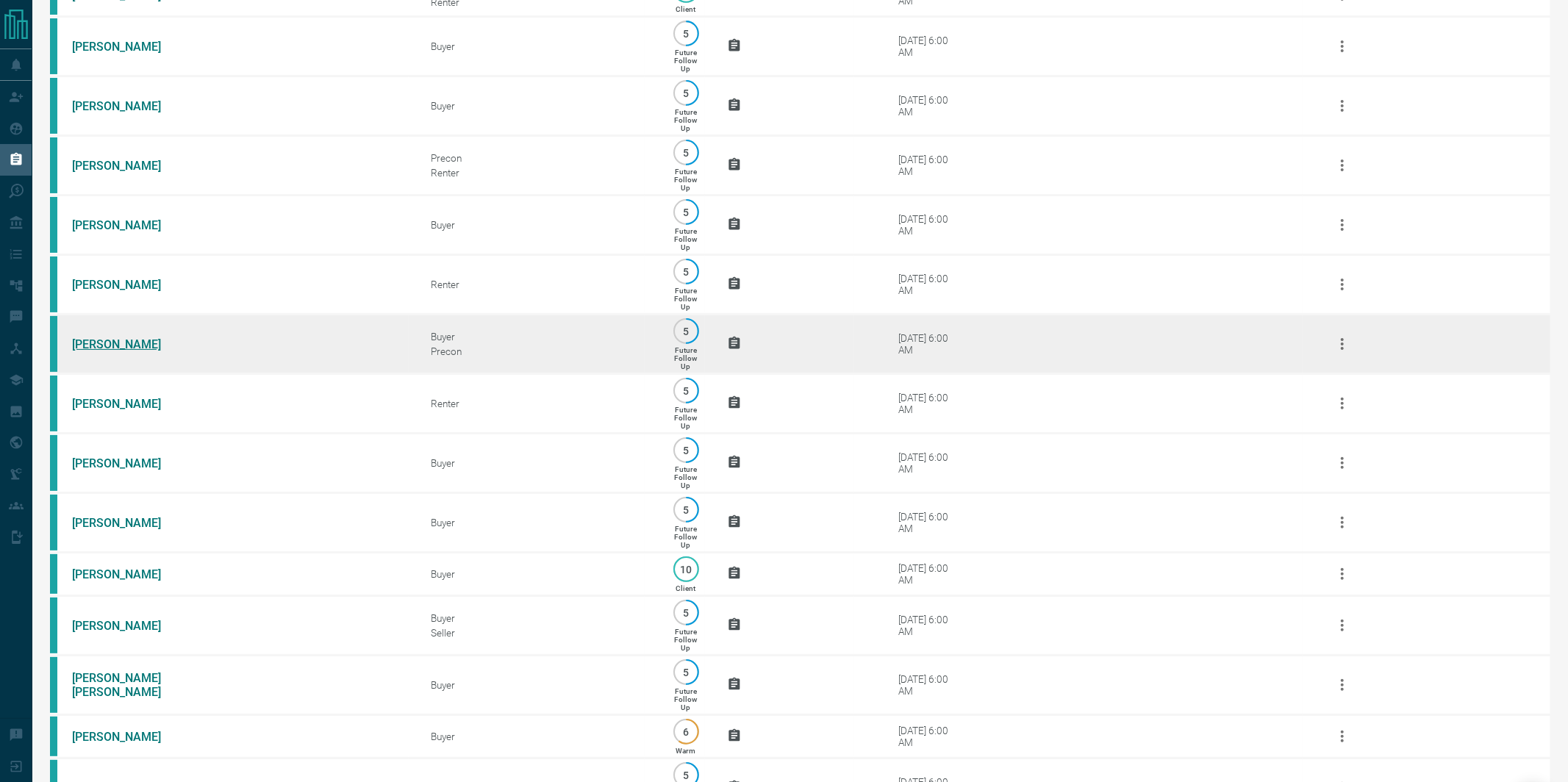
scroll to position [0, 0]
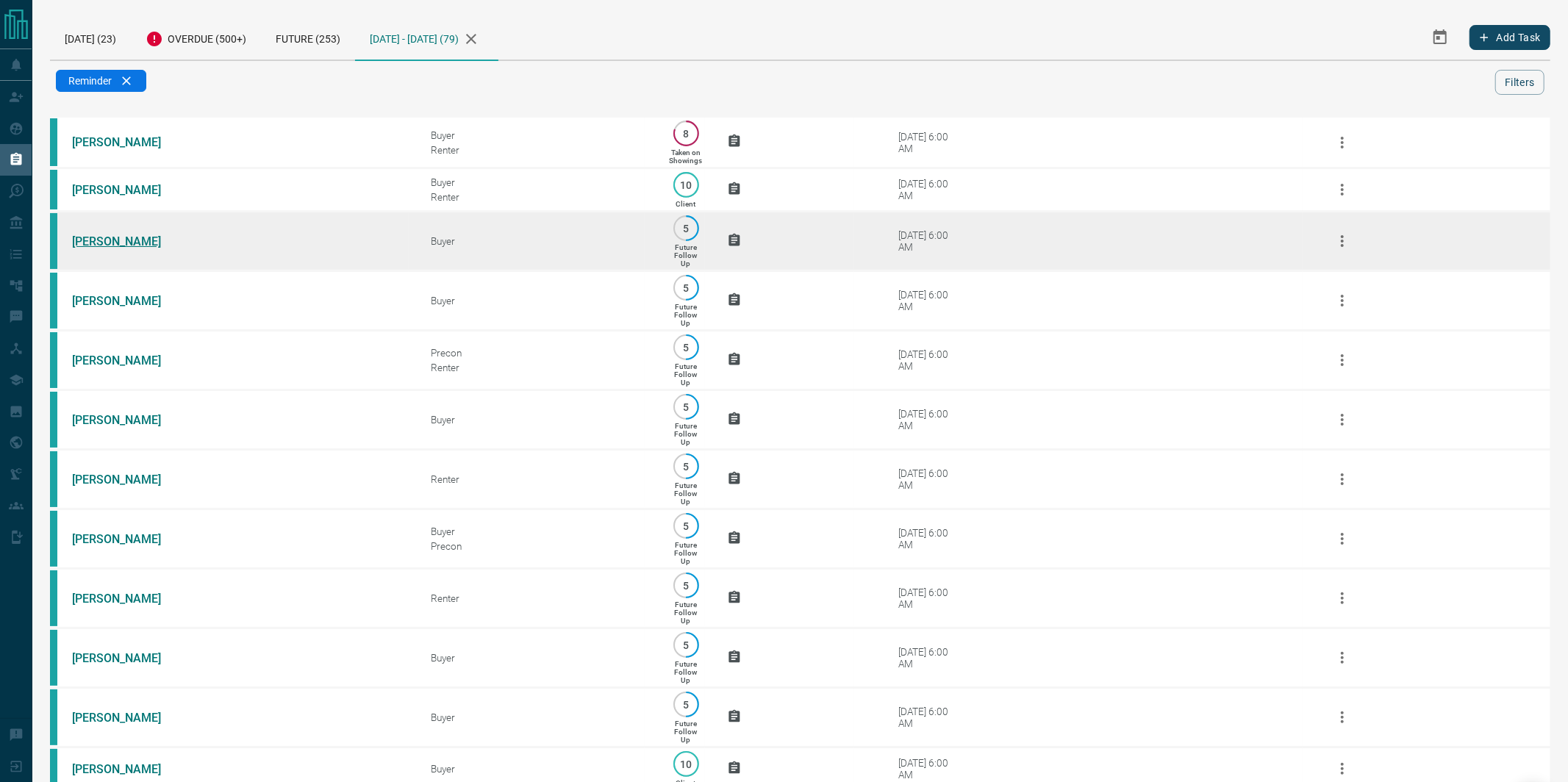
click at [97, 242] on link "[PERSON_NAME]" at bounding box center [127, 241] width 110 height 14
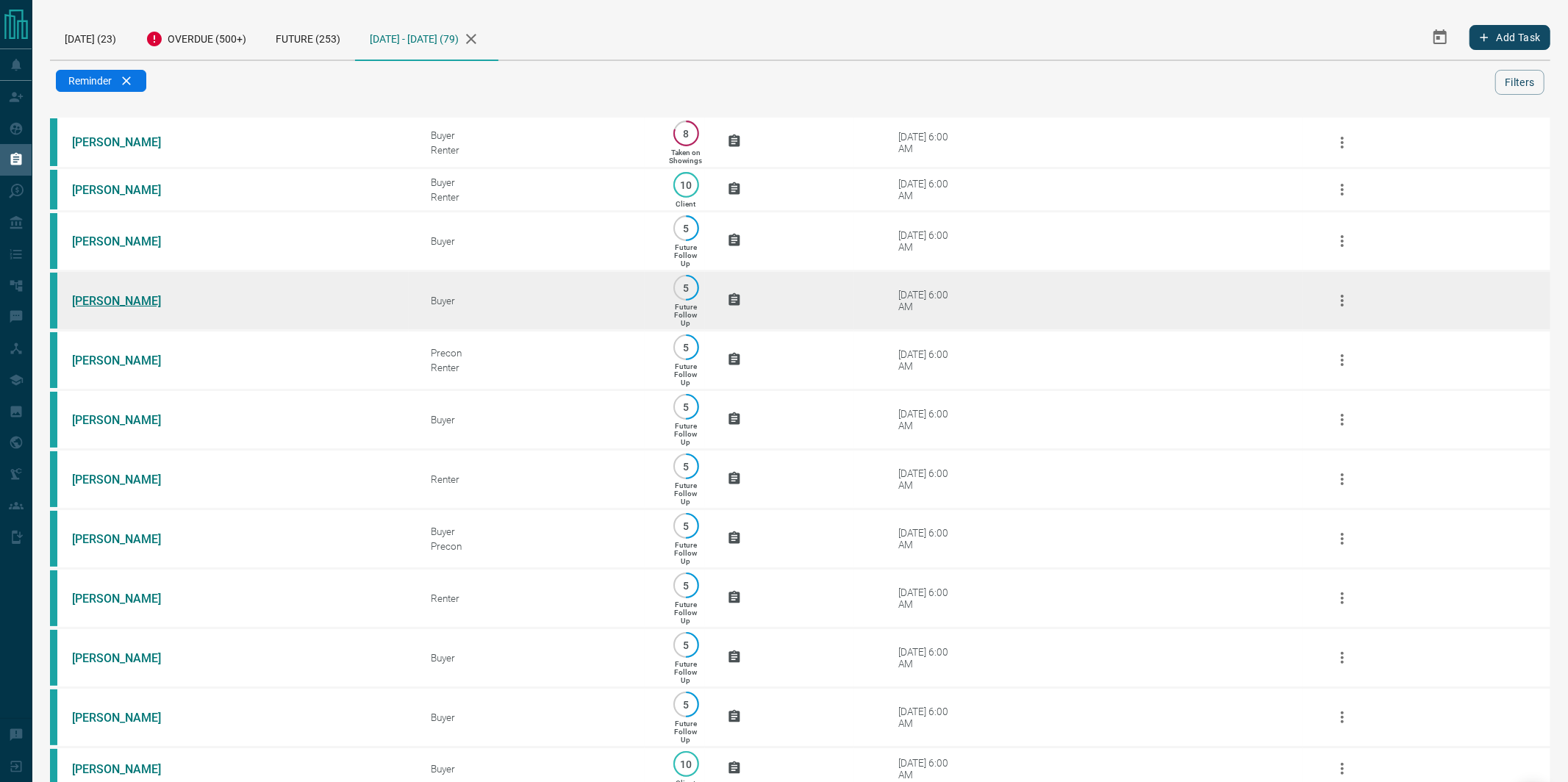
click at [92, 306] on link "[PERSON_NAME]" at bounding box center [127, 300] width 110 height 14
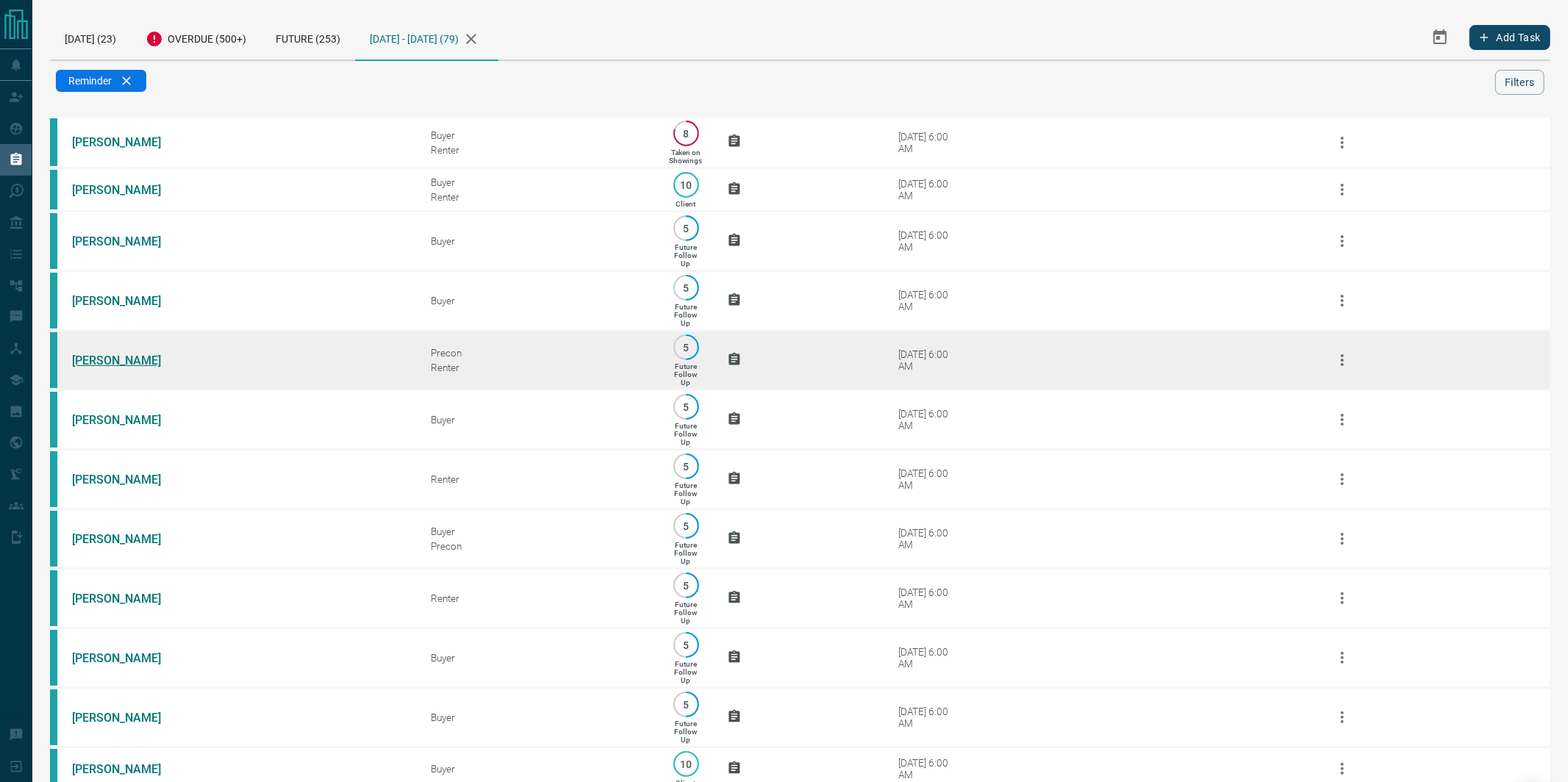
click at [93, 357] on link "[PERSON_NAME]" at bounding box center [127, 360] width 110 height 14
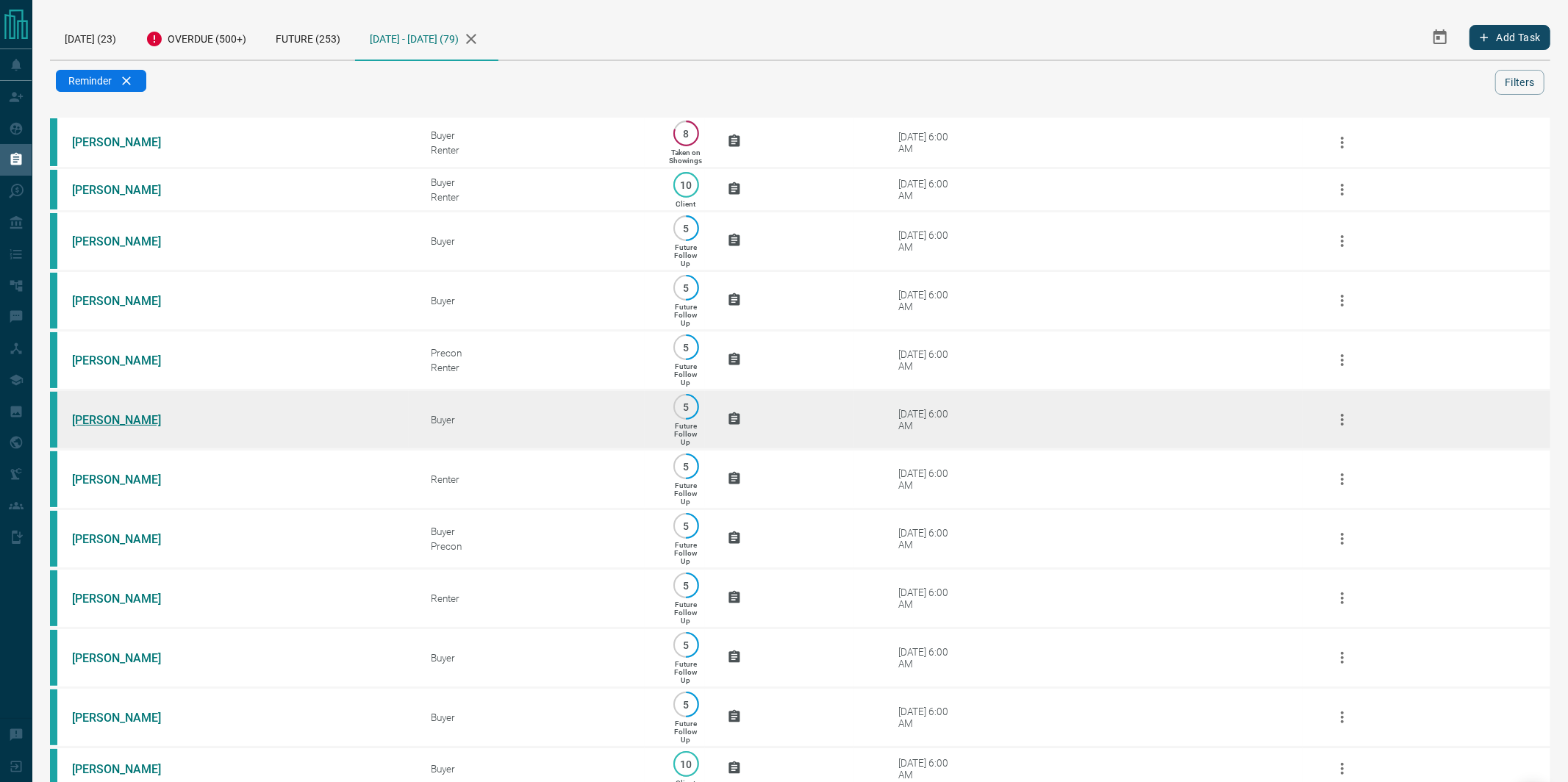
click at [105, 426] on link "[PERSON_NAME]" at bounding box center [127, 420] width 110 height 14
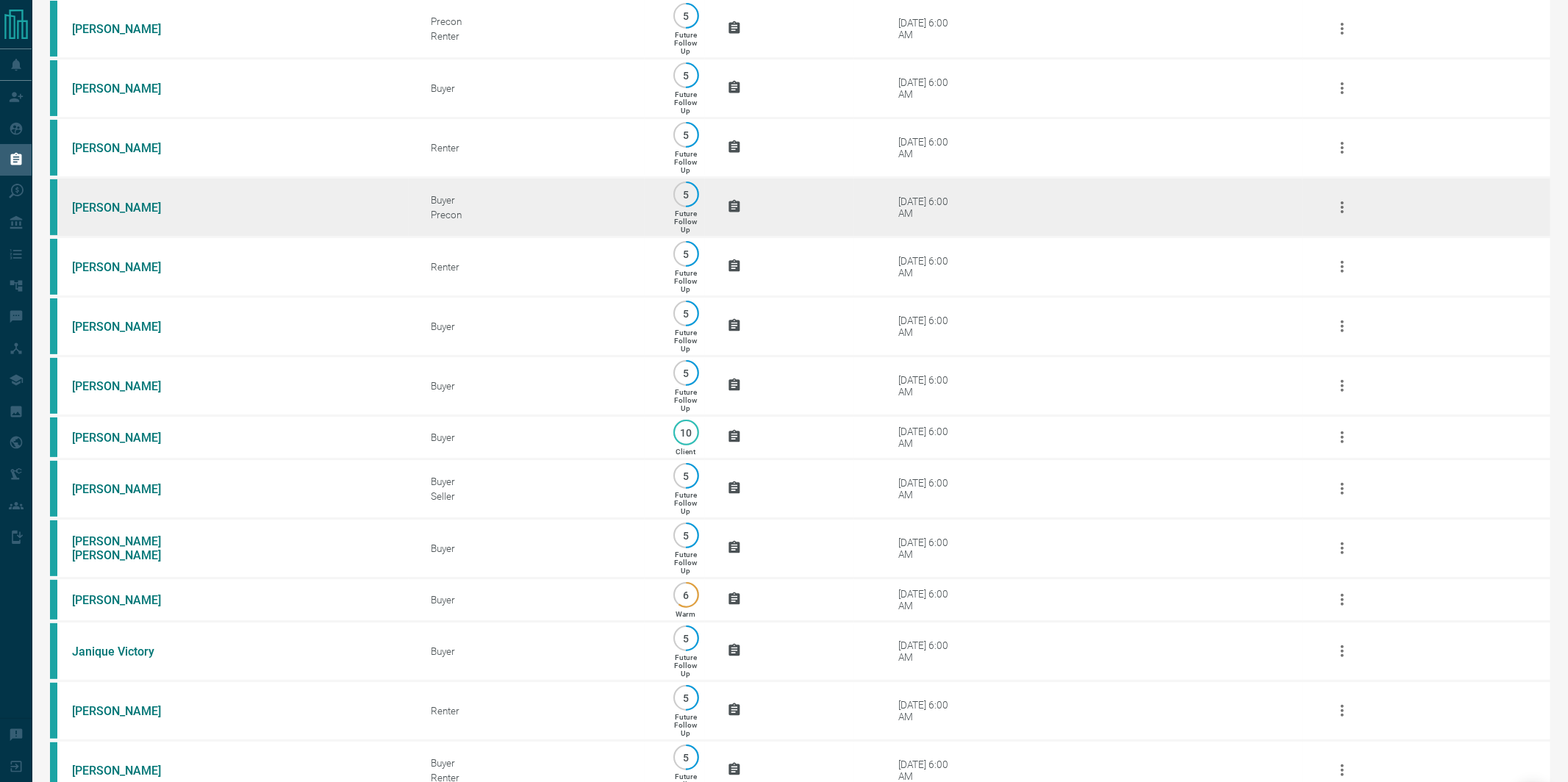
scroll to position [331, 0]
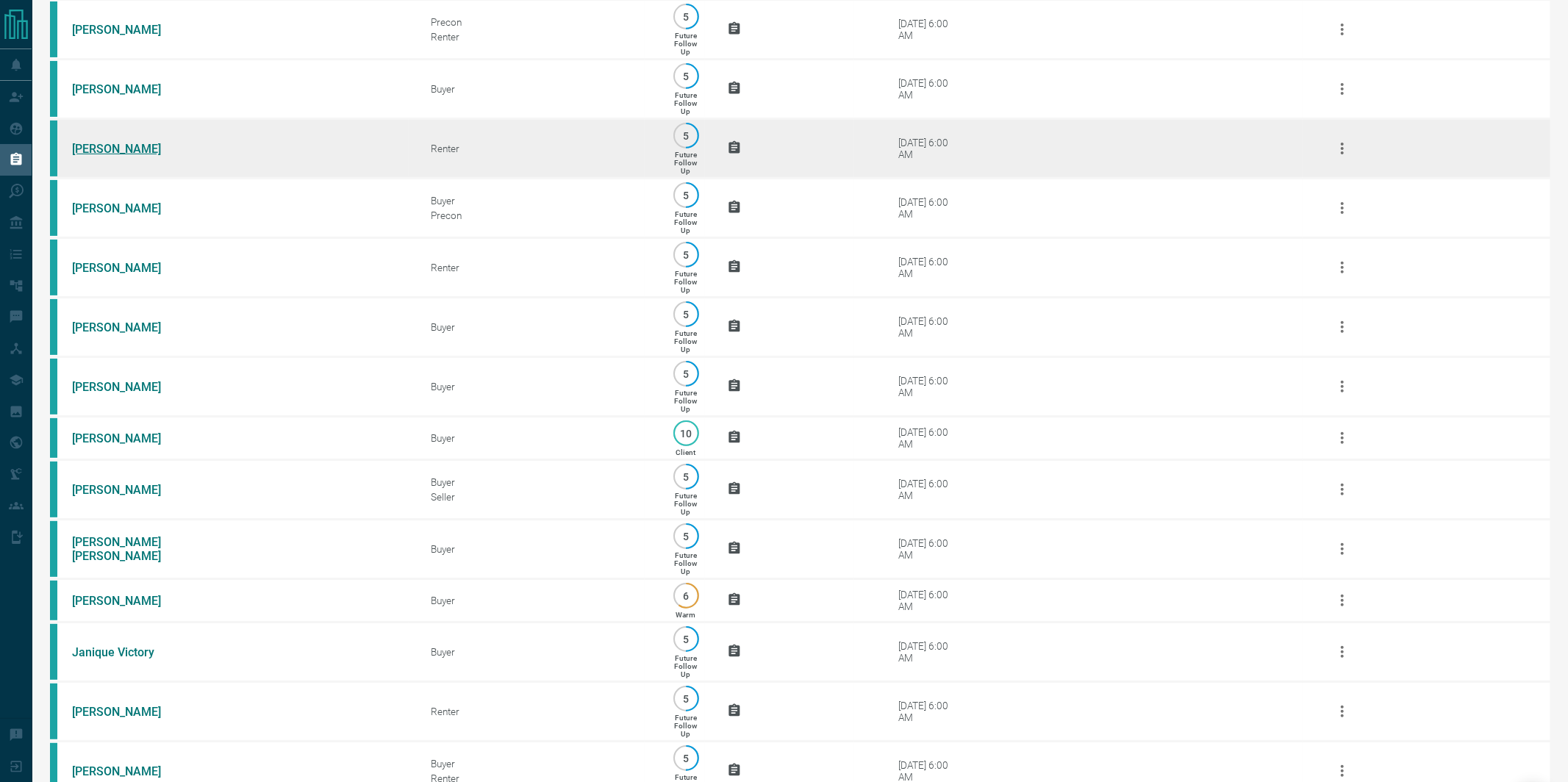
click at [88, 156] on link "[PERSON_NAME]" at bounding box center [127, 149] width 110 height 14
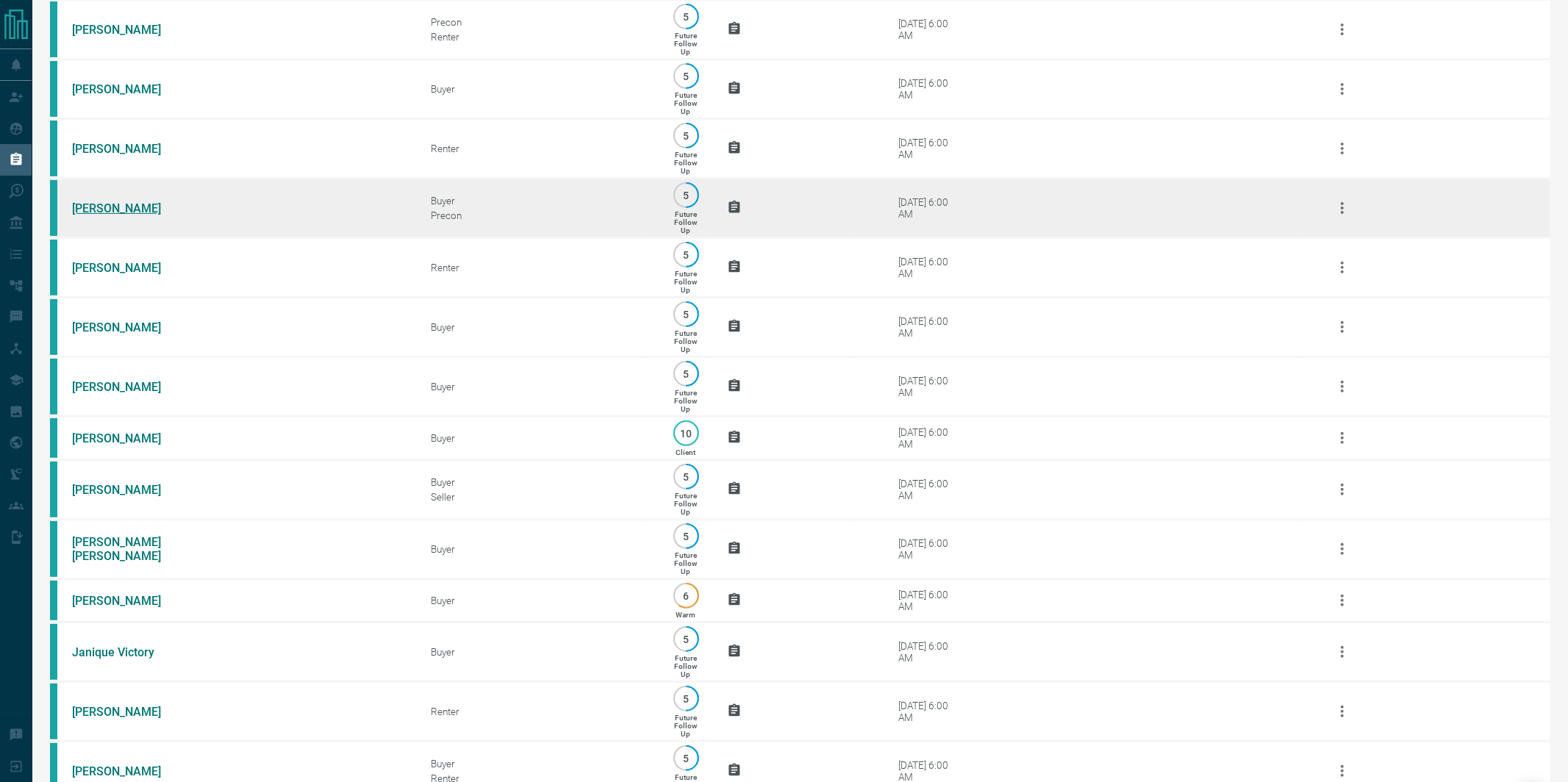
click at [90, 215] on link "[PERSON_NAME]" at bounding box center [127, 208] width 110 height 14
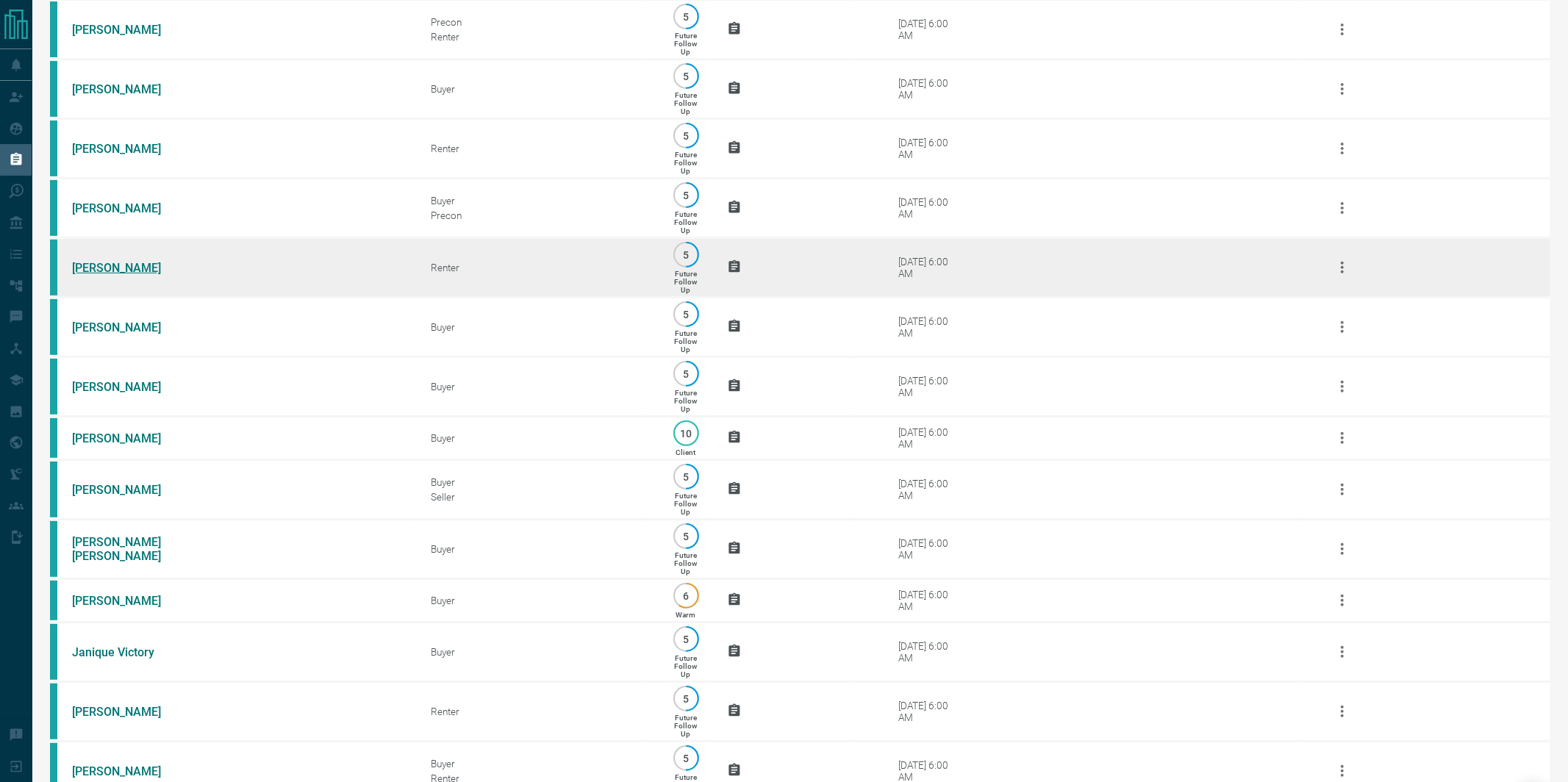
click at [93, 275] on link "[PERSON_NAME]" at bounding box center [127, 267] width 110 height 14
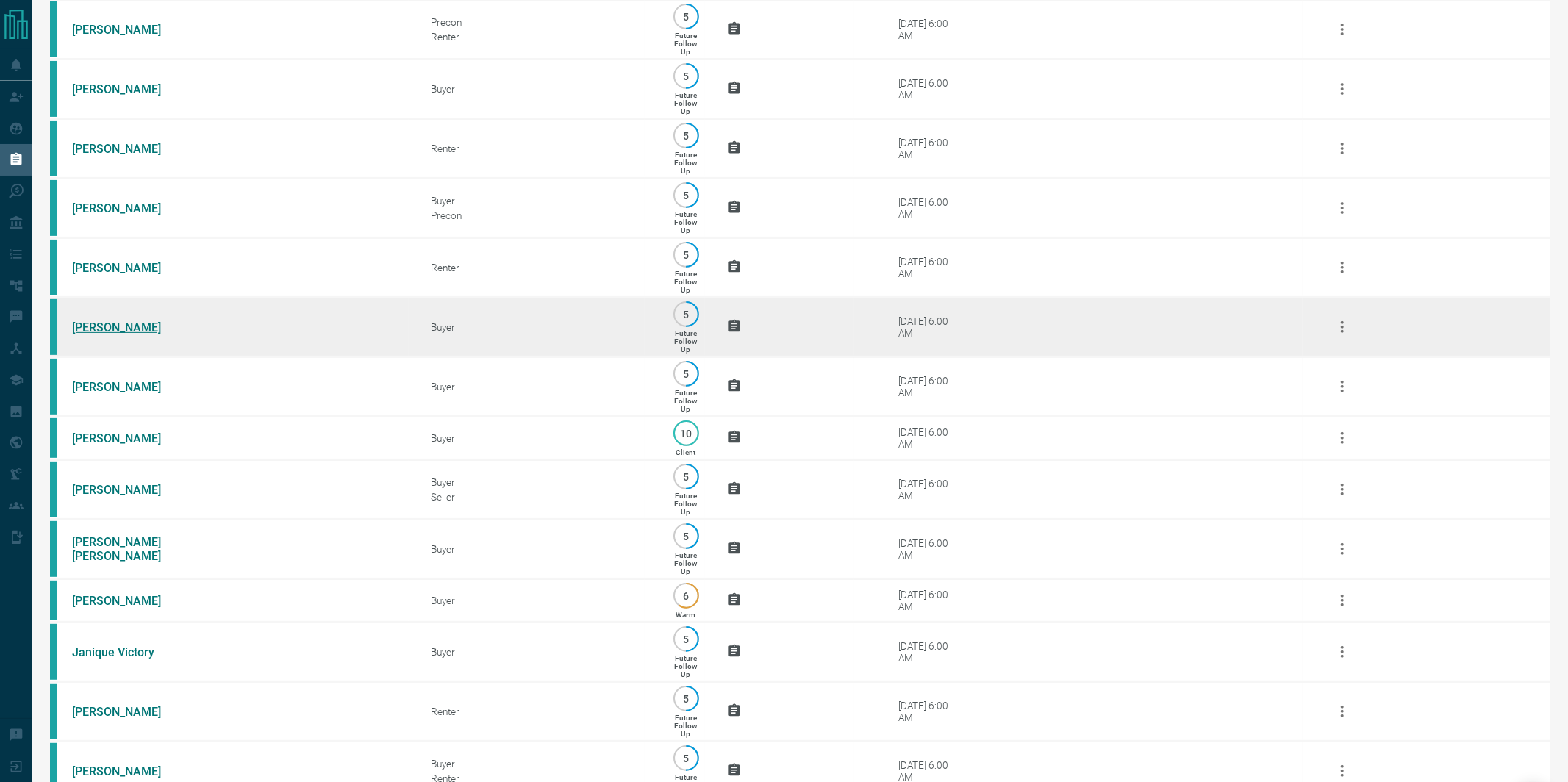
click at [103, 335] on link "[PERSON_NAME]" at bounding box center [127, 327] width 110 height 14
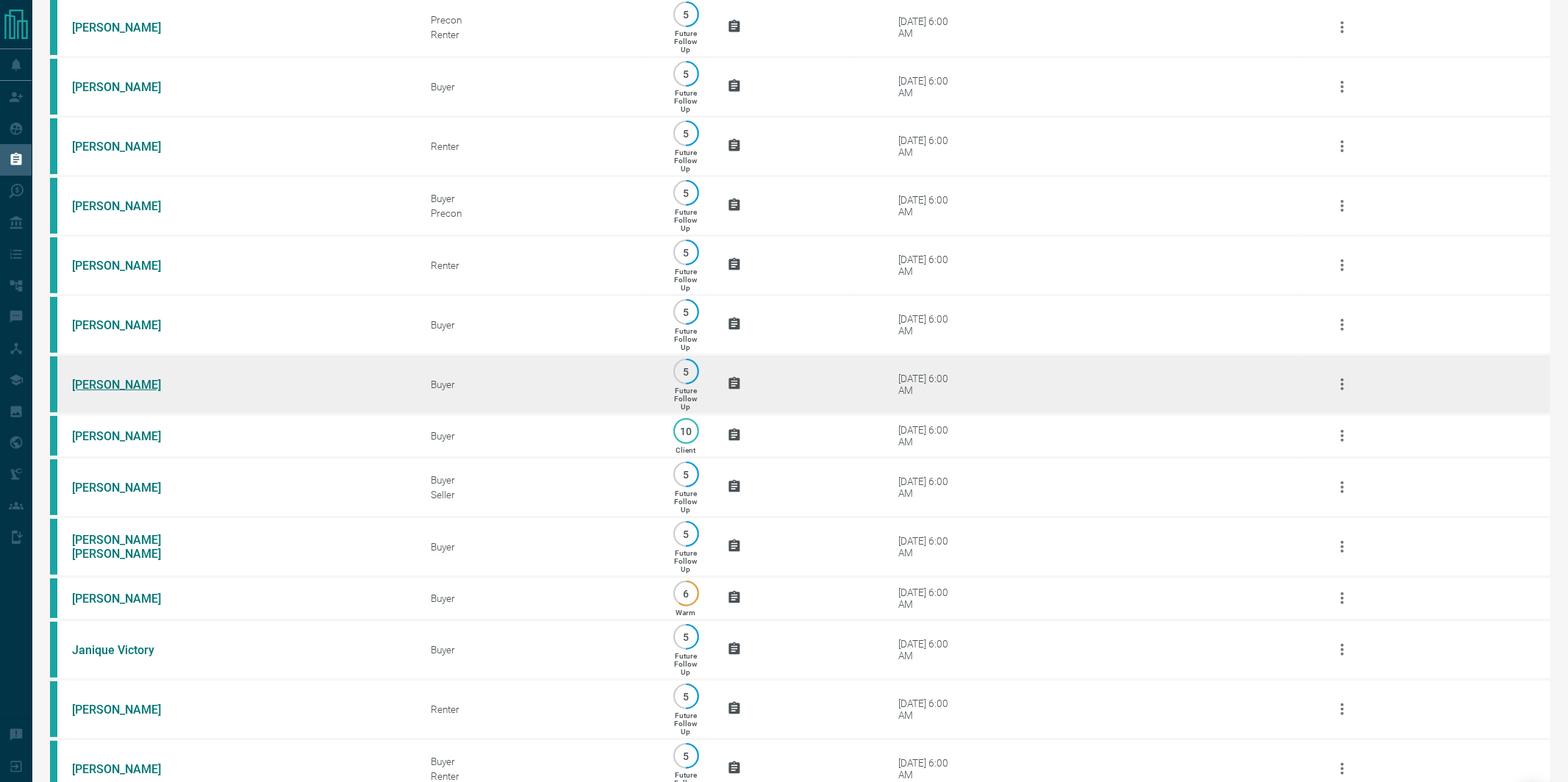
click at [81, 392] on link "[PERSON_NAME]" at bounding box center [127, 384] width 110 height 14
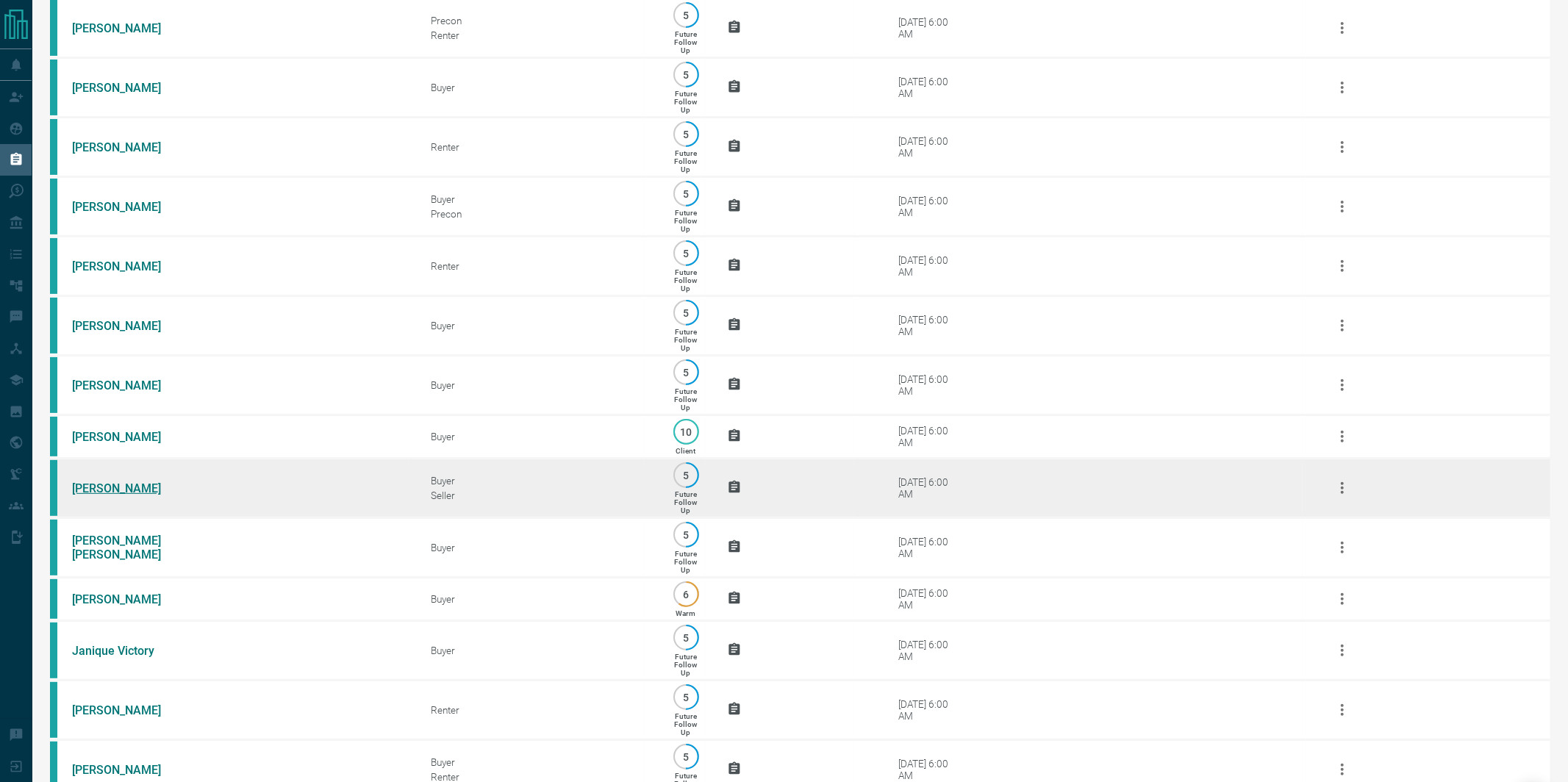
scroll to position [334, 0]
click at [89, 494] on link "[PERSON_NAME]" at bounding box center [127, 486] width 110 height 14
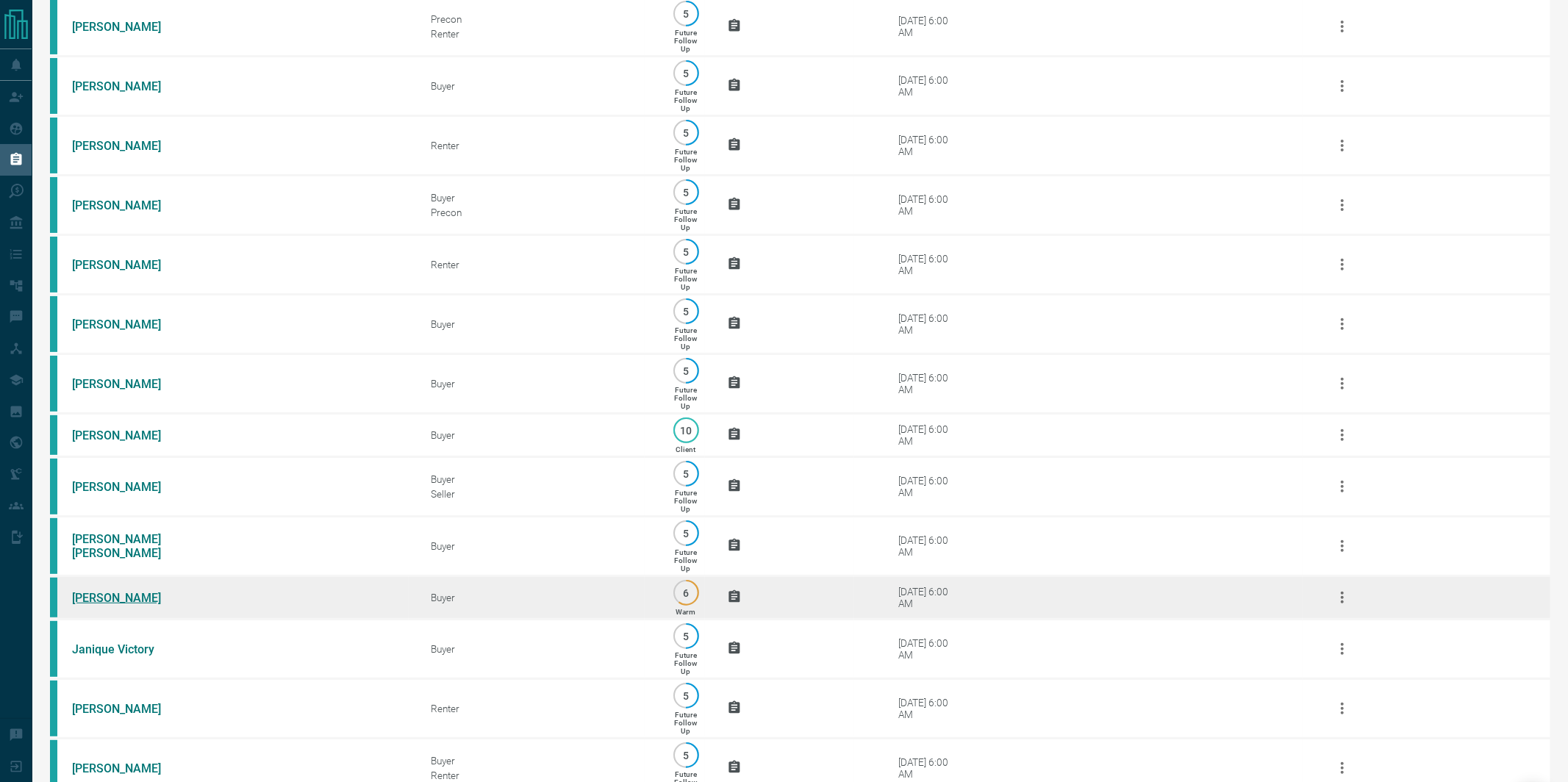
click at [97, 605] on link "[PERSON_NAME]" at bounding box center [127, 598] width 110 height 14
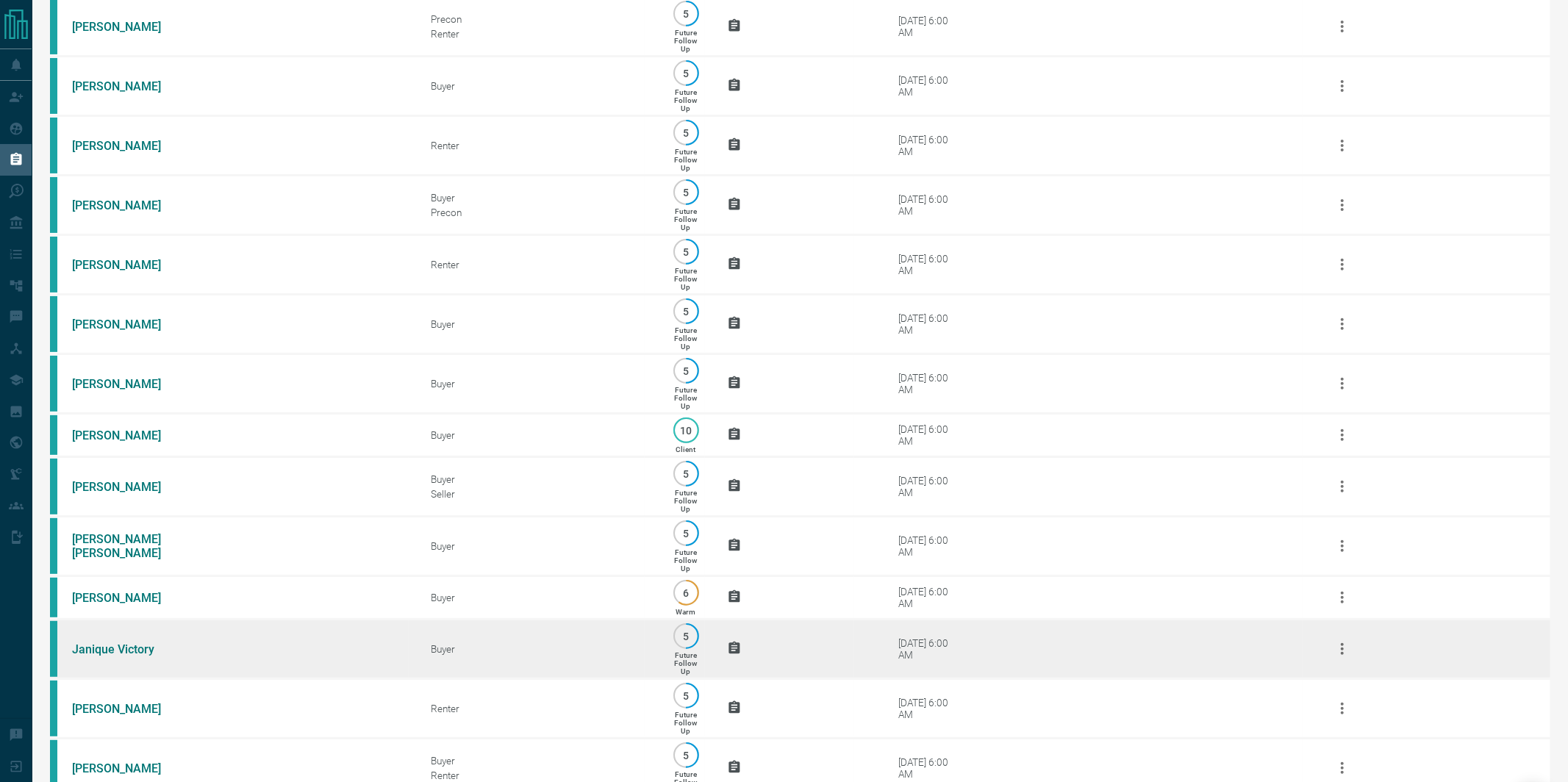
drag, startPoint x: 97, startPoint y: 666, endPoint x: 97, endPoint y: 687, distance: 21.0
click at [97, 656] on link "Janique Victory" at bounding box center [127, 649] width 110 height 14
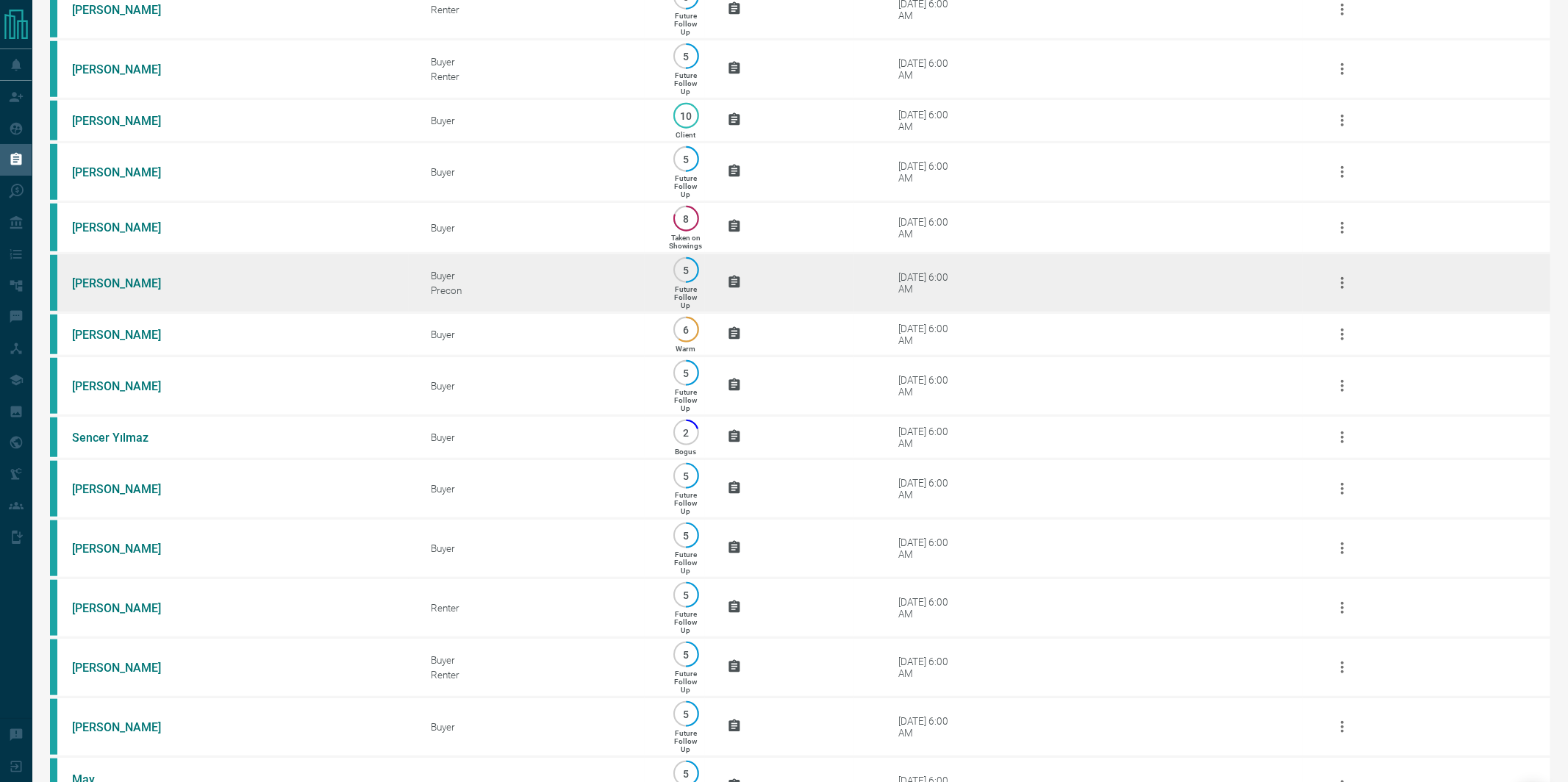
scroll to position [1043, 0]
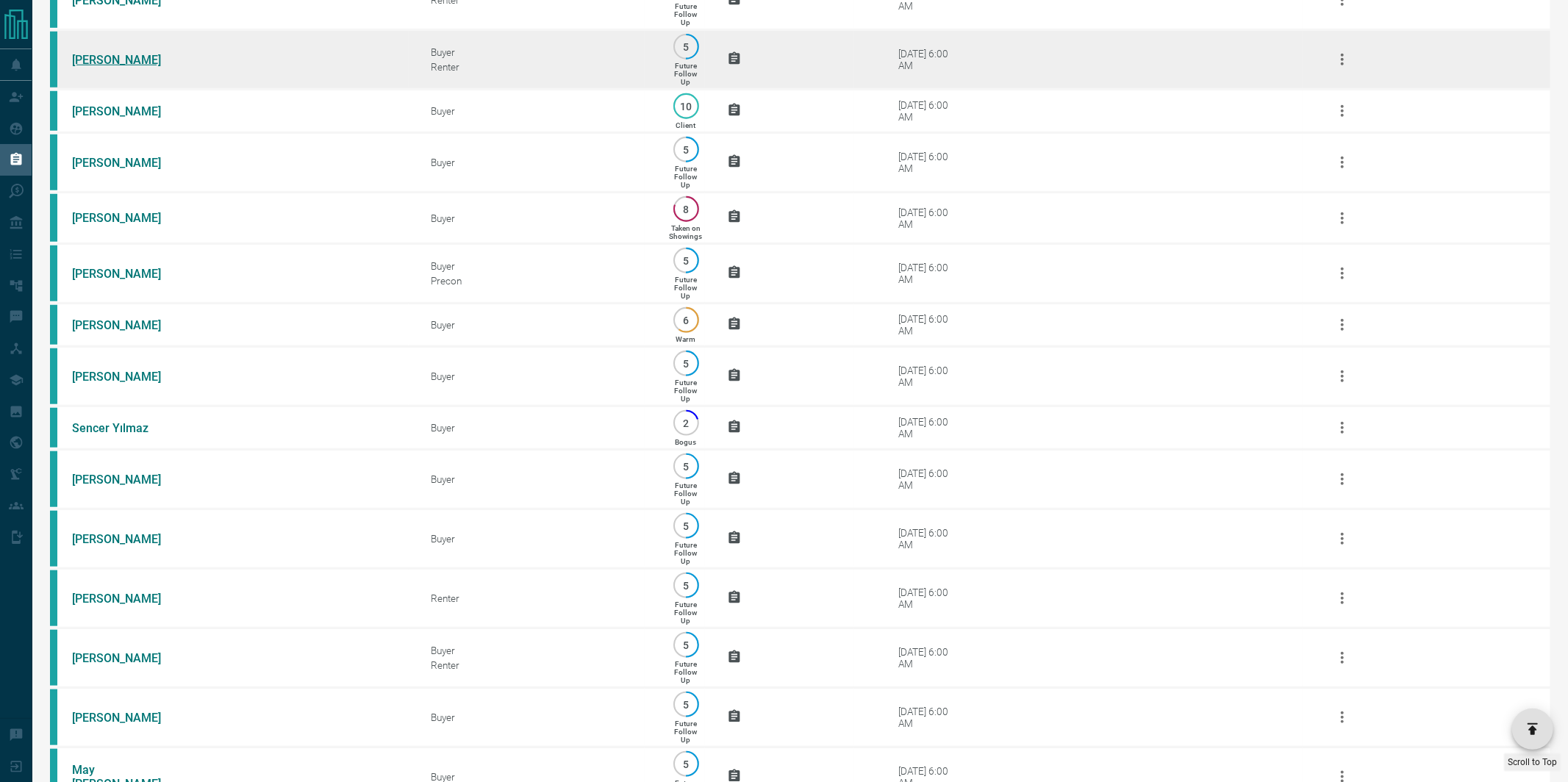
click at [90, 67] on link "[PERSON_NAME]" at bounding box center [127, 59] width 110 height 14
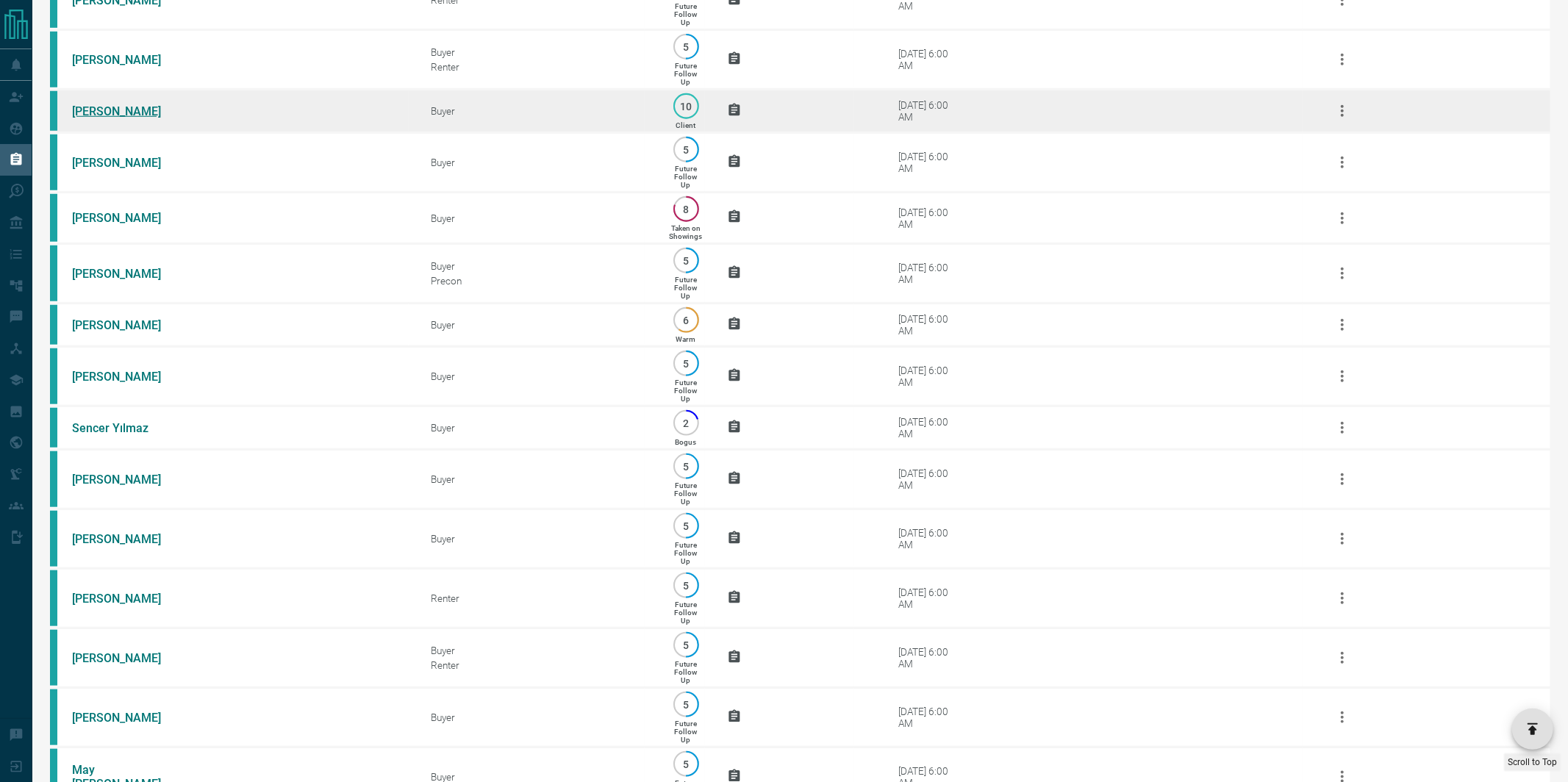
click at [91, 119] on link "[PERSON_NAME]" at bounding box center [127, 111] width 110 height 14
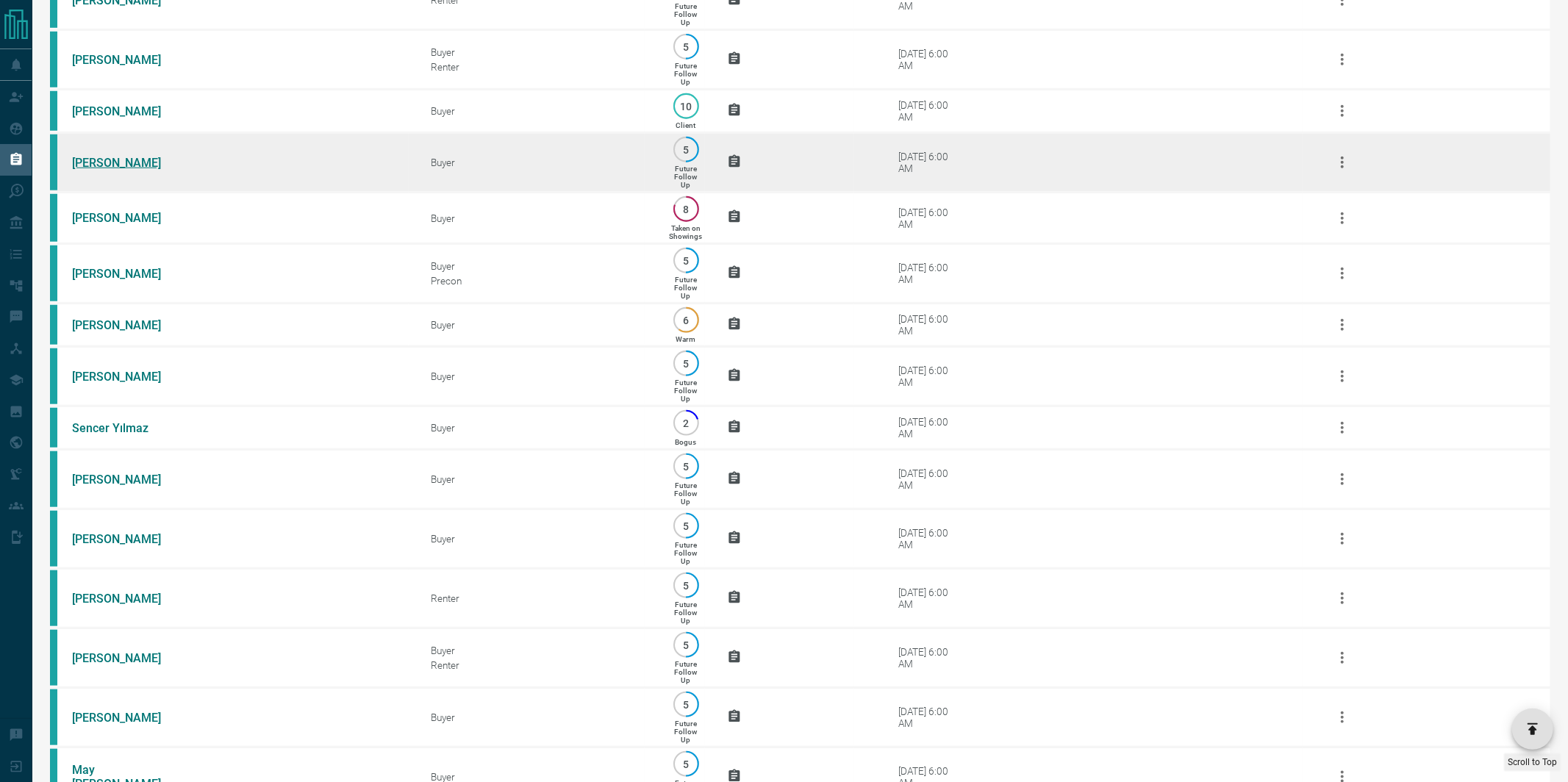
click at [91, 170] on link "[PERSON_NAME]" at bounding box center [127, 162] width 110 height 14
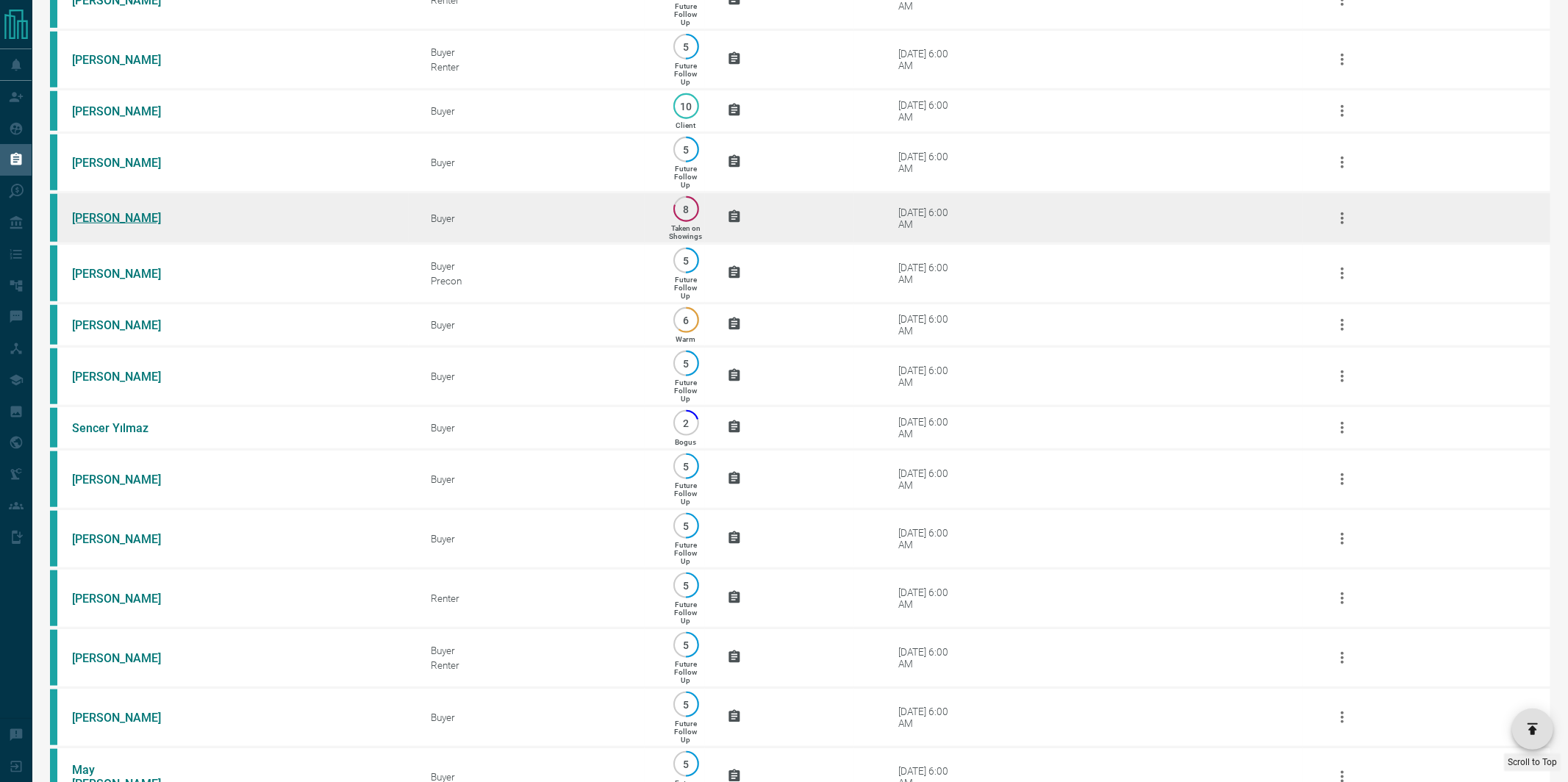
click at [89, 225] on link "[PERSON_NAME]" at bounding box center [127, 218] width 110 height 14
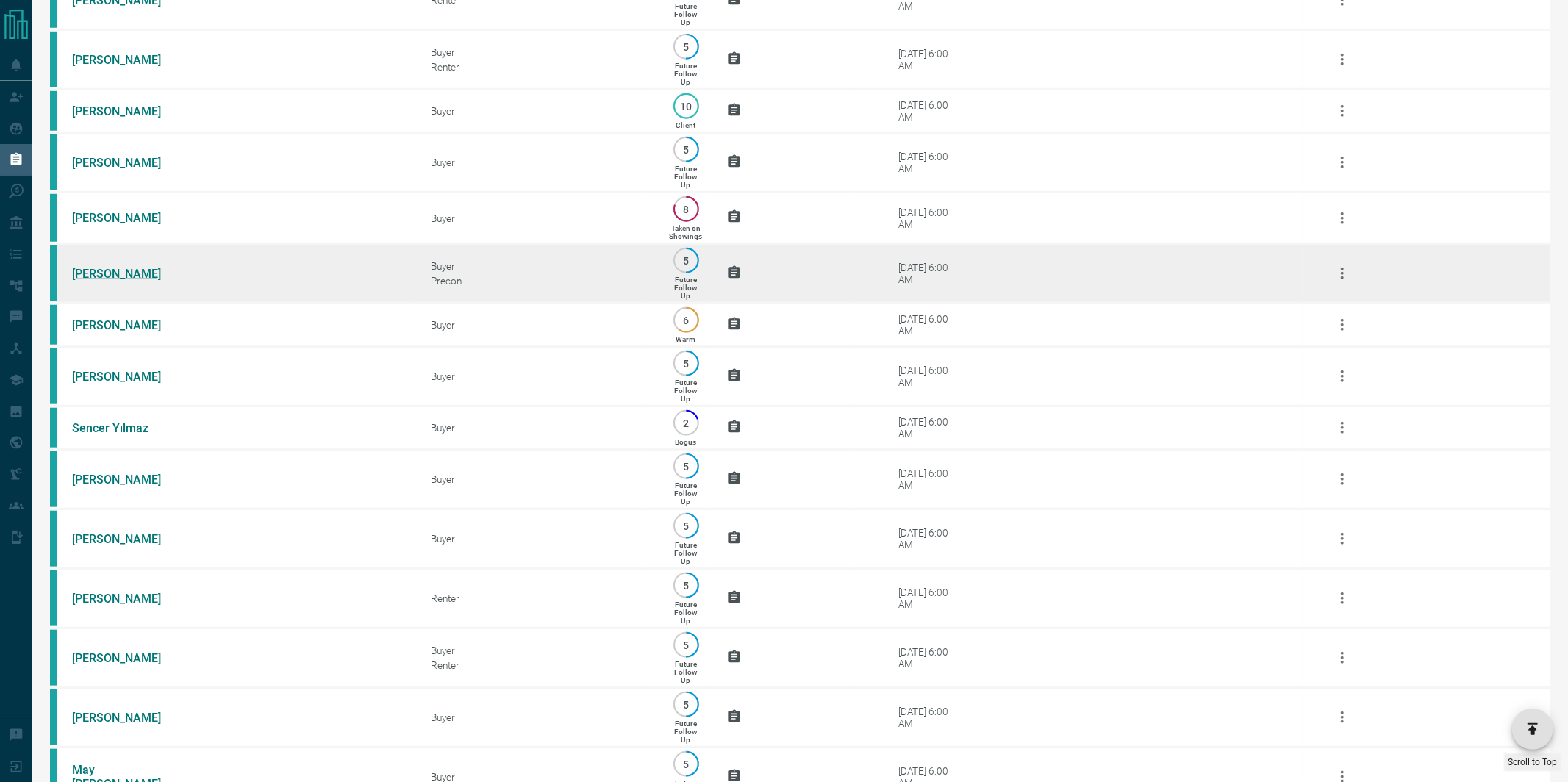
click at [89, 281] on link "[PERSON_NAME]" at bounding box center [127, 274] width 110 height 14
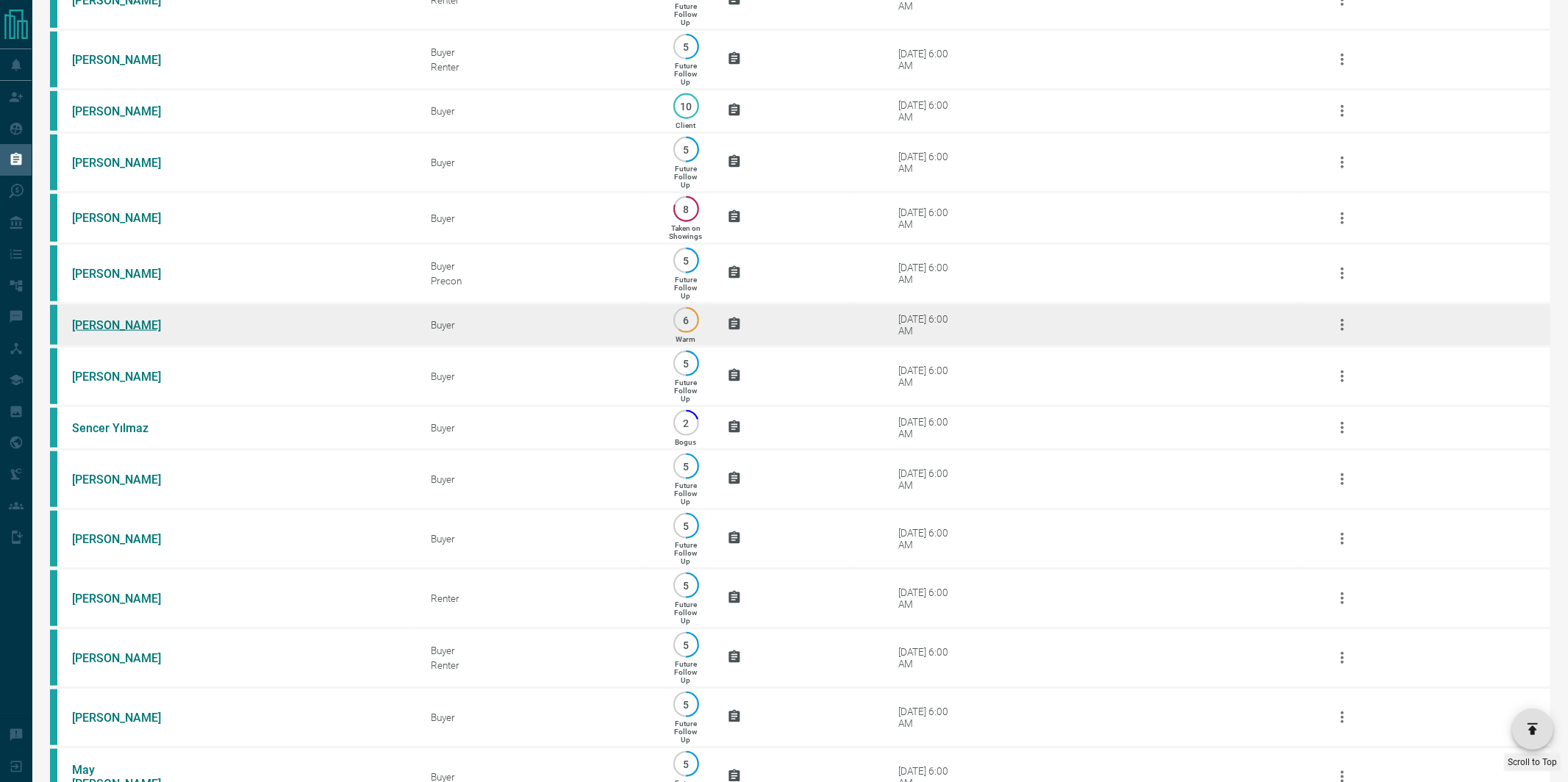
click at [88, 332] on link "[PERSON_NAME]" at bounding box center [127, 325] width 110 height 14
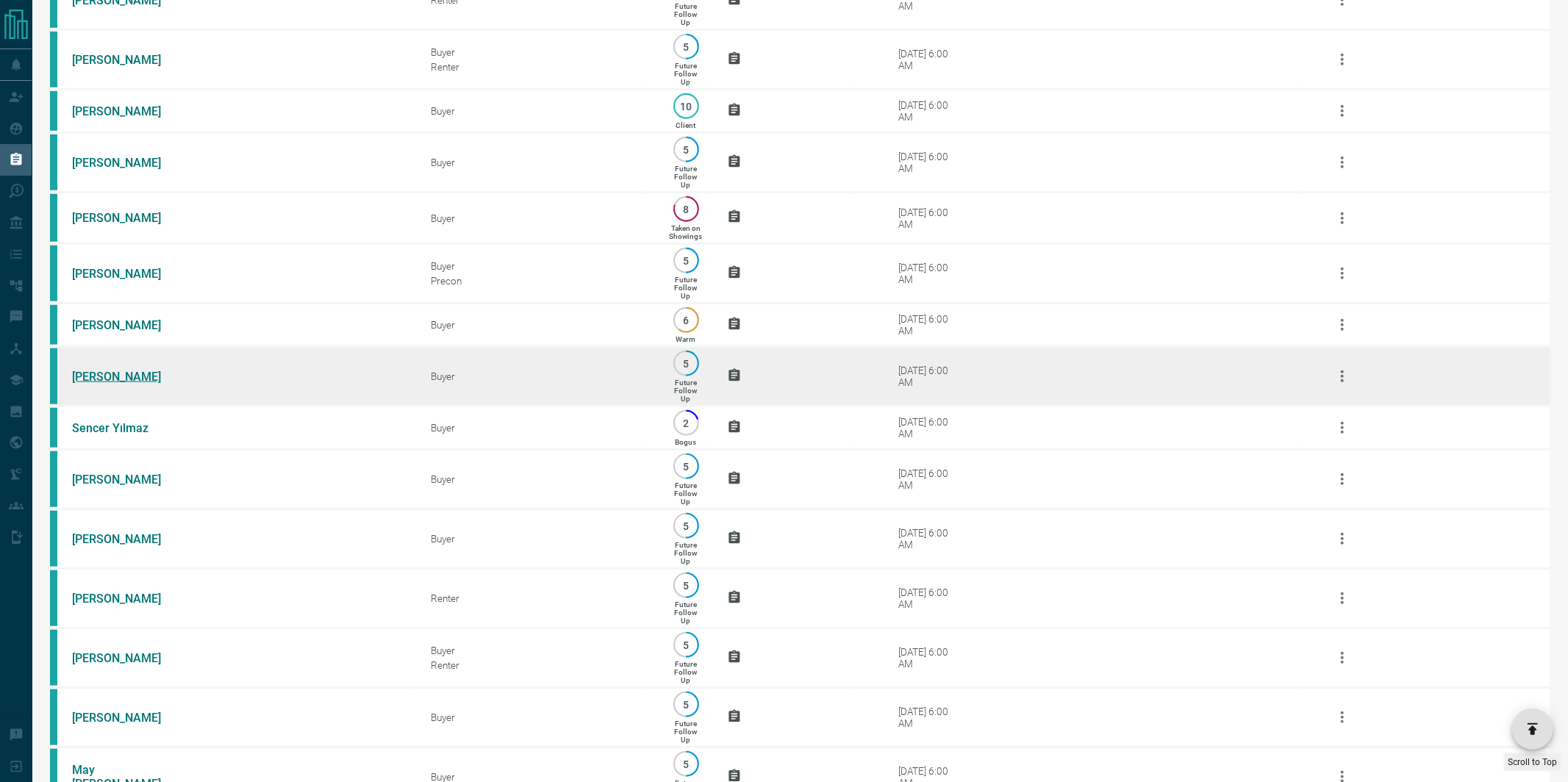
click at [89, 384] on link "[PERSON_NAME]" at bounding box center [127, 376] width 110 height 14
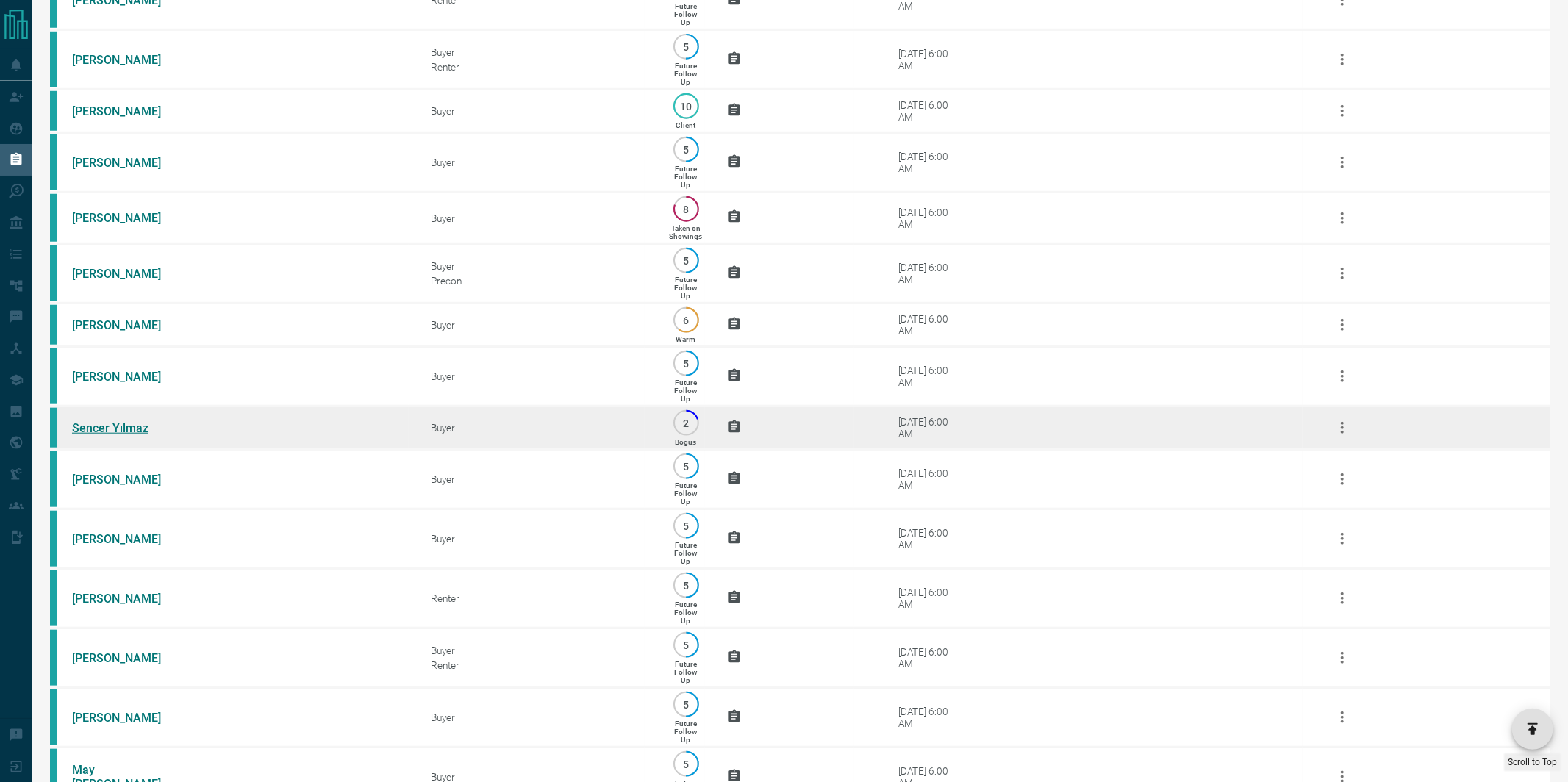
click at [90, 435] on link "Sencer Yılmaz" at bounding box center [127, 428] width 110 height 14
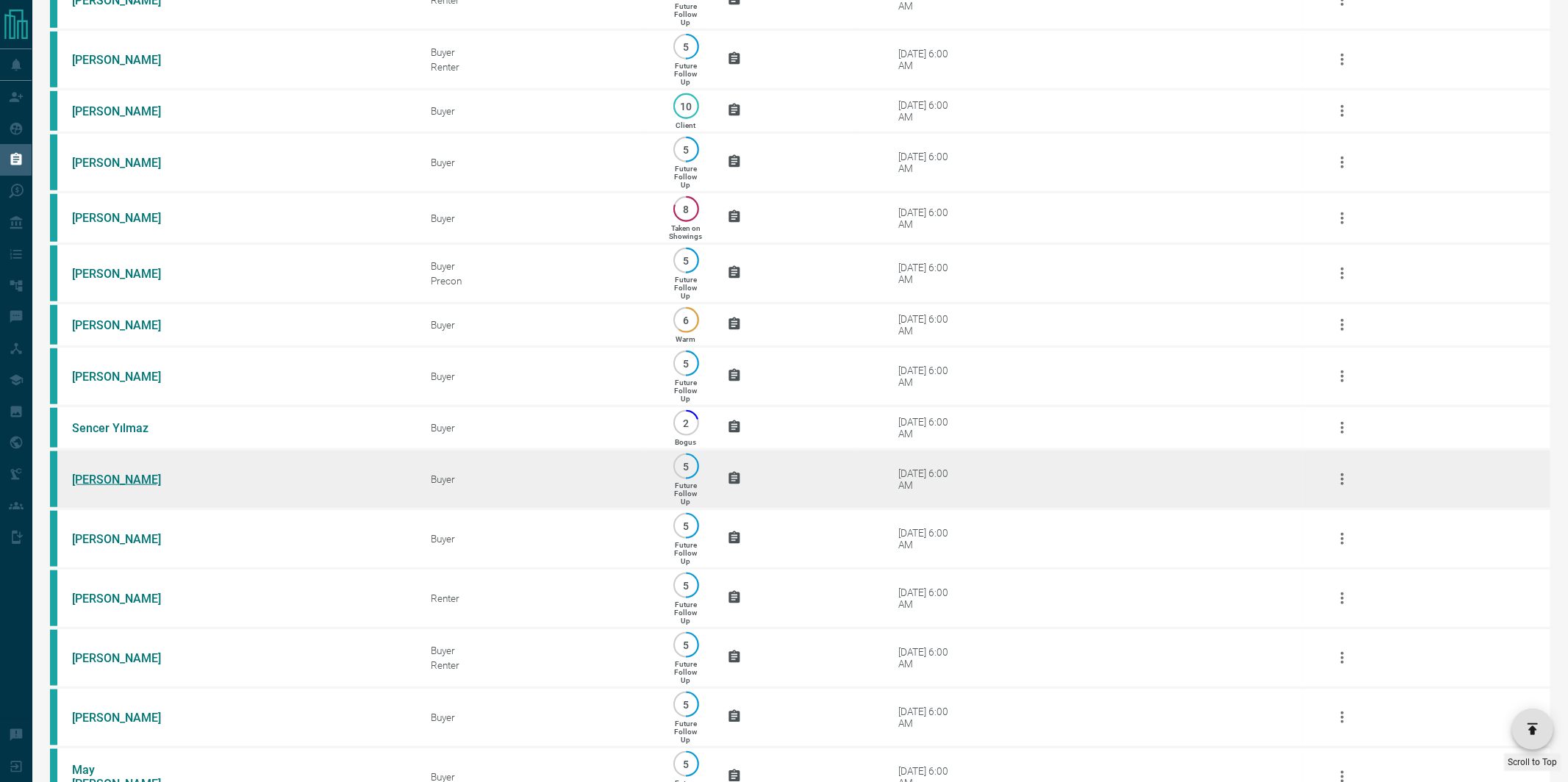
click at [86, 486] on link "[PERSON_NAME]" at bounding box center [127, 479] width 110 height 14
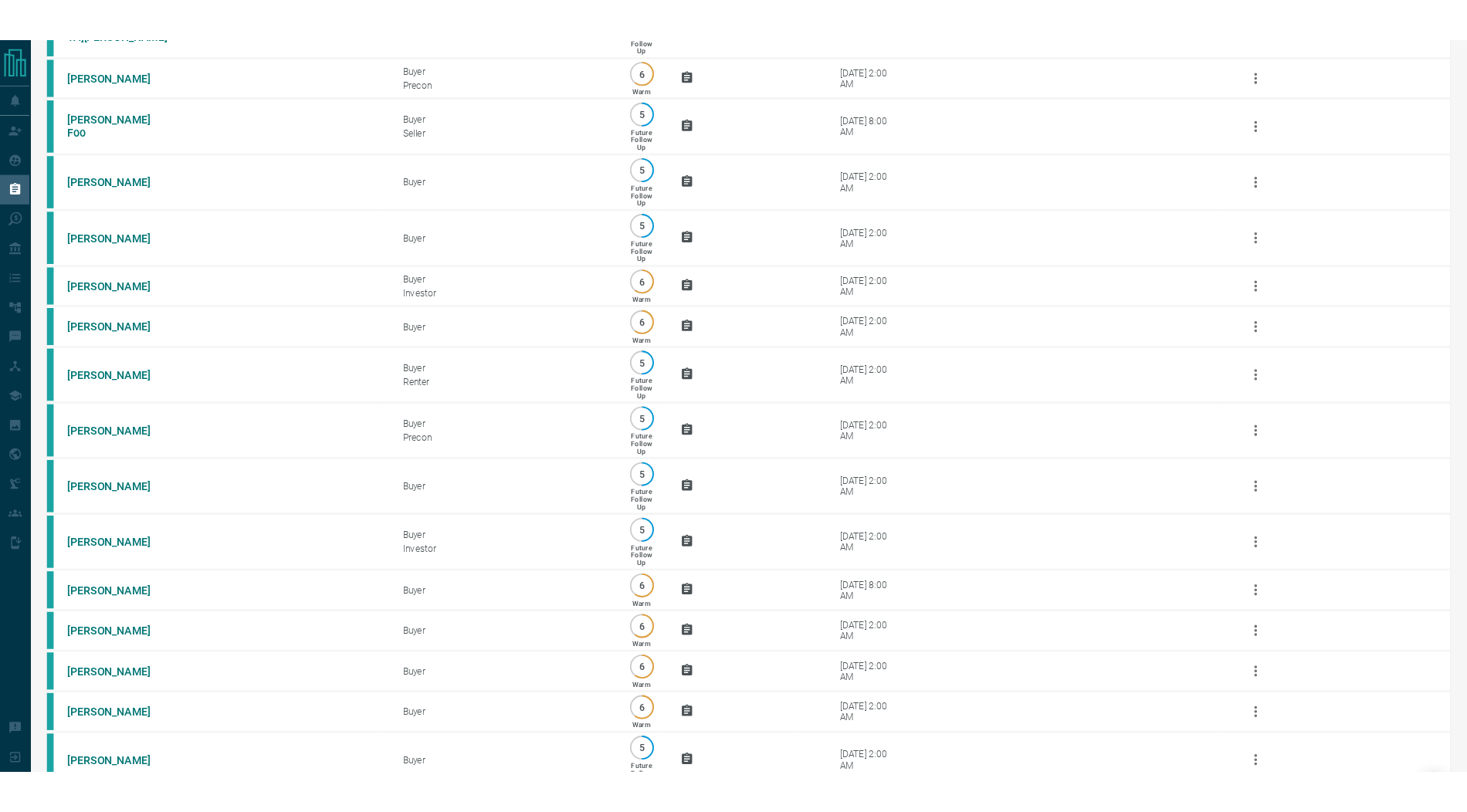
scroll to position [3942, 0]
